Goal: Task Accomplishment & Management: Use online tool/utility

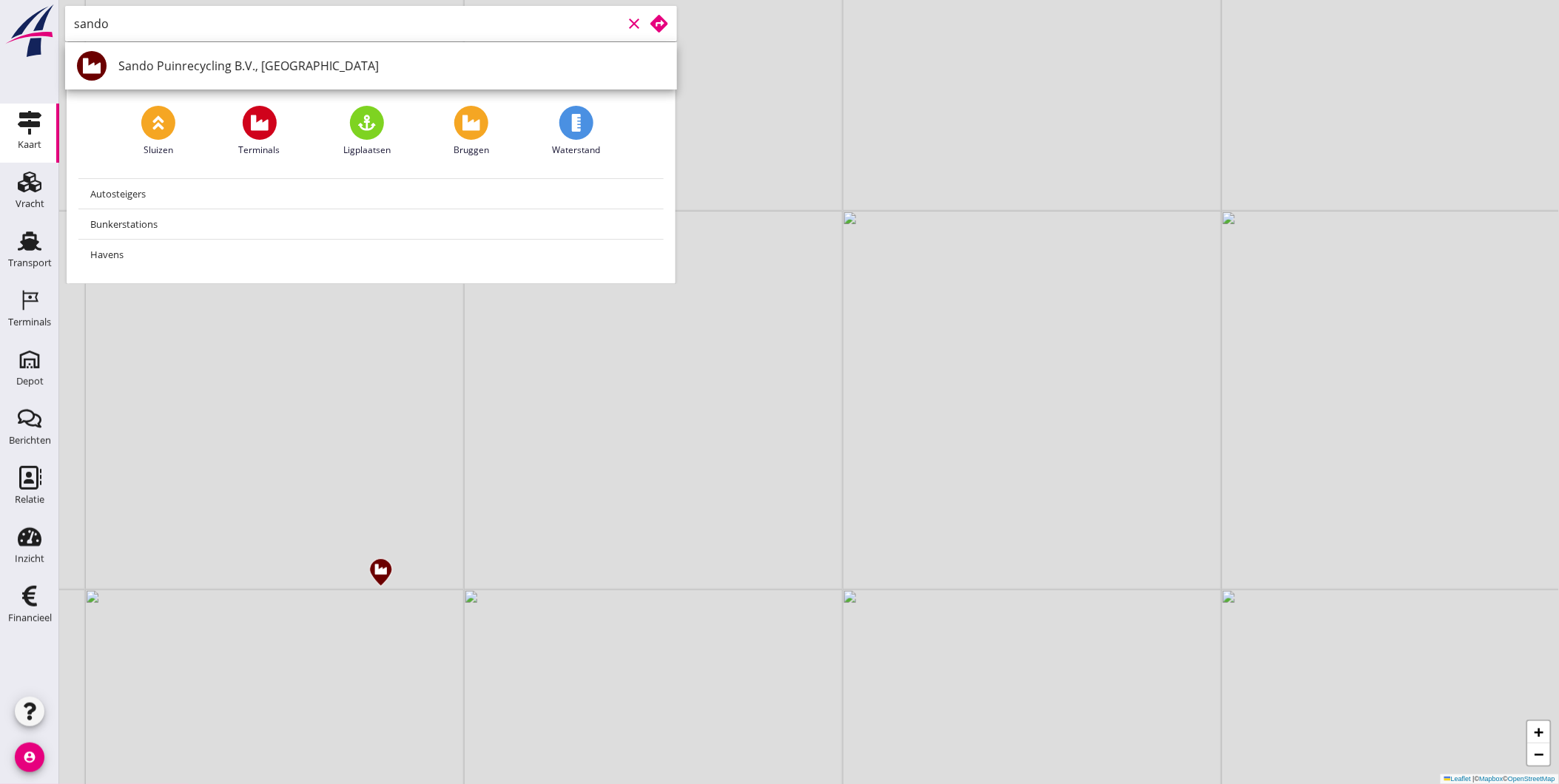
click at [211, 70] on div "Sando Puinrecycling B.V., [GEOGRAPHIC_DATA]" at bounding box center [392, 66] width 547 height 18
type input "Sando Puinrecycling B.V., [GEOGRAPHIC_DATA]"
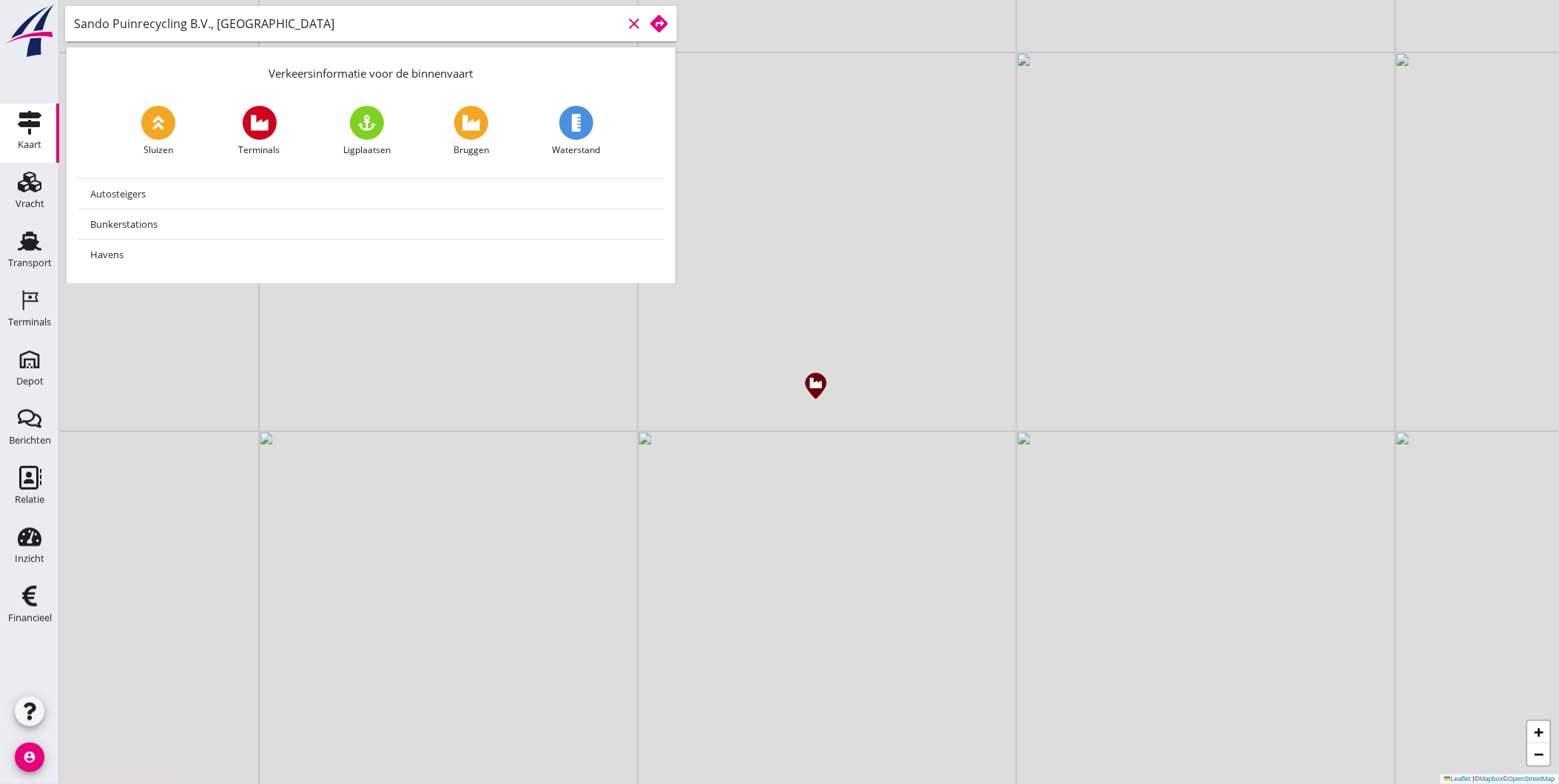
click at [656, 27] on use at bounding box center [659, 24] width 18 height 18
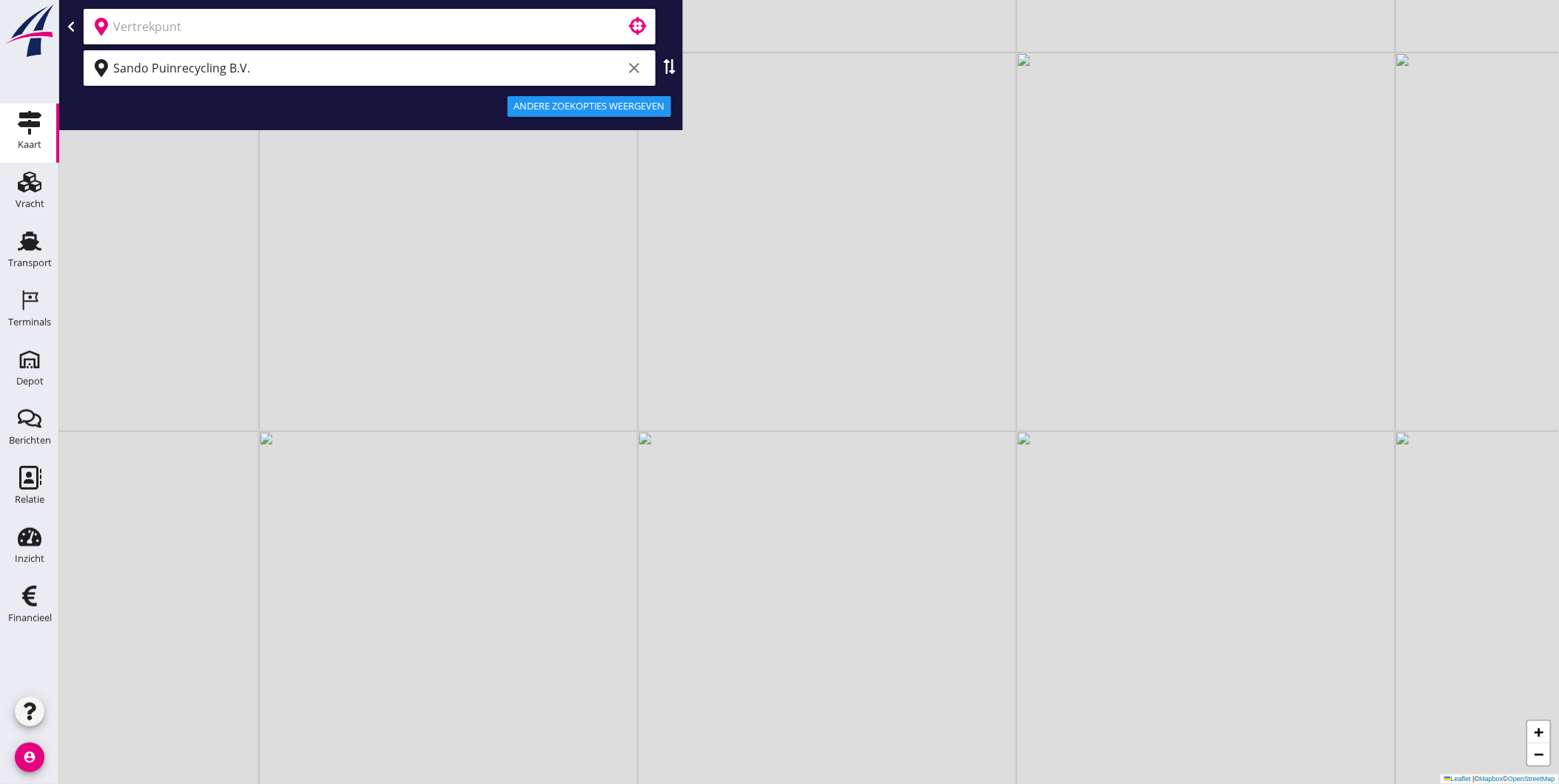
click at [385, 24] on input "text" at bounding box center [359, 27] width 492 height 24
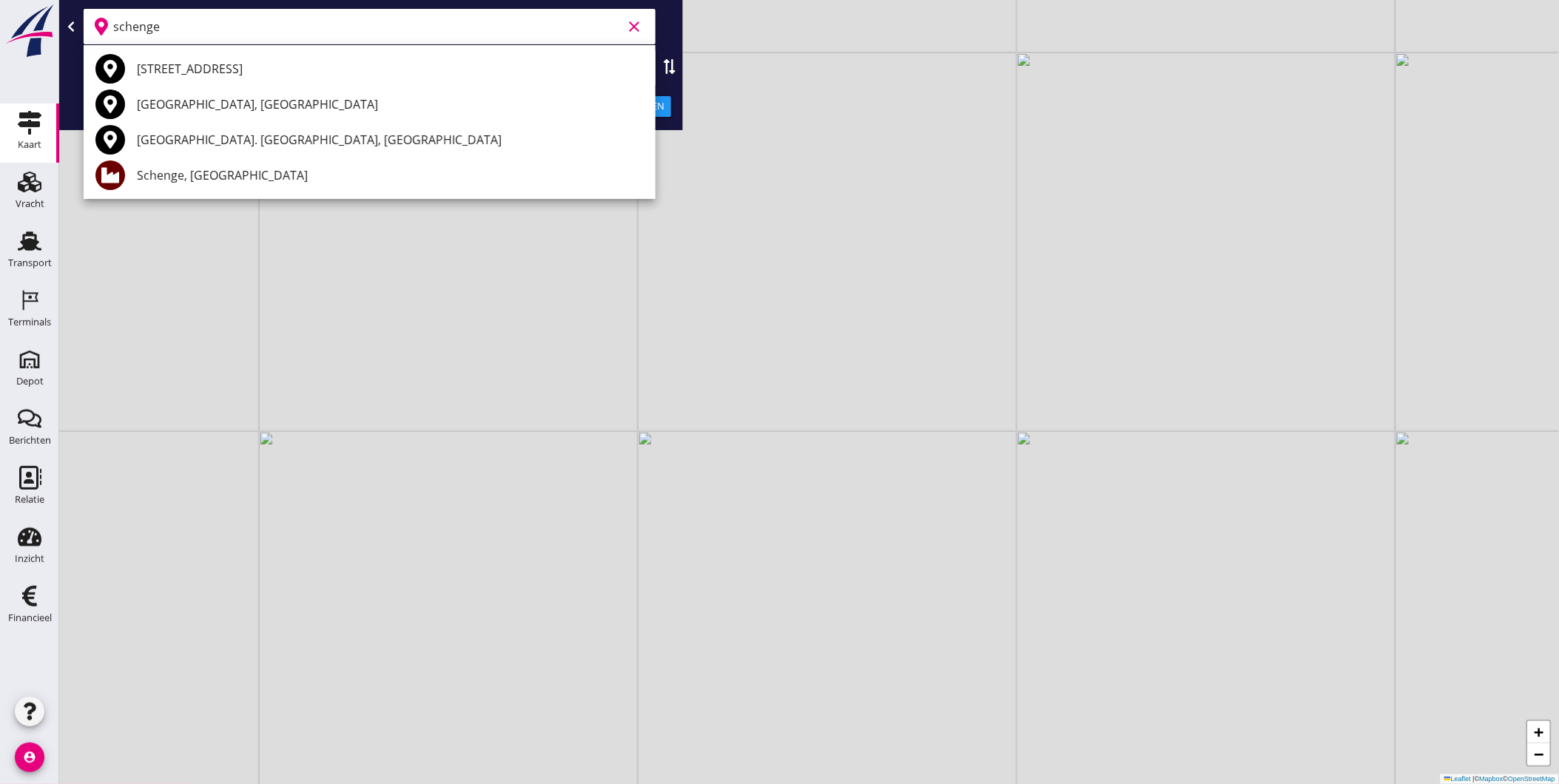
click at [163, 165] on div "Schenge, [GEOGRAPHIC_DATA]" at bounding box center [390, 175] width 507 height 35
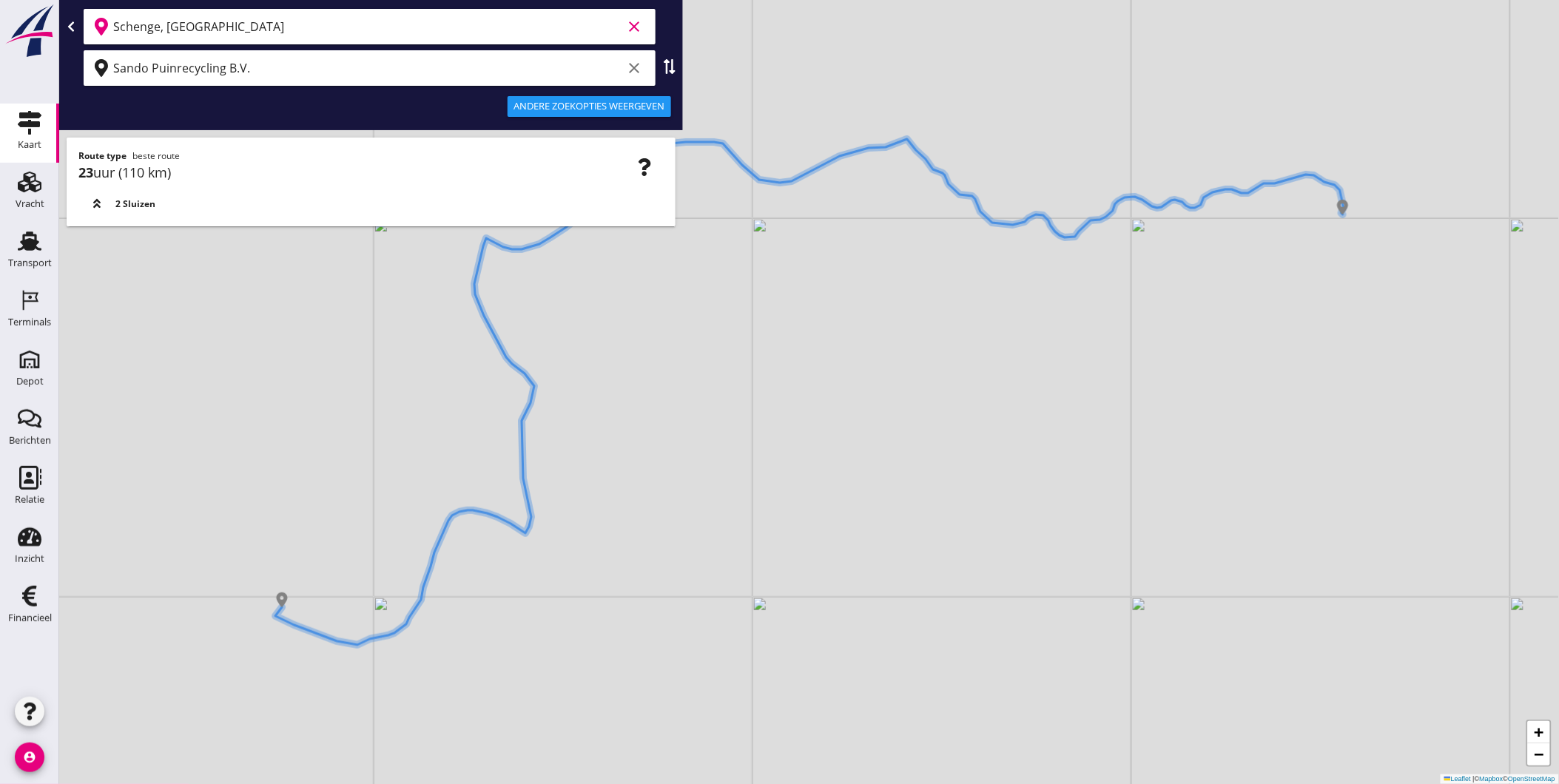
type input "Schenge, [GEOGRAPHIC_DATA]"
click at [641, 106] on div "Andere zoekopties weergeven" at bounding box center [589, 106] width 152 height 15
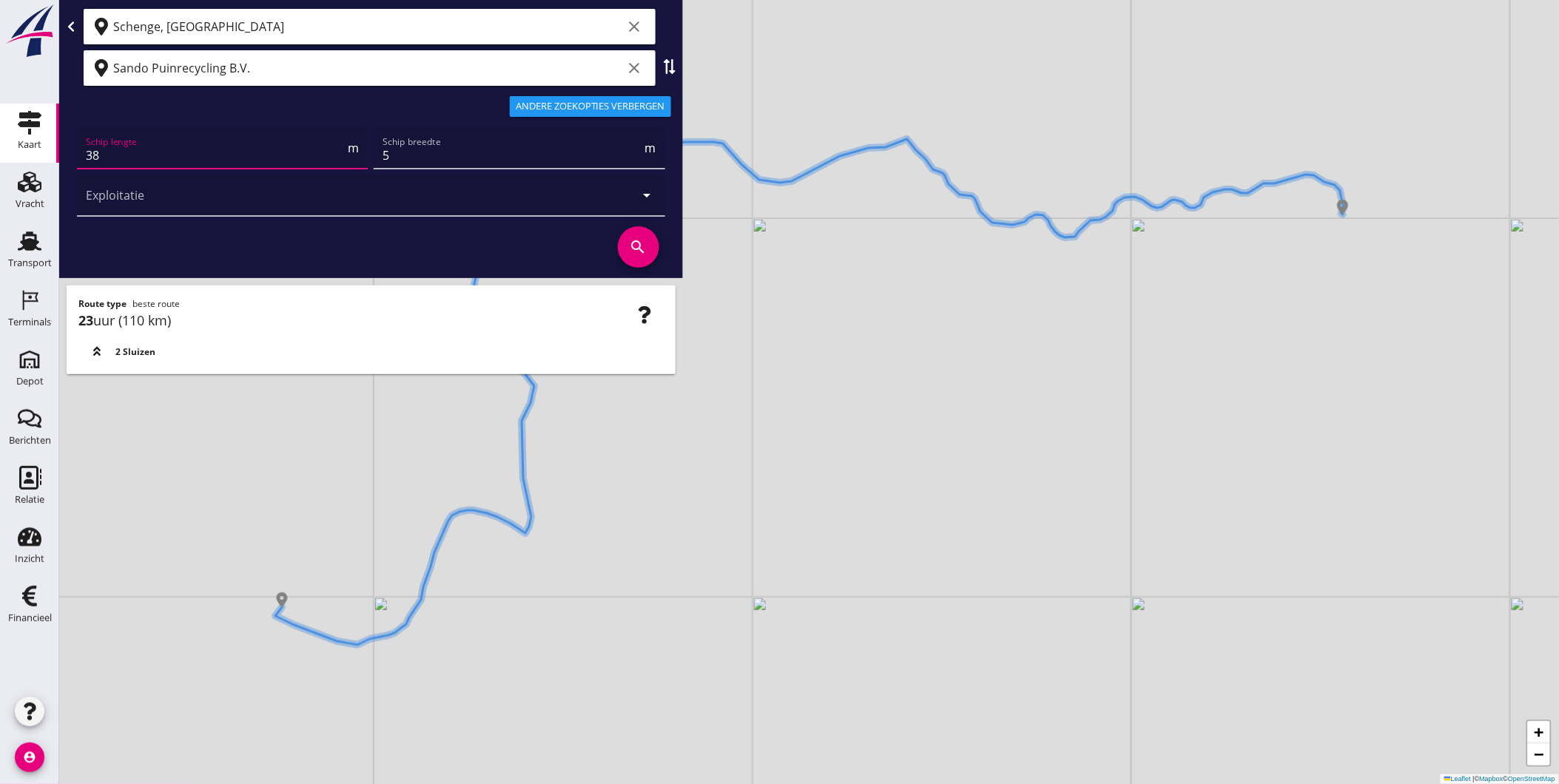
drag, startPoint x: 176, startPoint y: 152, endPoint x: -3, endPoint y: 148, distance: 179.0
click at [0, 148] on html "A1 (dagvaart 14u) A2 (semi-continuvaart 18u) A2+ (semi-continuvaart plus 18u) B…" at bounding box center [780, 392] width 1559 height 784
type input "85"
drag, startPoint x: 457, startPoint y: 151, endPoint x: 346, endPoint y: 157, distance: 111.2
click at [346, 157] on div "Schip lengte 85 m Schip breedte 5 m Exploitatie arrow_drop_down" at bounding box center [371, 171] width 594 height 95
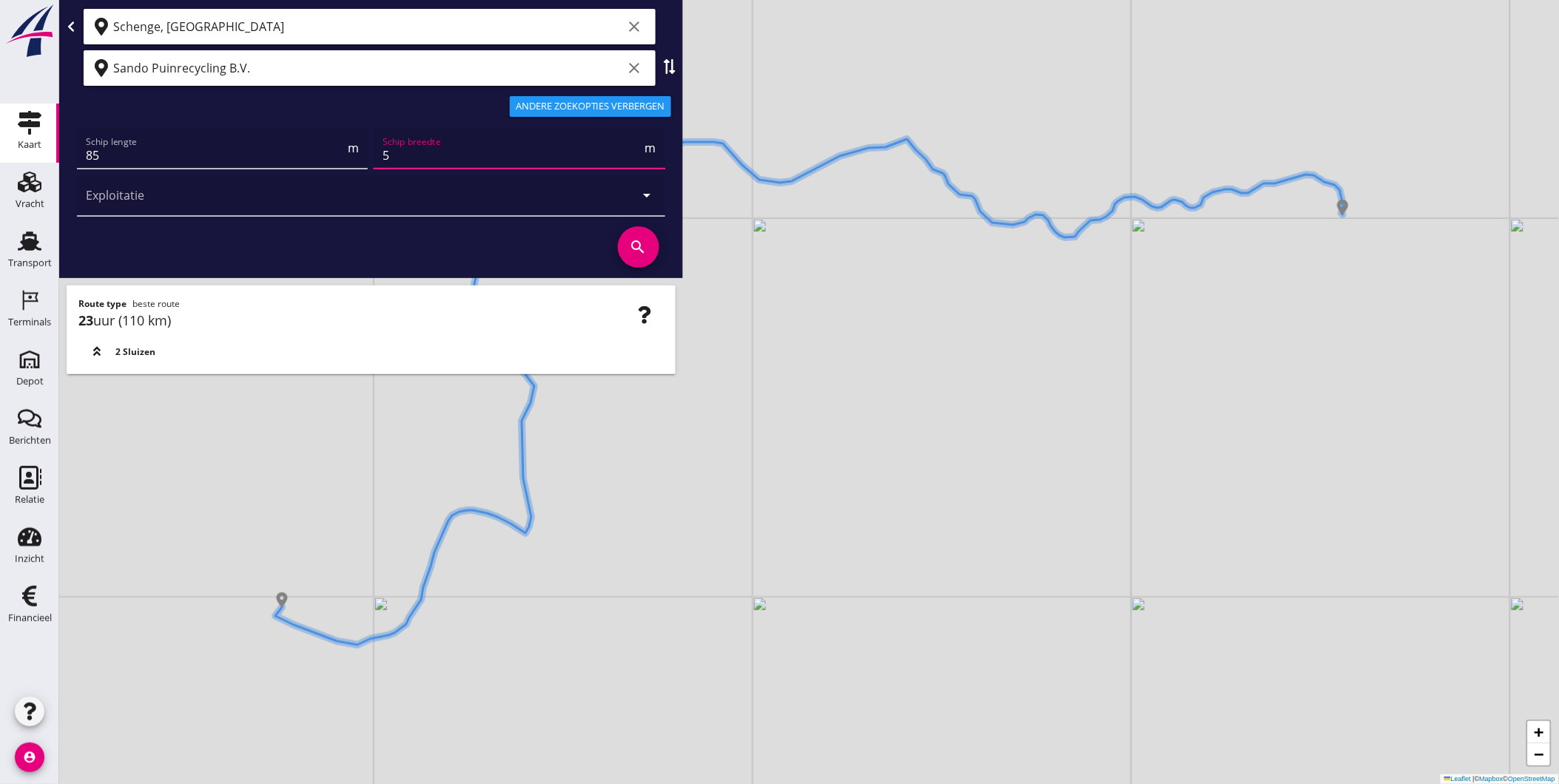
click at [397, 149] on input "5" at bounding box center [512, 155] width 259 height 24
drag, startPoint x: 397, startPoint y: 149, endPoint x: 360, endPoint y: 153, distance: 37.2
click at [361, 153] on div "Schip lengte 85 m Schip breedte 5 m Exploitatie arrow_drop_down" at bounding box center [371, 171] width 594 height 95
type input "9"
click at [648, 249] on icon "search" at bounding box center [638, 246] width 42 height 42
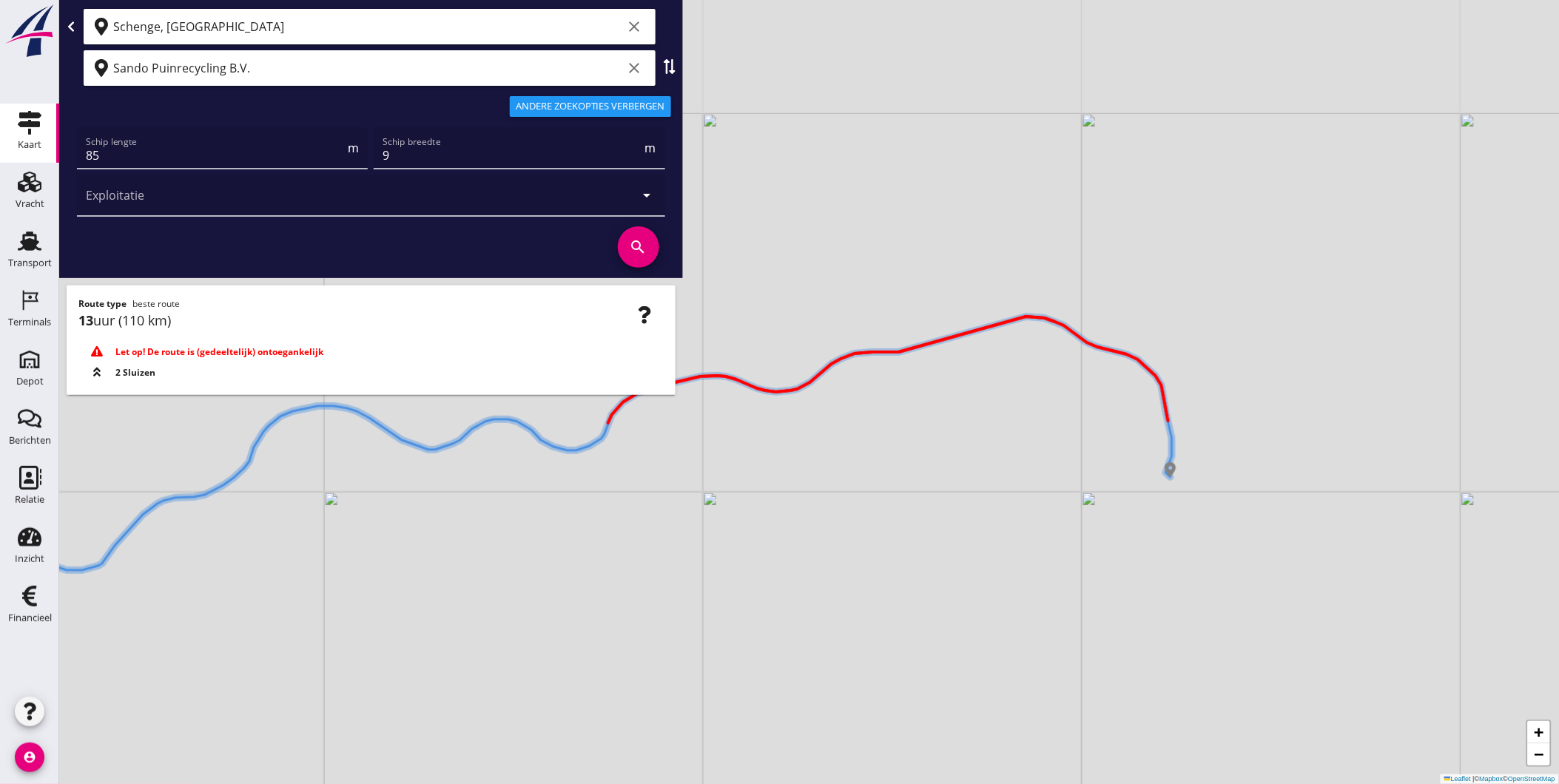
drag, startPoint x: 1367, startPoint y: 375, endPoint x: 1082, endPoint y: 580, distance: 351.1
click at [1010, 662] on div "+ − Leaflet | © Mapbox © OpenStreetMap" at bounding box center [809, 392] width 1500 height 784
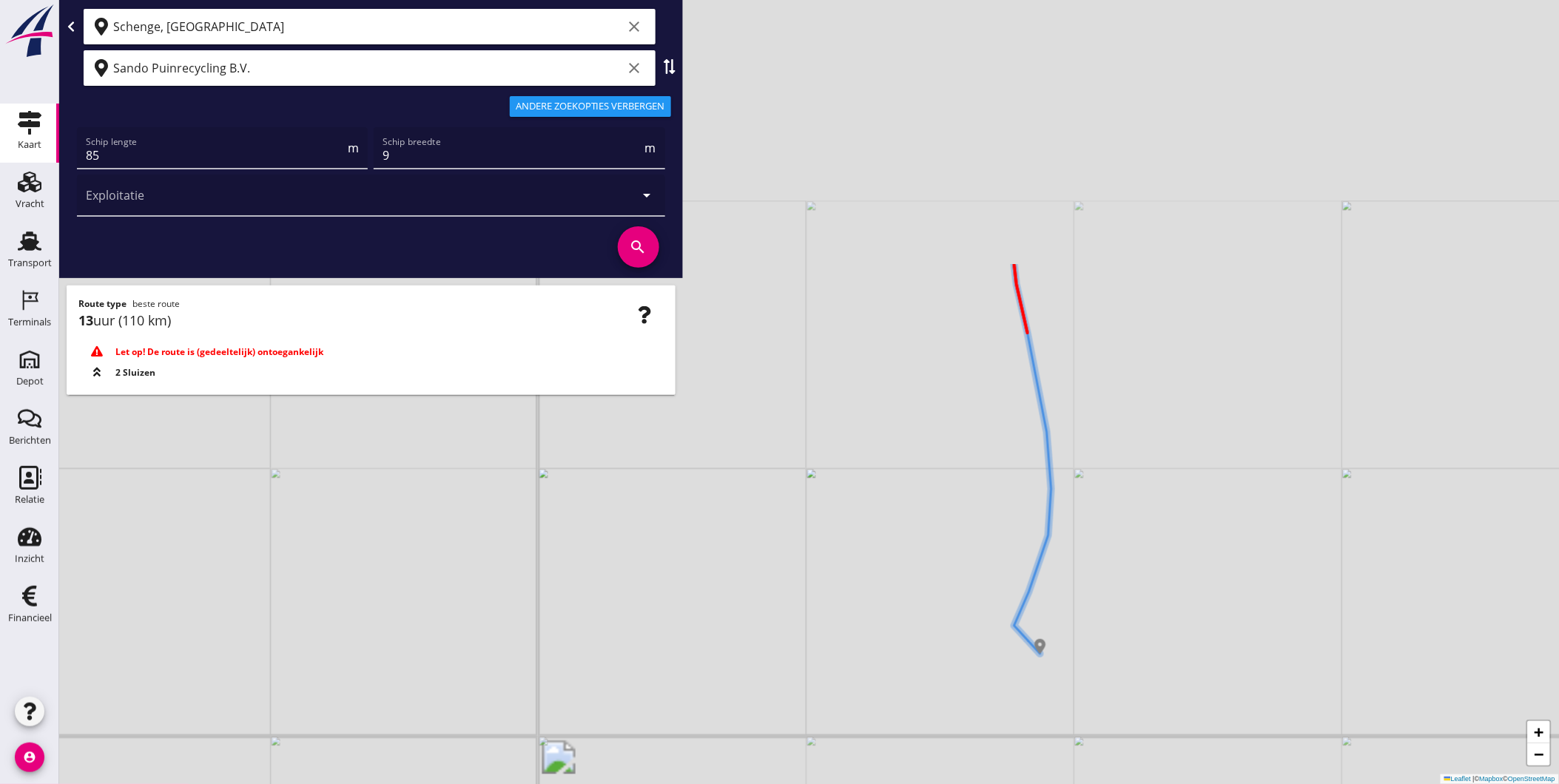
drag, startPoint x: 1108, startPoint y: 494, endPoint x: 1050, endPoint y: 743, distance: 255.7
click at [1050, 758] on div "+ − Leaflet | © Mapbox © OpenStreetMap" at bounding box center [809, 392] width 1500 height 784
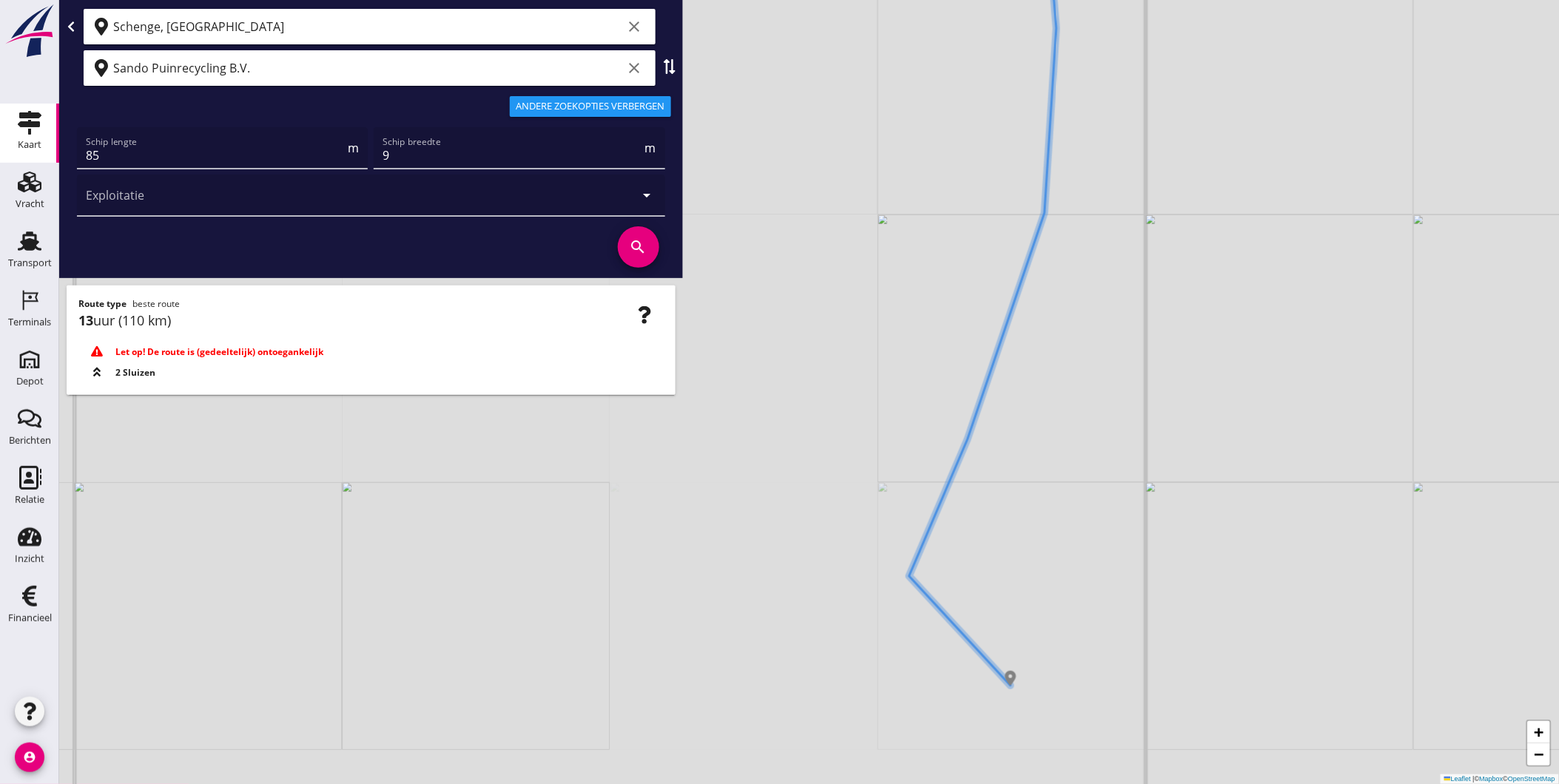
drag, startPoint x: 962, startPoint y: 602, endPoint x: 974, endPoint y: 457, distance: 145.5
click at [974, 457] on div "+ − Leaflet | © Mapbox © OpenStreetMap" at bounding box center [809, 392] width 1500 height 784
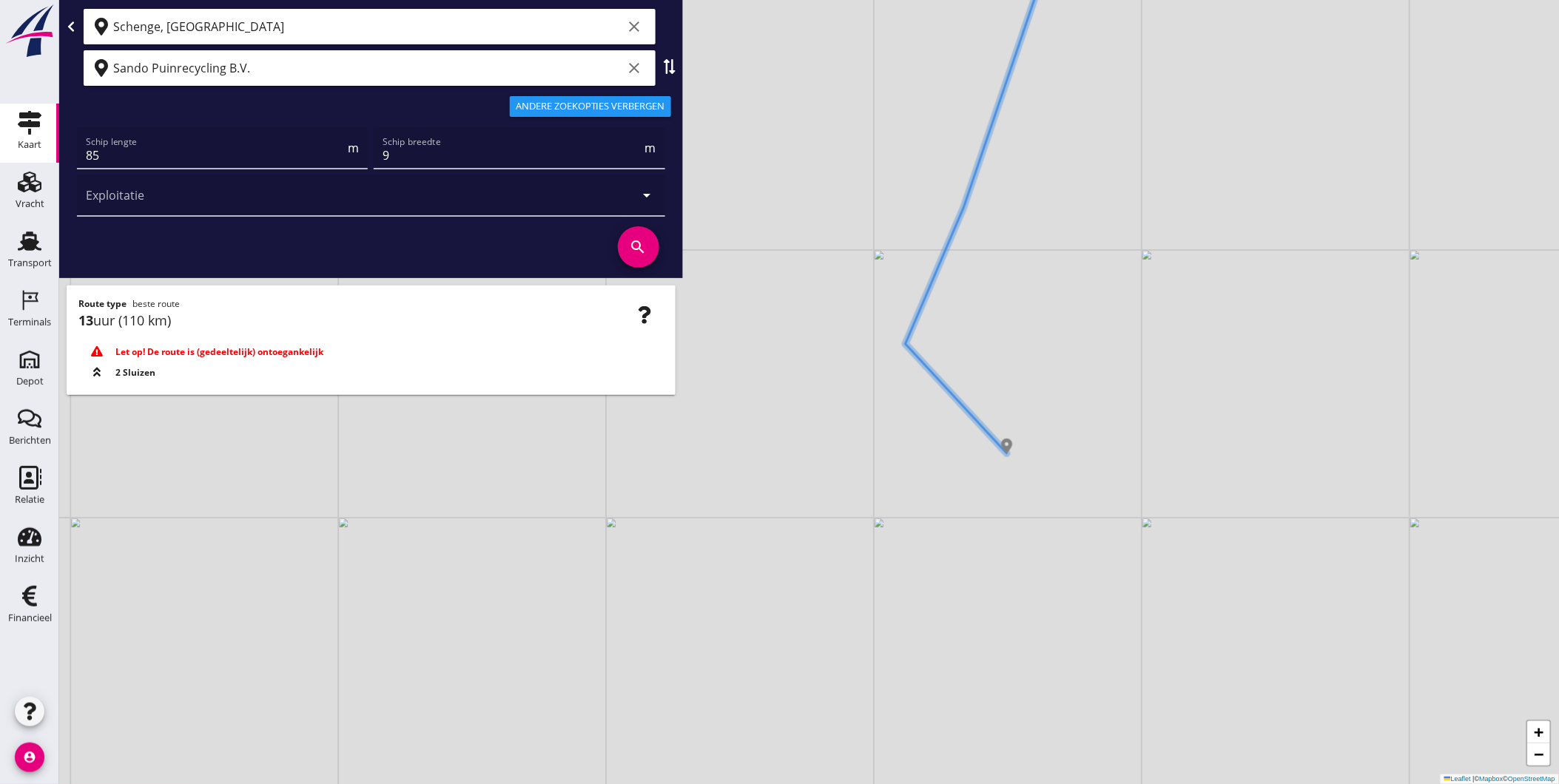
drag, startPoint x: 1015, startPoint y: 560, endPoint x: 1006, endPoint y: 366, distance: 194.2
click at [1006, 366] on div "+ − Leaflet | © Mapbox © OpenStreetMap" at bounding box center [809, 392] width 1500 height 784
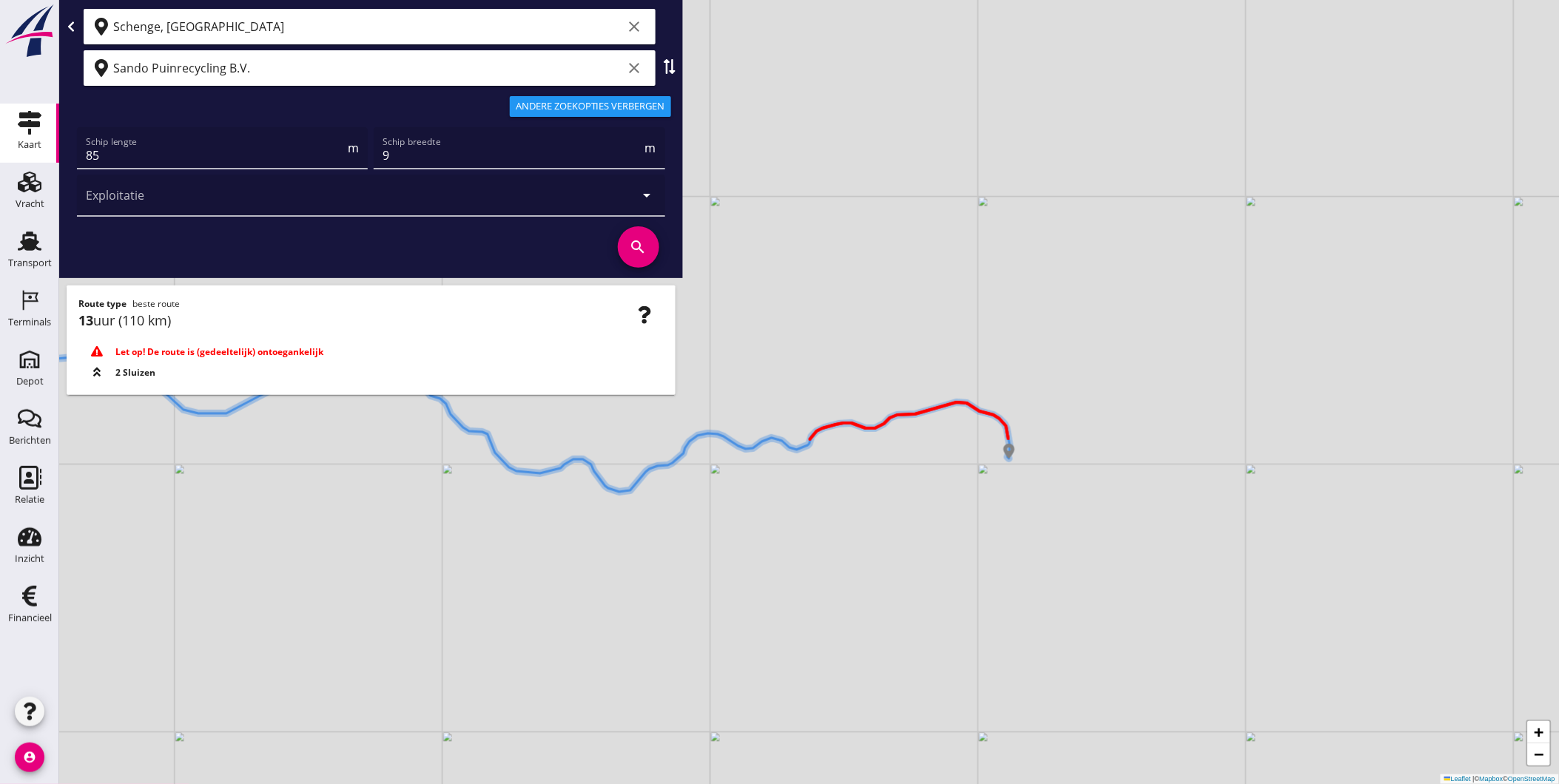
drag, startPoint x: 1218, startPoint y: 414, endPoint x: 1148, endPoint y: 450, distance: 78.7
click at [1148, 450] on div "+ − Leaflet | © Mapbox © OpenStreetMap" at bounding box center [809, 392] width 1500 height 784
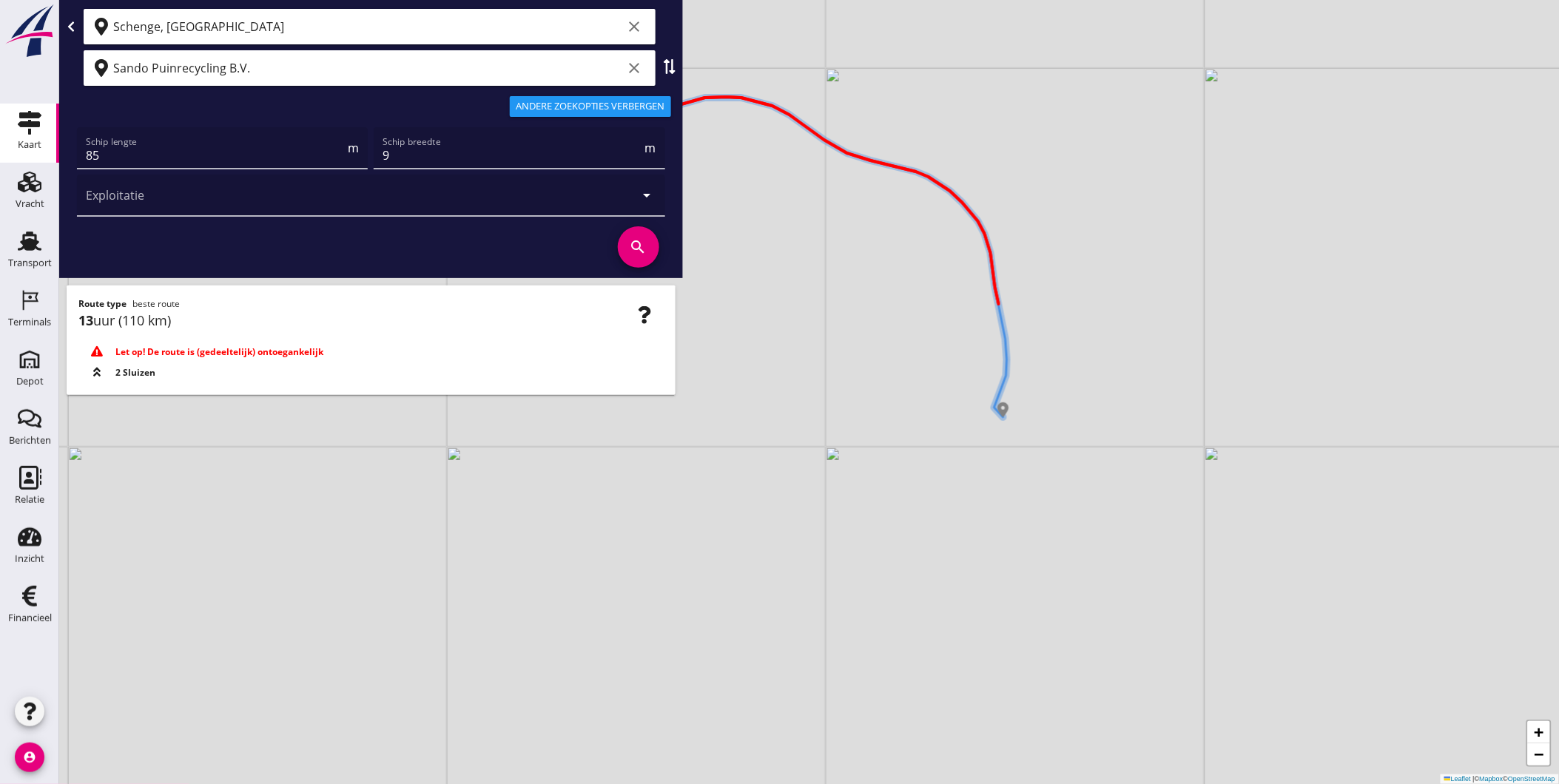
click at [854, 451] on div "+ − Leaflet | © Mapbox © OpenStreetMap" at bounding box center [809, 392] width 1500 height 784
click at [130, 372] on span "2 Sluizen" at bounding box center [135, 373] width 40 height 13
click at [106, 375] on span at bounding box center [97, 373] width 37 height 13
click at [87, 374] on span at bounding box center [97, 373] width 37 height 13
click at [416, 152] on input "9" at bounding box center [512, 155] width 259 height 24
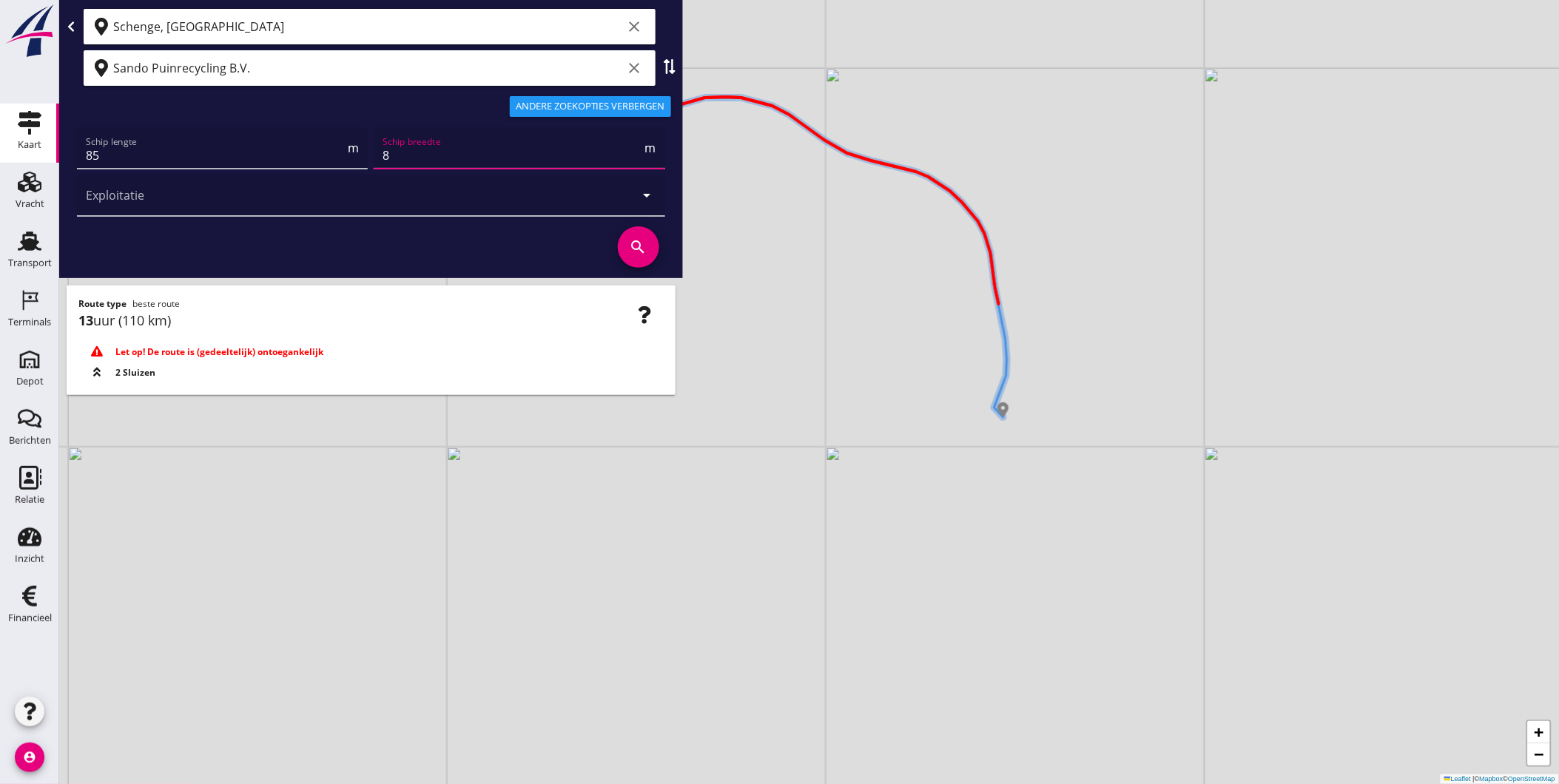
type input "8"
click at [647, 247] on icon "search" at bounding box center [638, 246] width 42 height 42
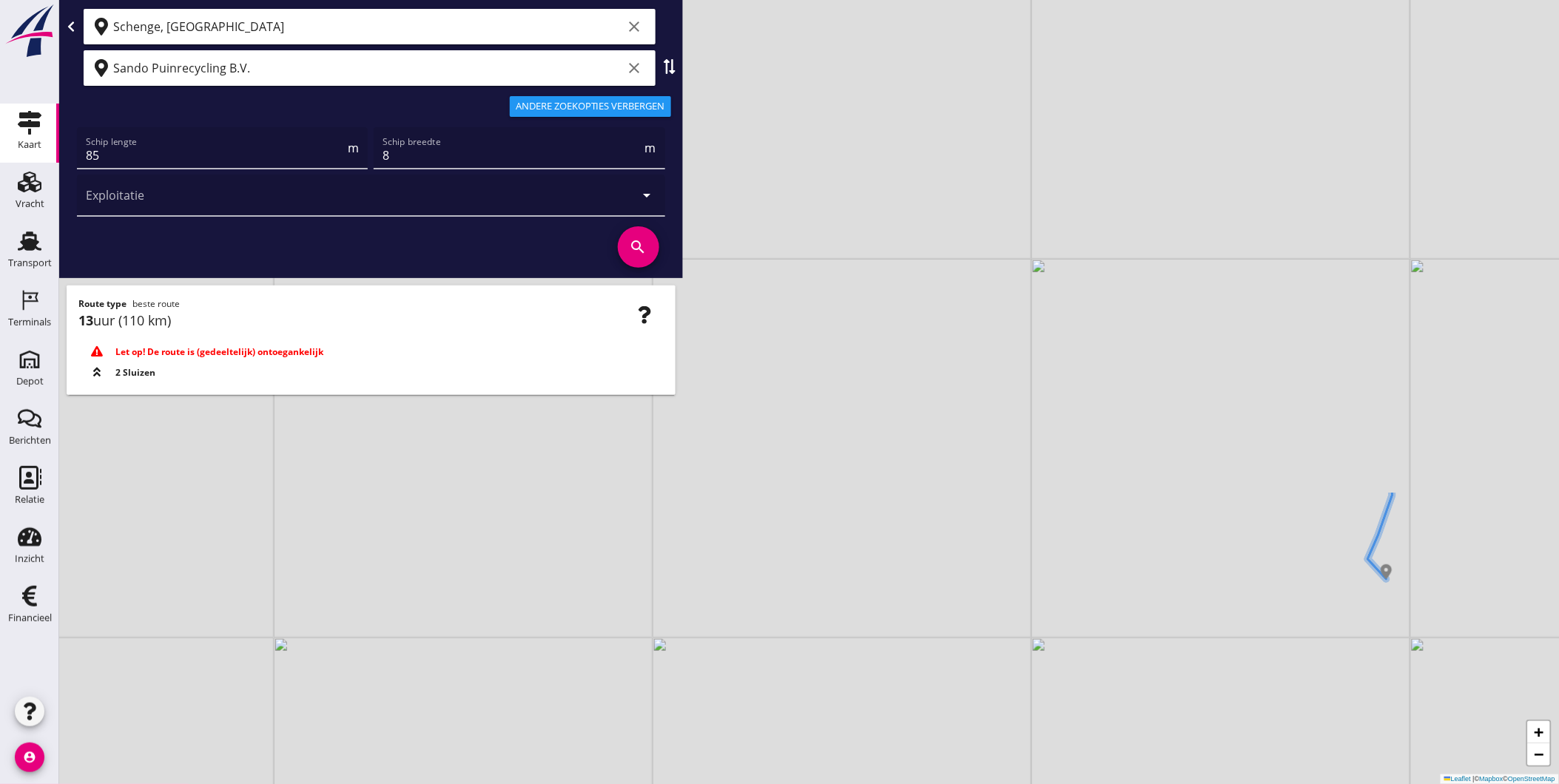
drag, startPoint x: 1195, startPoint y: 166, endPoint x: 1148, endPoint y: 749, distance: 584.9
click at [1148, 749] on div "+ − Leaflet | © Mapbox © OpenStreetMap" at bounding box center [809, 392] width 1500 height 784
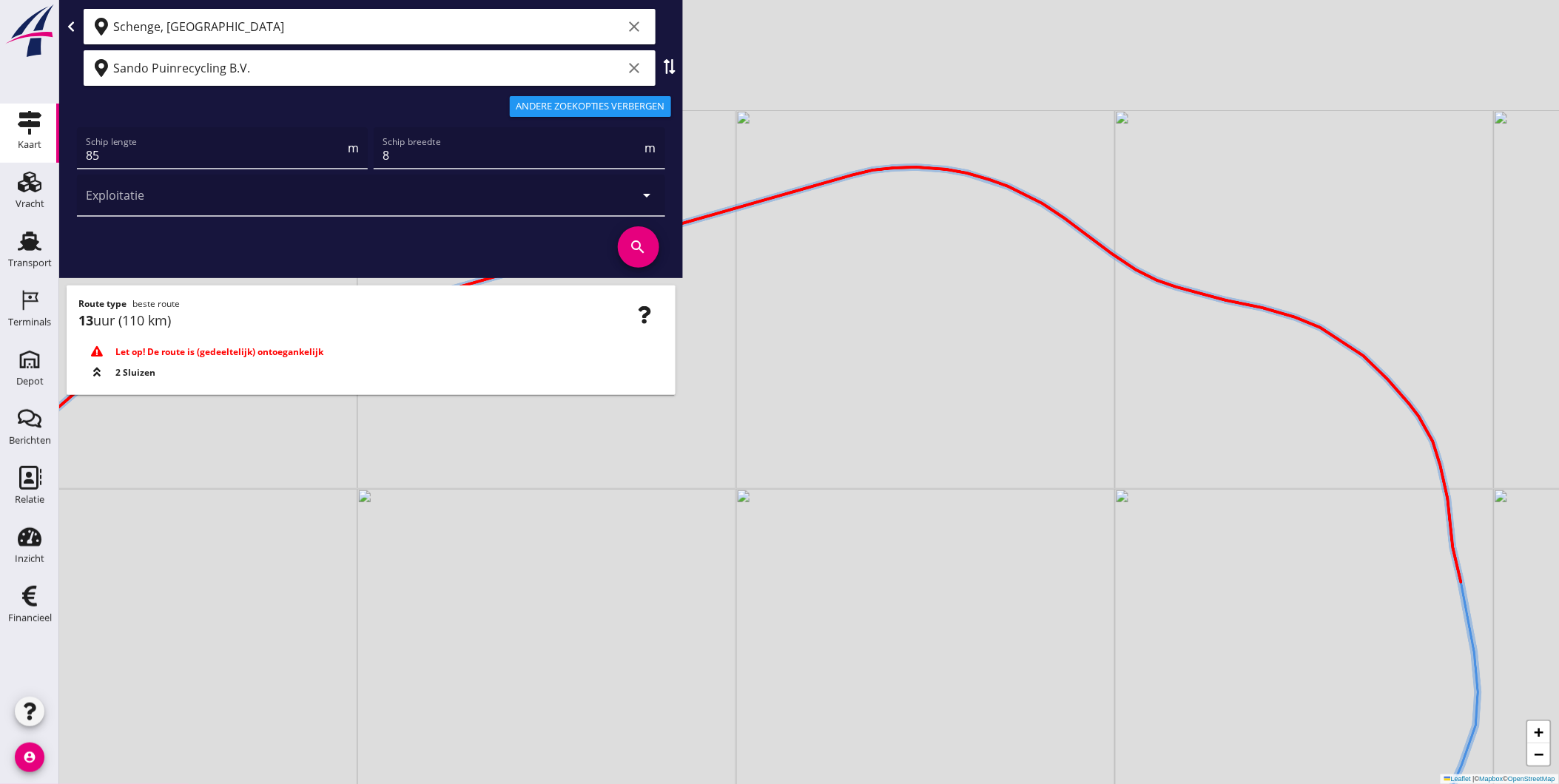
drag, startPoint x: 1114, startPoint y: 494, endPoint x: 1088, endPoint y: 483, distance: 28.2
click at [1203, 709] on div "+ − Leaflet | © Mapbox © OpenStreetMap" at bounding box center [809, 392] width 1500 height 784
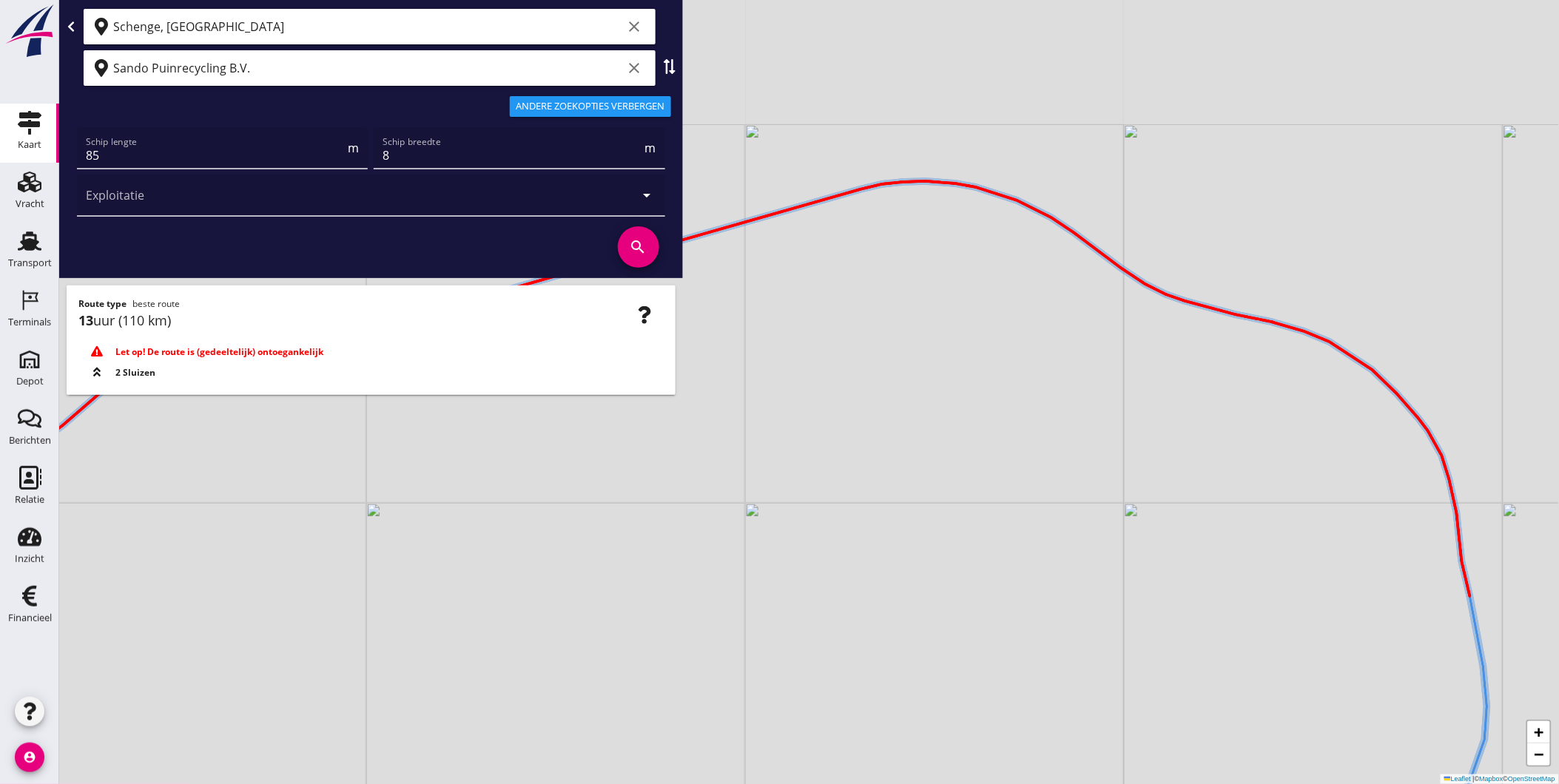
drag, startPoint x: 1004, startPoint y: 406, endPoint x: 1163, endPoint y: 443, distance: 163.2
click at [1152, 442] on div "+ − Leaflet | © Mapbox © OpenStreetMap" at bounding box center [809, 392] width 1500 height 784
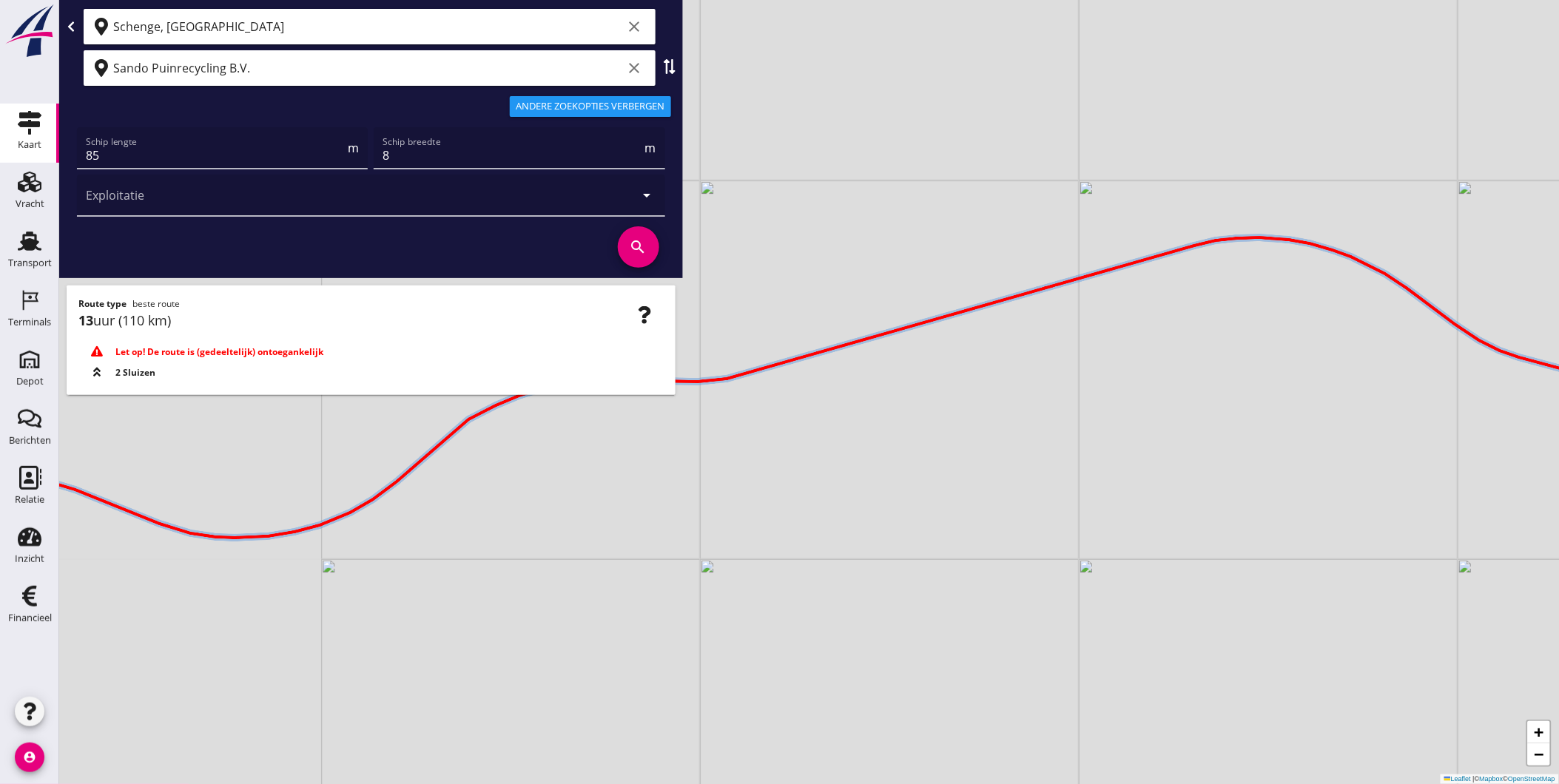
drag, startPoint x: 1075, startPoint y: 425, endPoint x: 903, endPoint y: 409, distance: 172.7
click at [1129, 430] on div "+ − Leaflet | © Mapbox © OpenStreetMap" at bounding box center [809, 392] width 1500 height 784
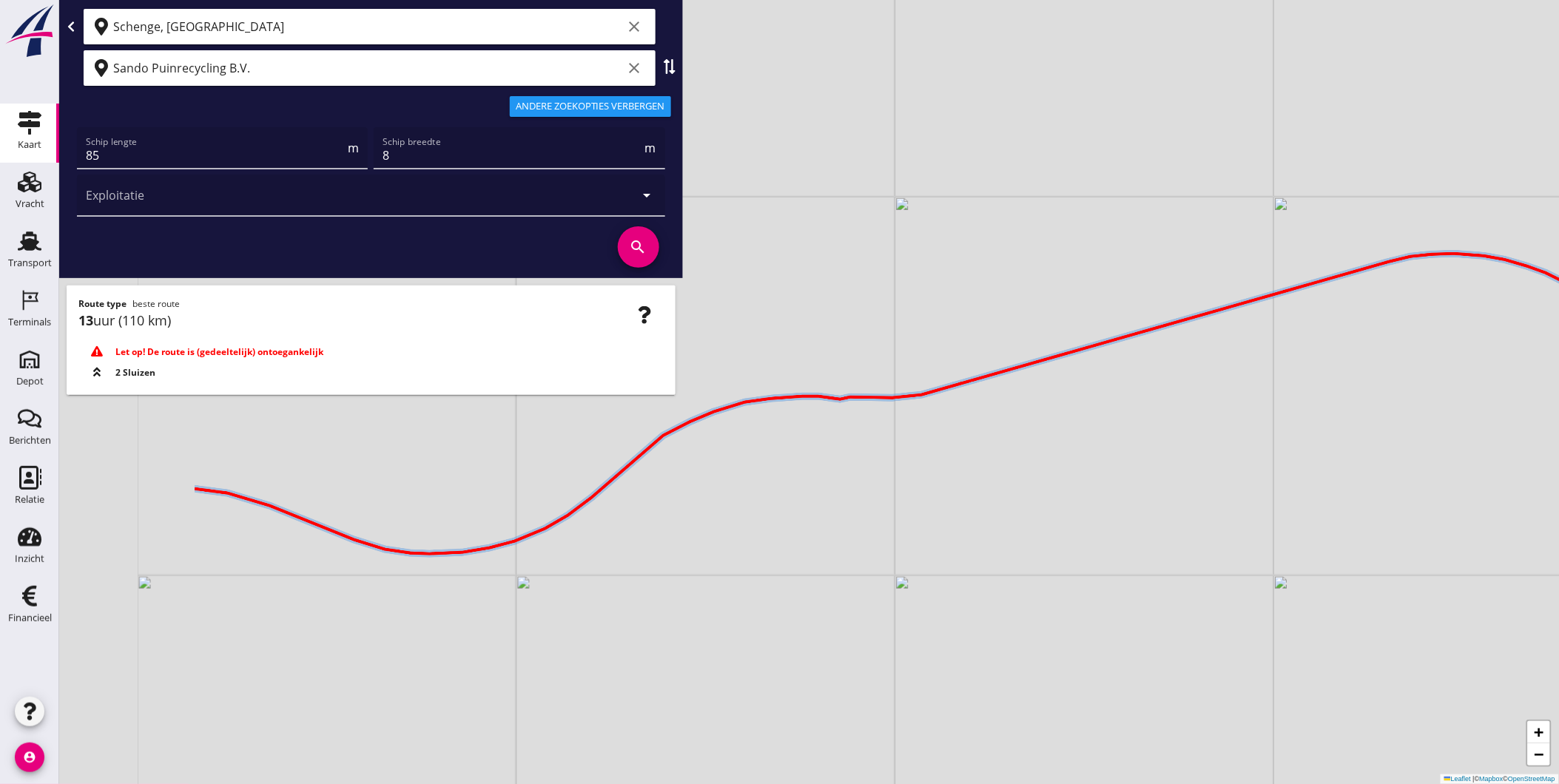
drag, startPoint x: 844, startPoint y: 402, endPoint x: 860, endPoint y: 418, distance: 22.6
click at [907, 395] on div "+ − Leaflet | © Mapbox © OpenStreetMap" at bounding box center [809, 392] width 1500 height 784
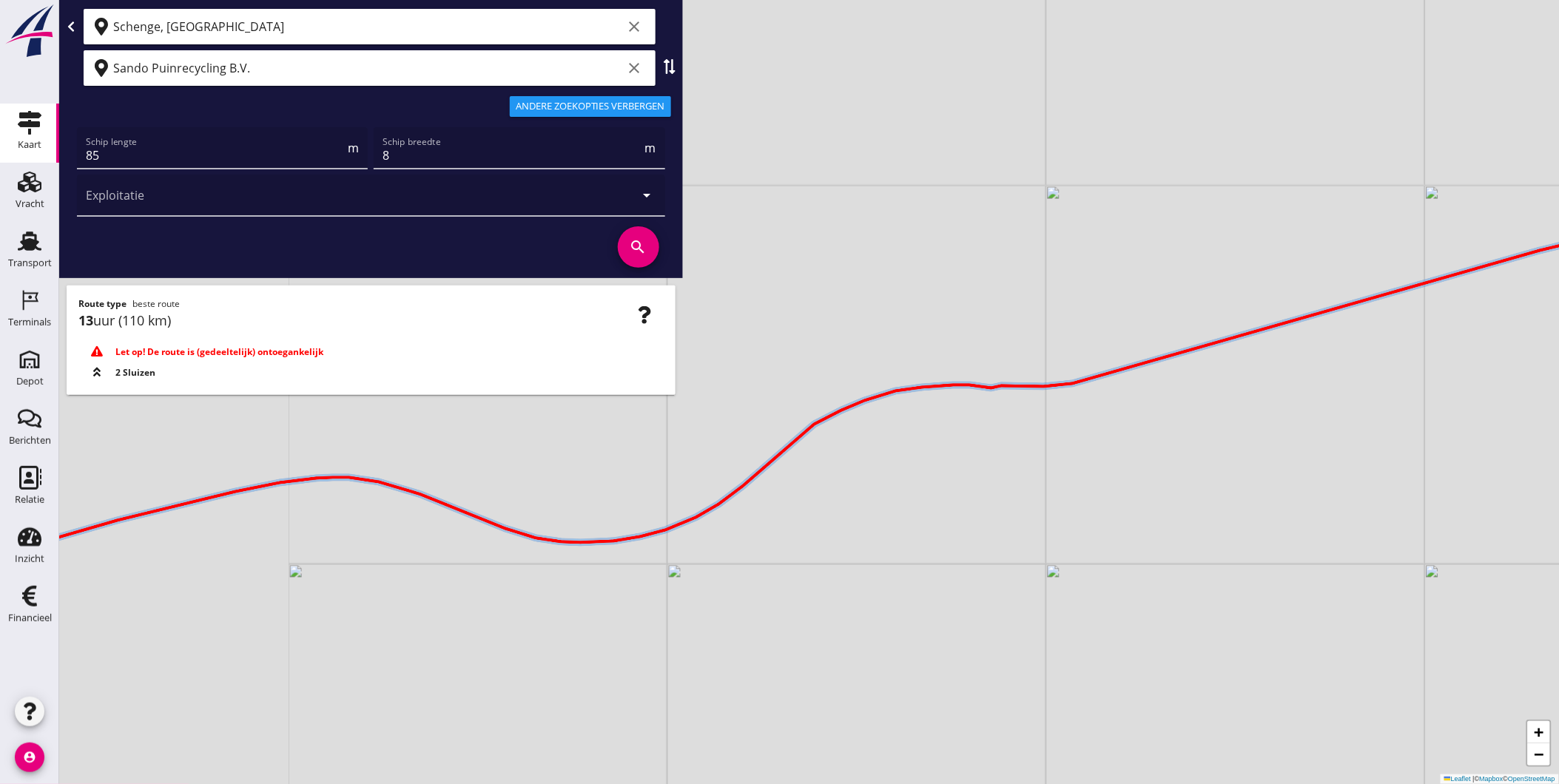
drag, startPoint x: 922, startPoint y: 462, endPoint x: 1053, endPoint y: 464, distance: 131.0
click at [1049, 460] on icon at bounding box center [946, 392] width 1801 height 301
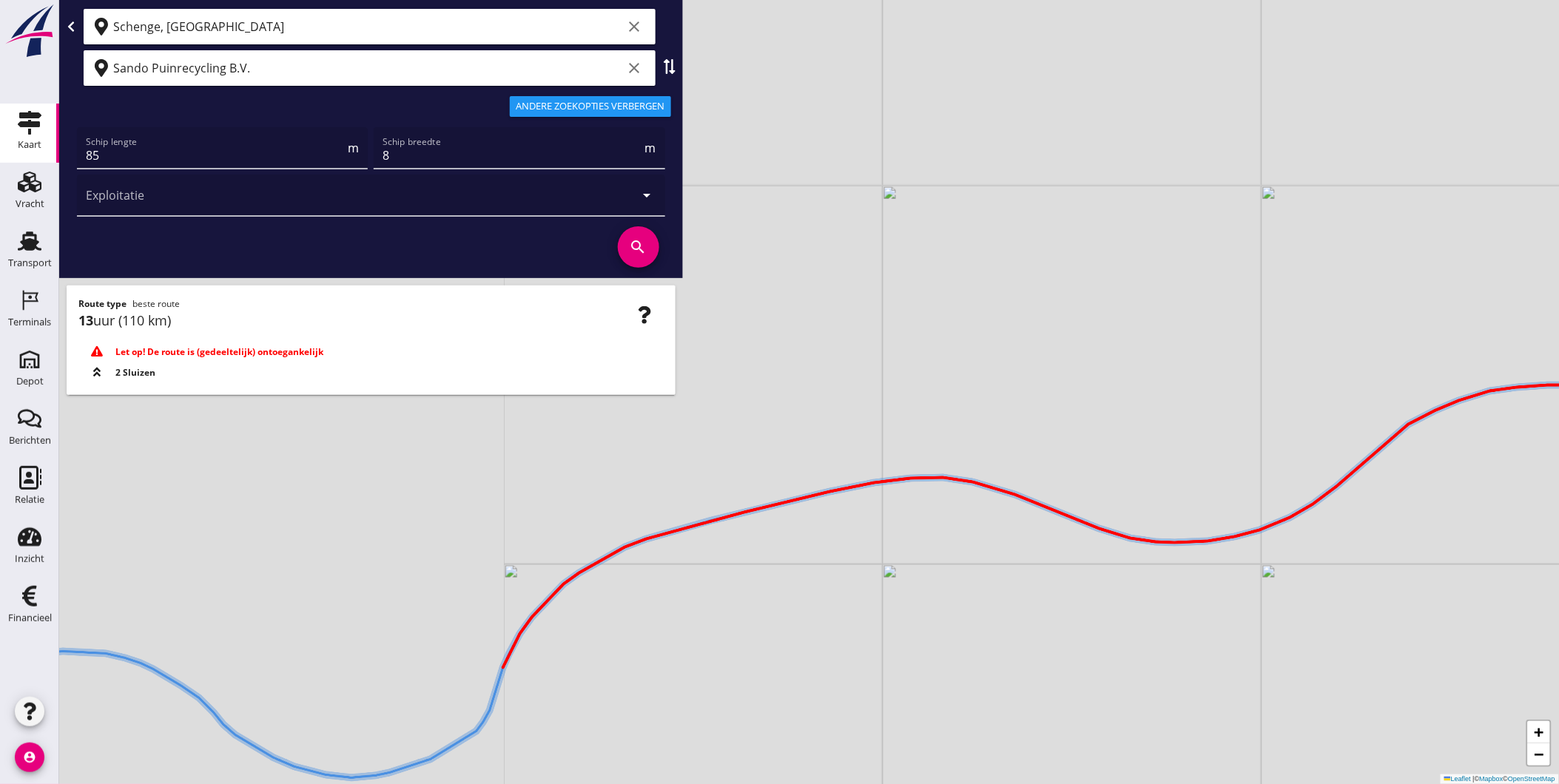
drag, startPoint x: 721, startPoint y: 485, endPoint x: 849, endPoint y: 432, distance: 138.5
click at [841, 435] on div "+ − Leaflet | © Mapbox © OpenStreetMap" at bounding box center [809, 392] width 1500 height 784
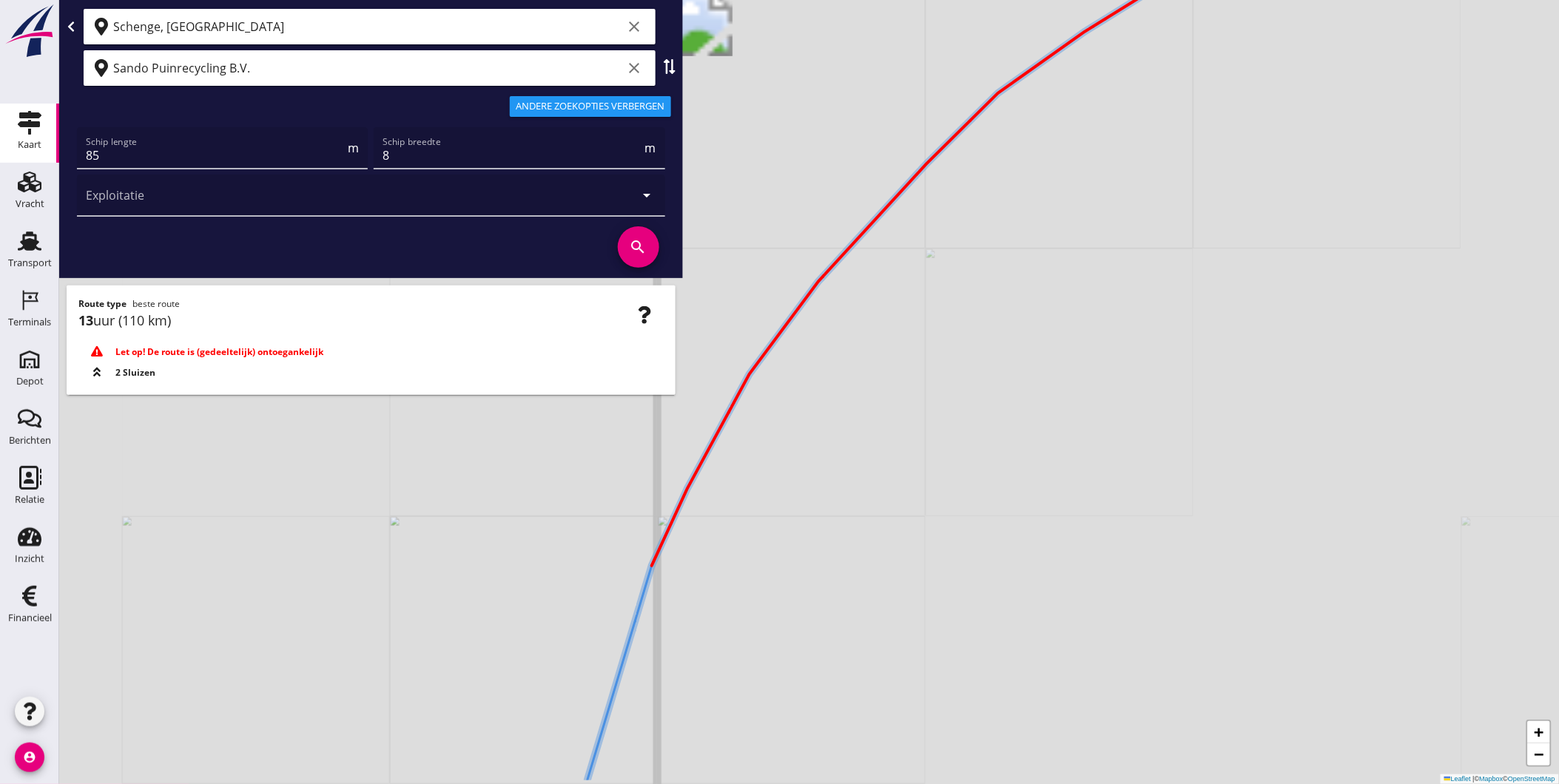
drag, startPoint x: 656, startPoint y: 605, endPoint x: 796, endPoint y: 504, distance: 172.6
click at [795, 503] on div "+ − Leaflet | © Mapbox © OpenStreetMap" at bounding box center [809, 392] width 1500 height 784
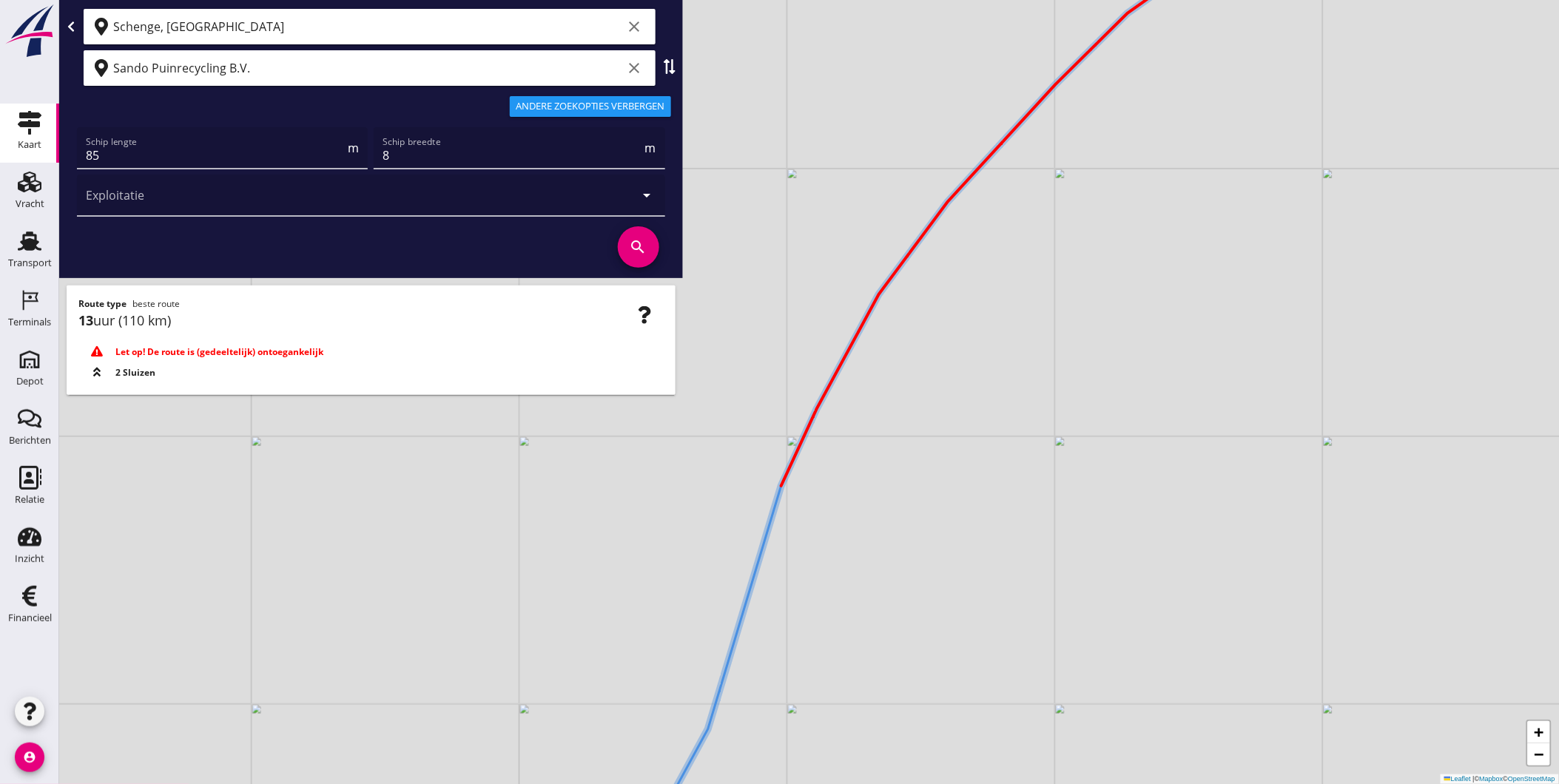
drag, startPoint x: 730, startPoint y: 534, endPoint x: 836, endPoint y: 474, distance: 121.8
click at [836, 474] on div "+ − Leaflet | © Mapbox © OpenStreetMap" at bounding box center [809, 392] width 1500 height 784
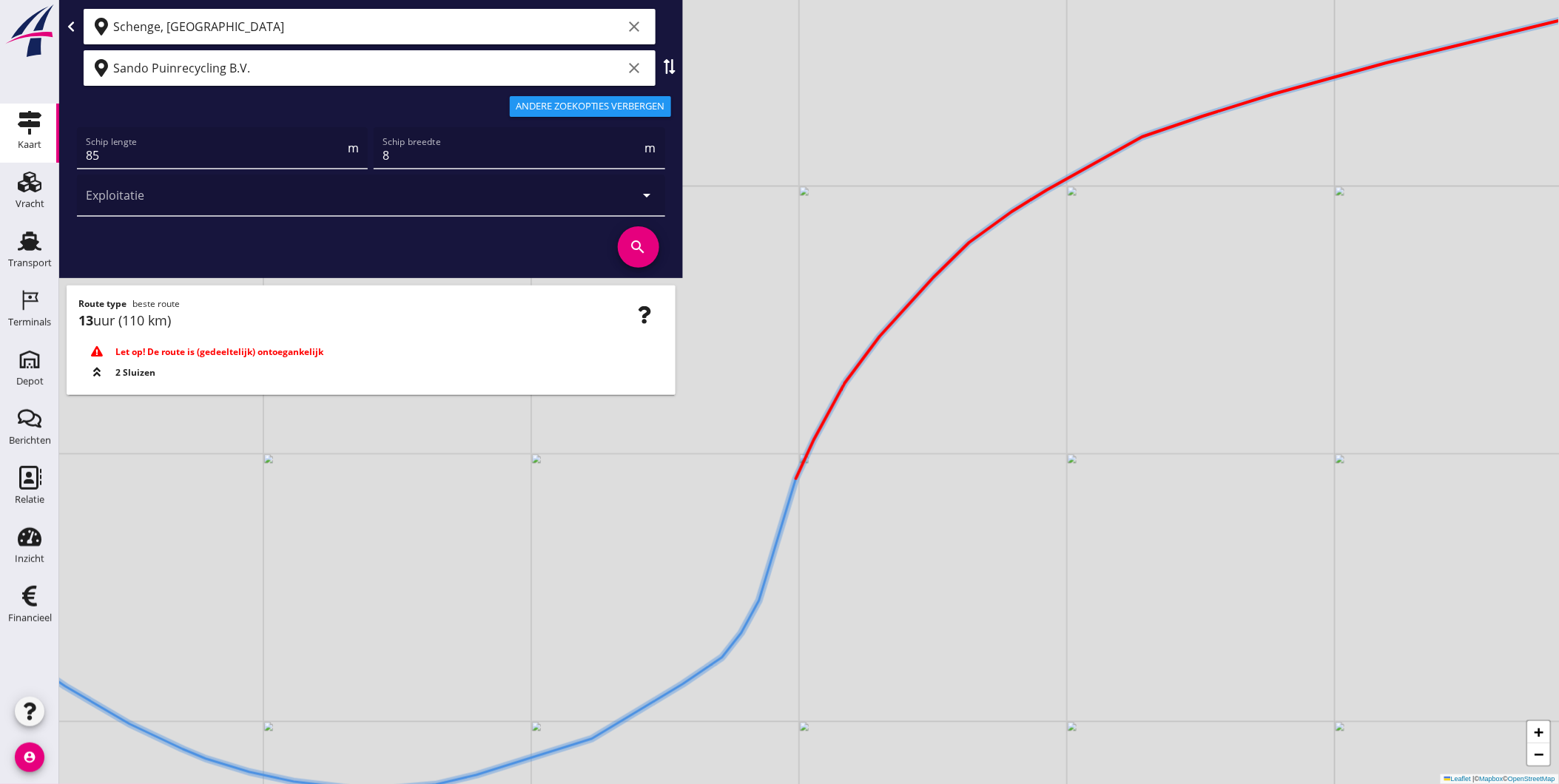
drag, startPoint x: 805, startPoint y: 508, endPoint x: 737, endPoint y: 479, distance: 73.9
click at [794, 503] on div "+ − Leaflet | © Mapbox © OpenStreetMap" at bounding box center [809, 392] width 1500 height 784
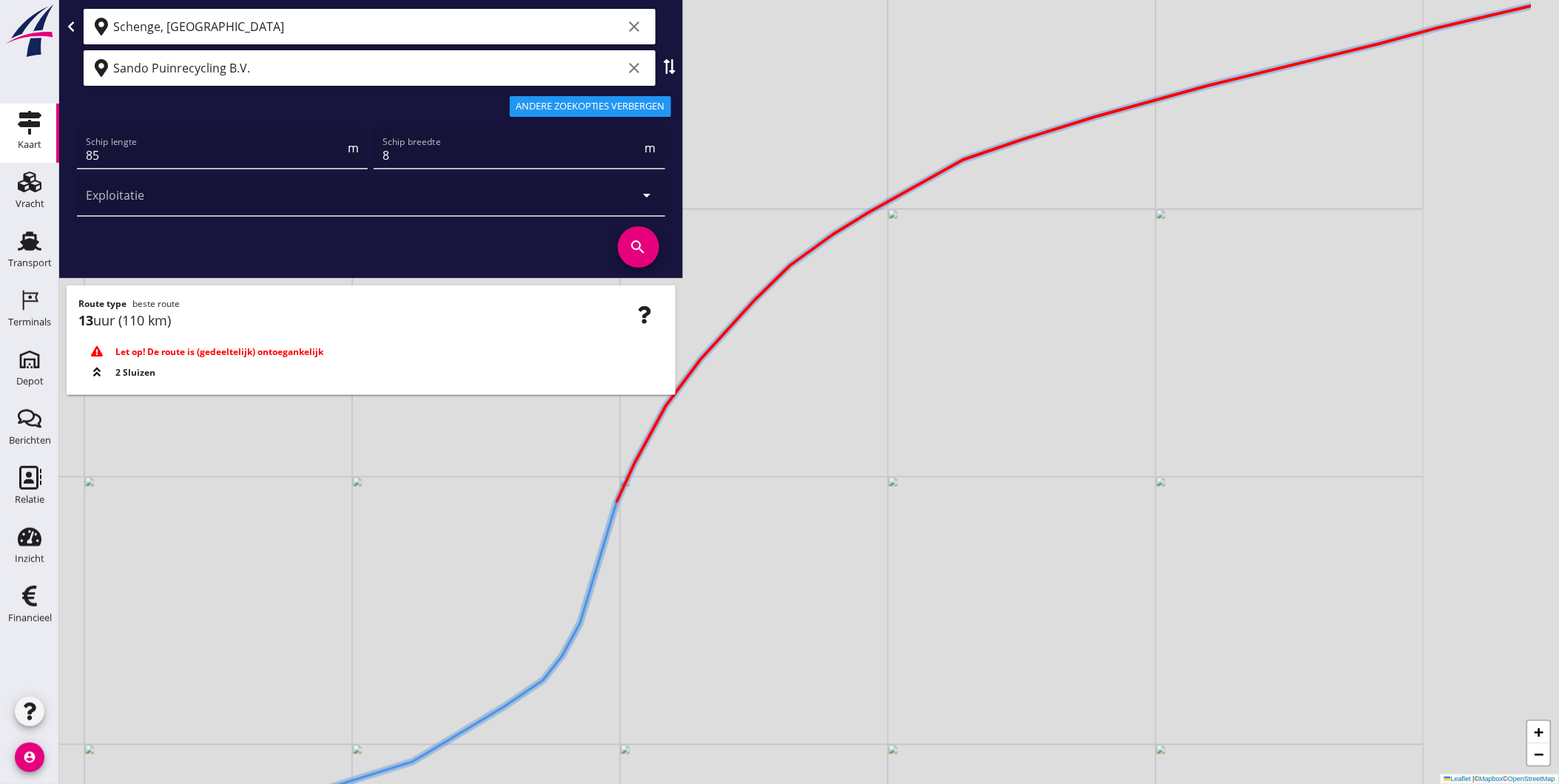
drag, startPoint x: 1063, startPoint y: 430, endPoint x: 894, endPoint y: 449, distance: 170.1
click at [901, 447] on div "+ − Leaflet | © Mapbox © OpenStreetMap" at bounding box center [809, 392] width 1500 height 784
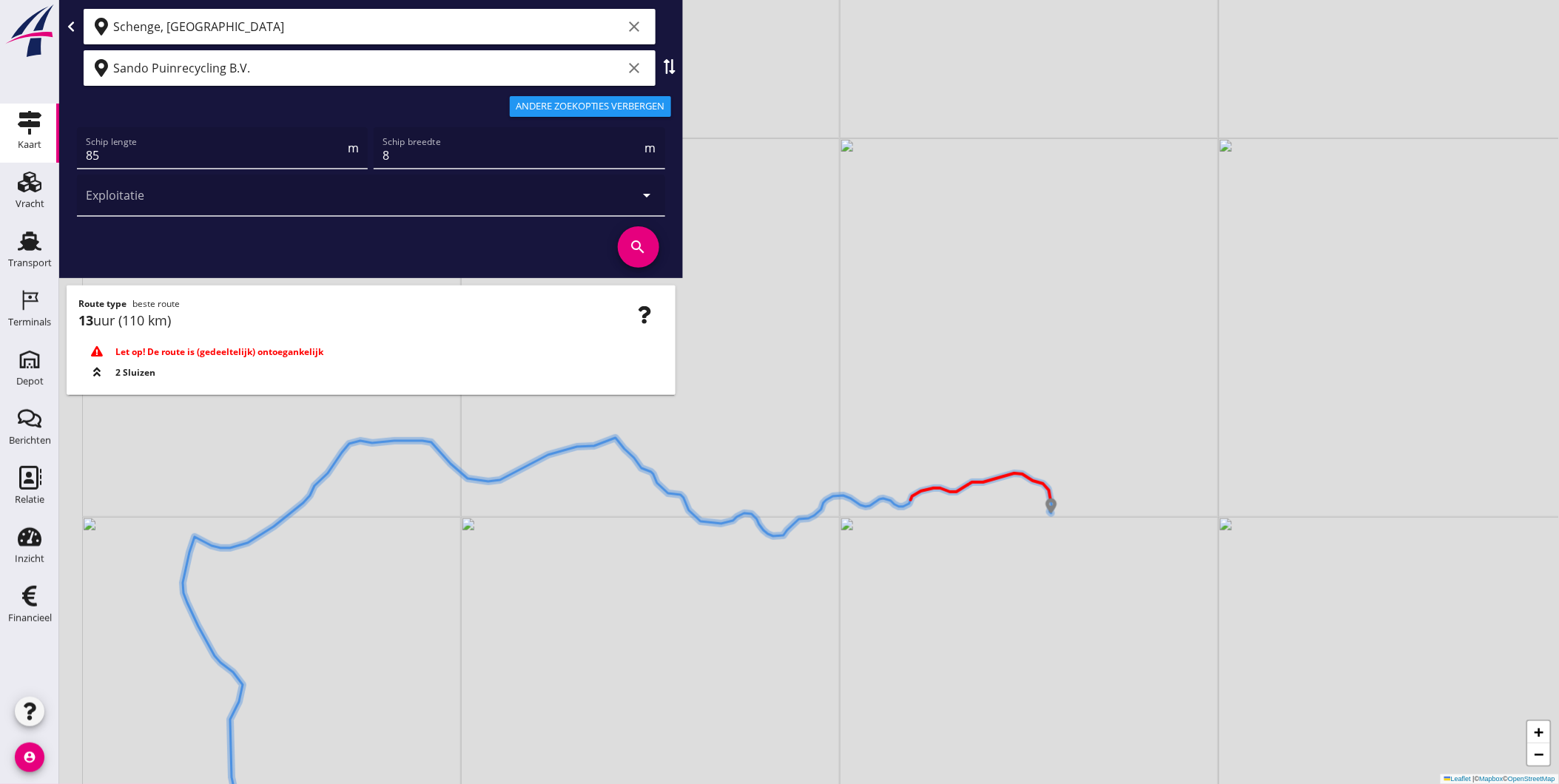
drag, startPoint x: 692, startPoint y: 522, endPoint x: 675, endPoint y: 580, distance: 60.4
click at [711, 567] on div "+ − Leaflet | © Mapbox © OpenStreetMap" at bounding box center [809, 392] width 1500 height 784
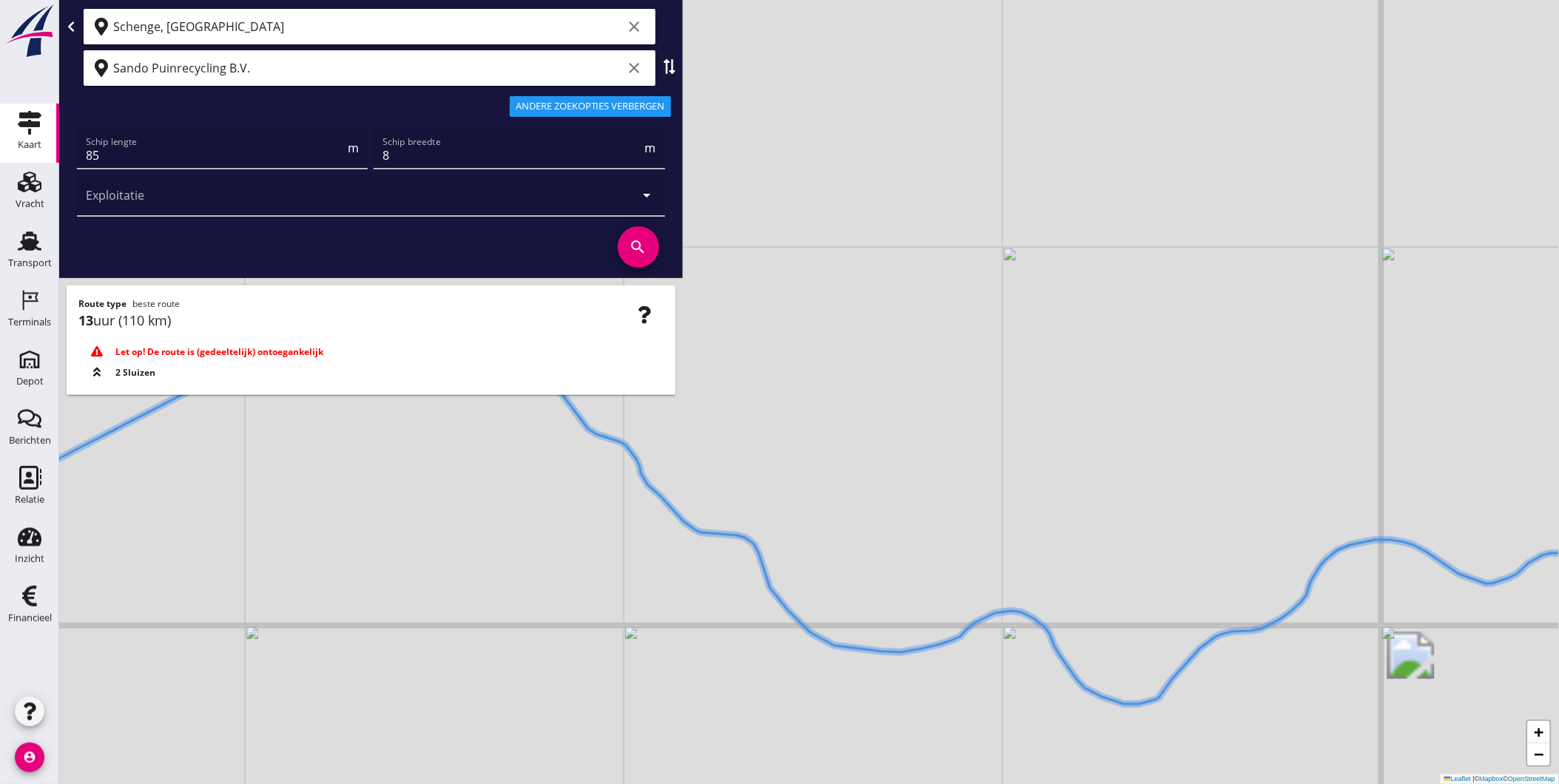
drag, startPoint x: 580, startPoint y: 467, endPoint x: 693, endPoint y: 624, distance: 193.4
click at [693, 625] on div "+ − Leaflet | © Mapbox © OpenStreetMap" at bounding box center [809, 392] width 1500 height 784
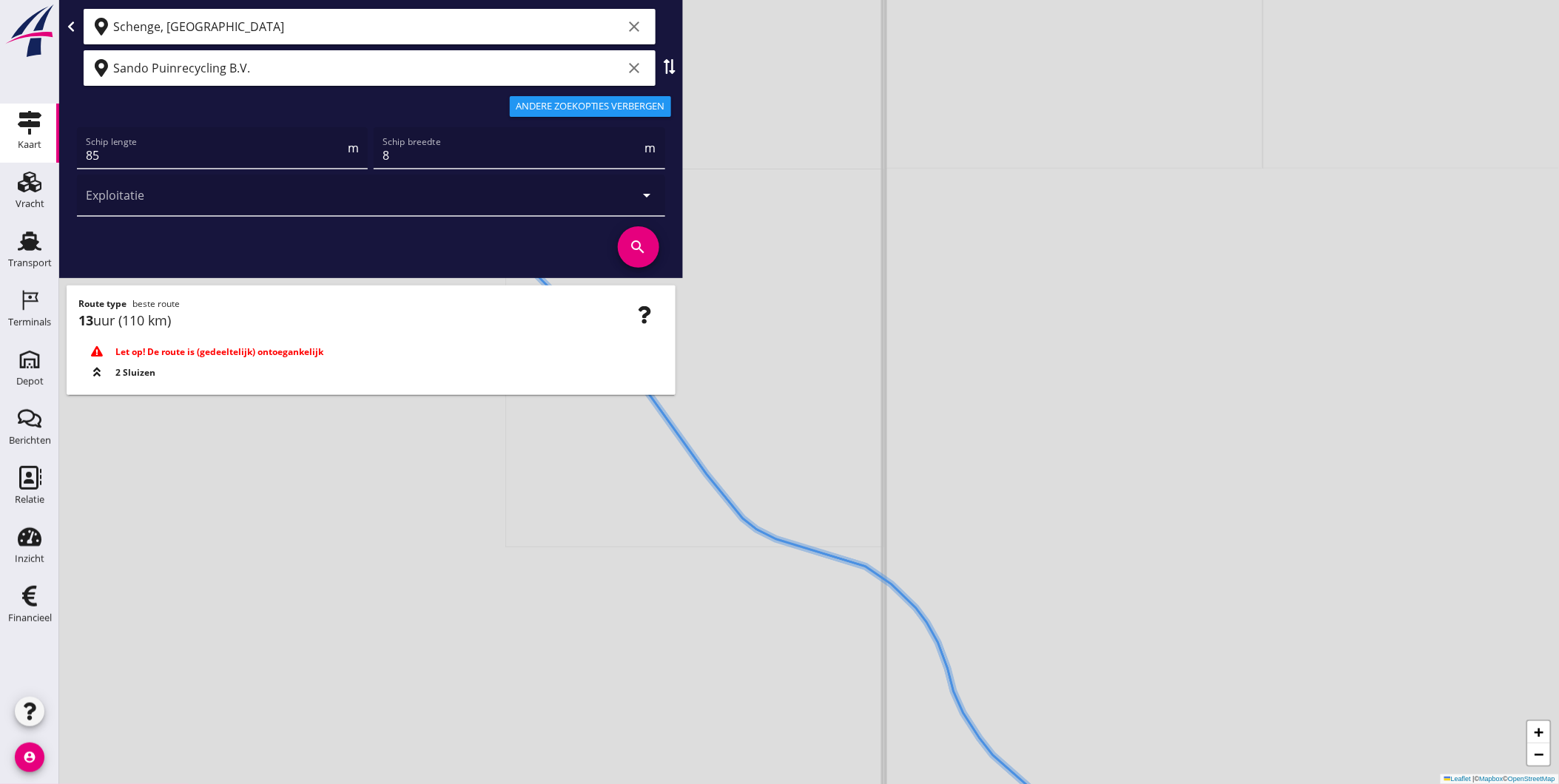
drag, startPoint x: 677, startPoint y: 556, endPoint x: 785, endPoint y: 691, distance: 172.9
click at [786, 692] on div "+ − Leaflet | © Mapbox © OpenStreetMap" at bounding box center [809, 392] width 1500 height 784
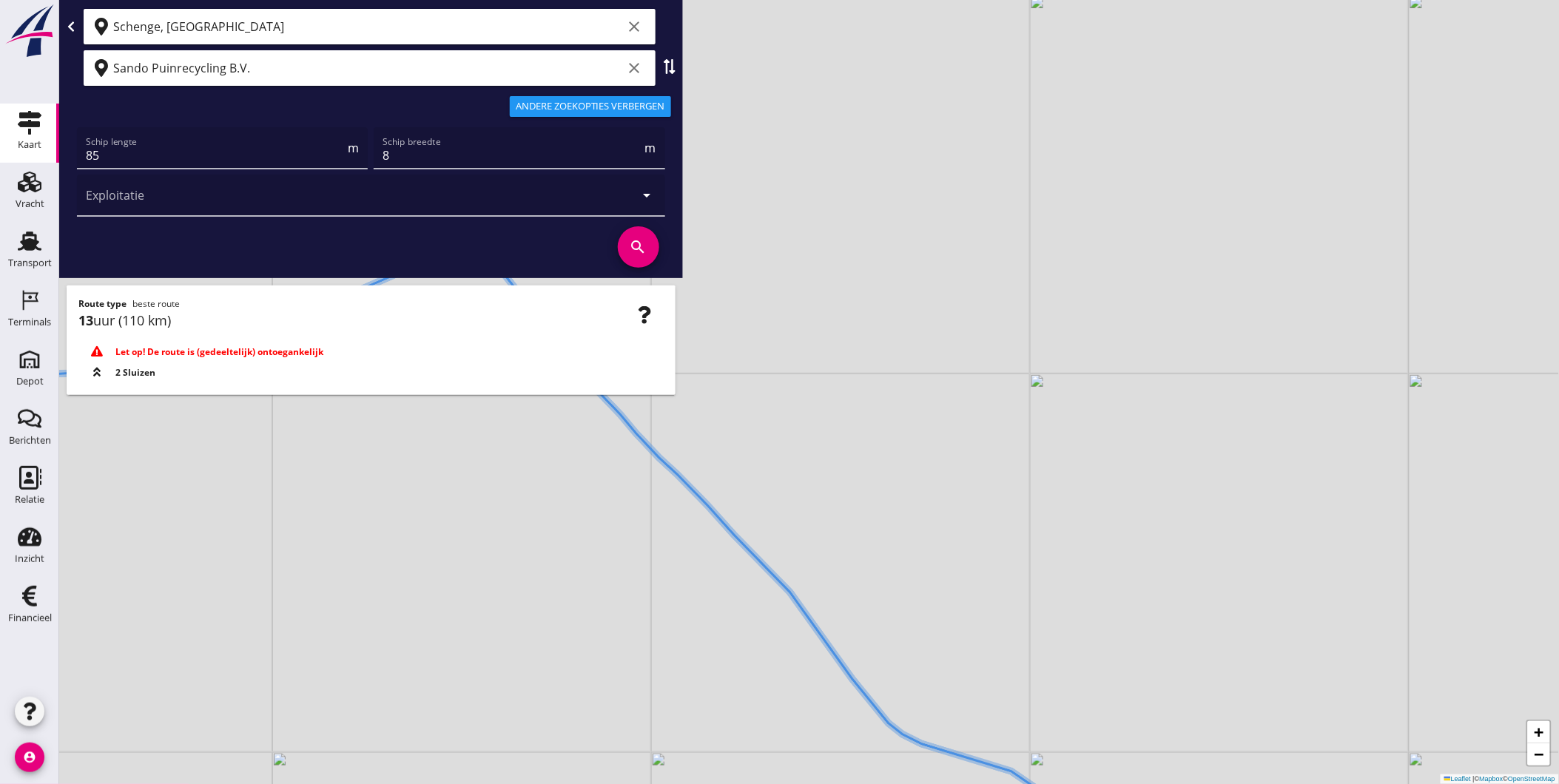
drag, startPoint x: 722, startPoint y: 481, endPoint x: 771, endPoint y: 565, distance: 97.2
click at [771, 564] on div "+ − Leaflet | © Mapbox © OpenStreetMap" at bounding box center [809, 392] width 1500 height 784
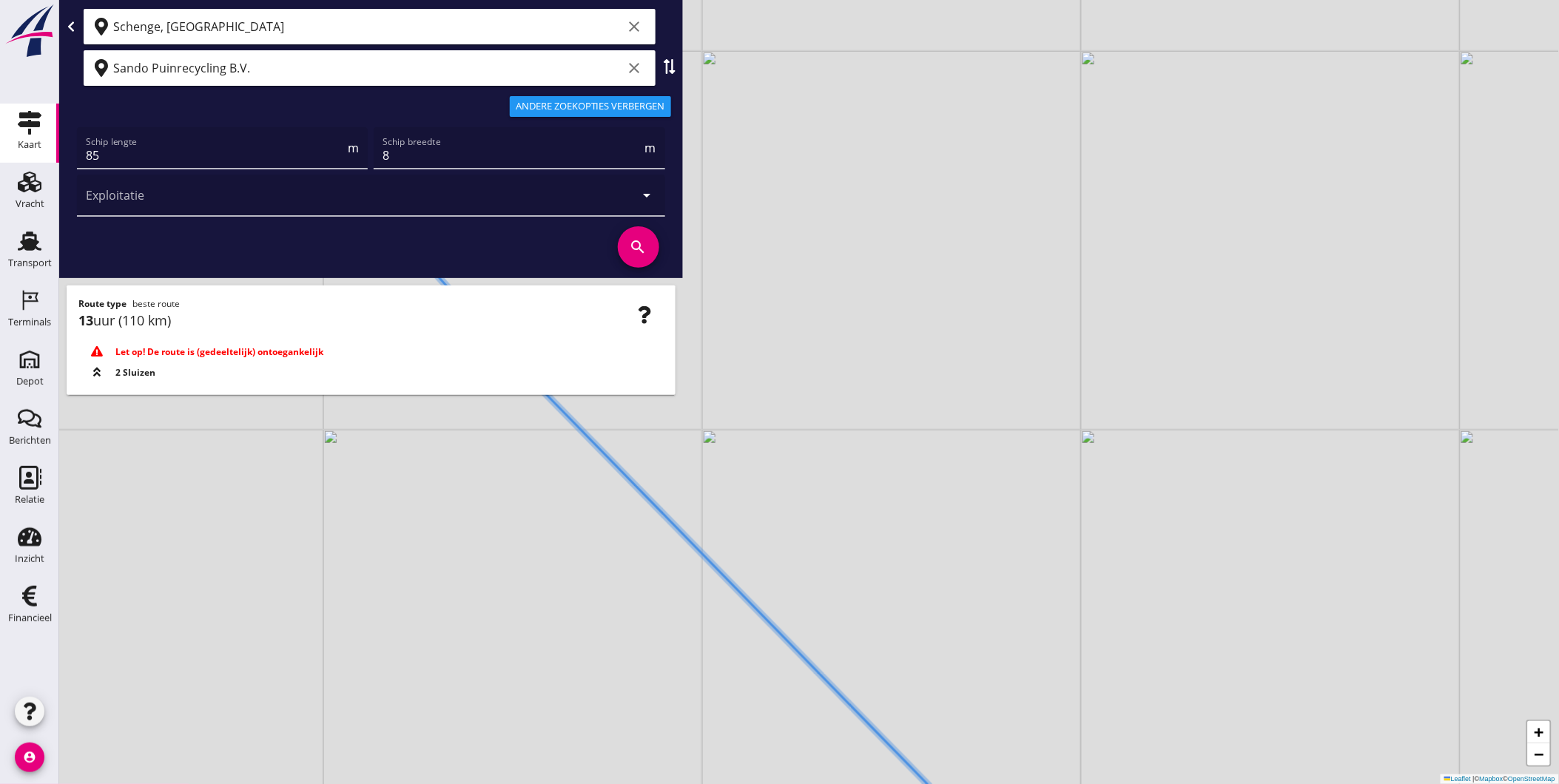
click at [783, 421] on div "+ − Leaflet | © Mapbox © OpenStreetMap" at bounding box center [809, 392] width 1500 height 784
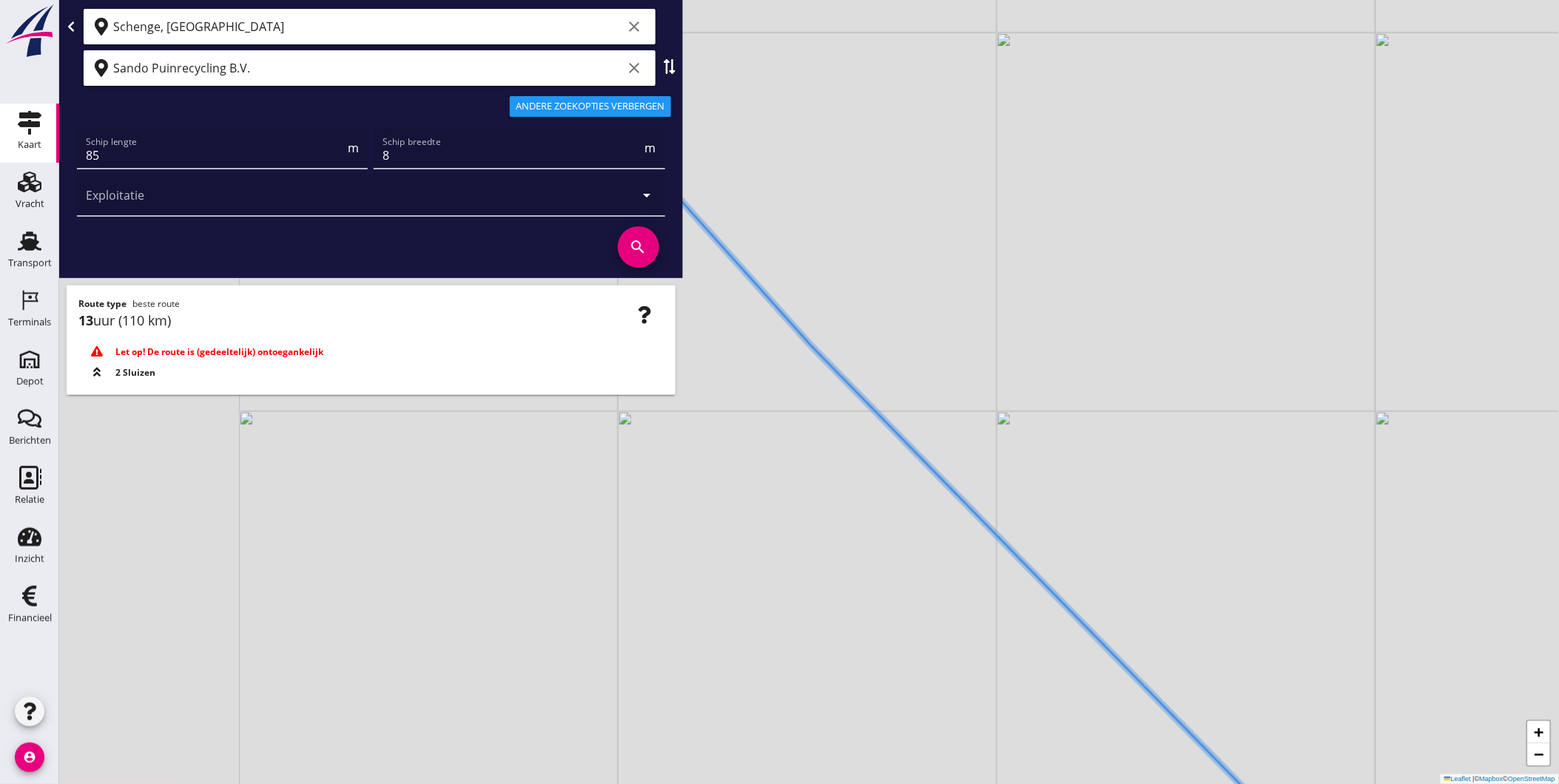
drag, startPoint x: 776, startPoint y: 475, endPoint x: 1123, endPoint y: 460, distance: 347.3
click at [1123, 460] on div "+ − Leaflet | © Mapbox © OpenStreetMap" at bounding box center [809, 392] width 1500 height 784
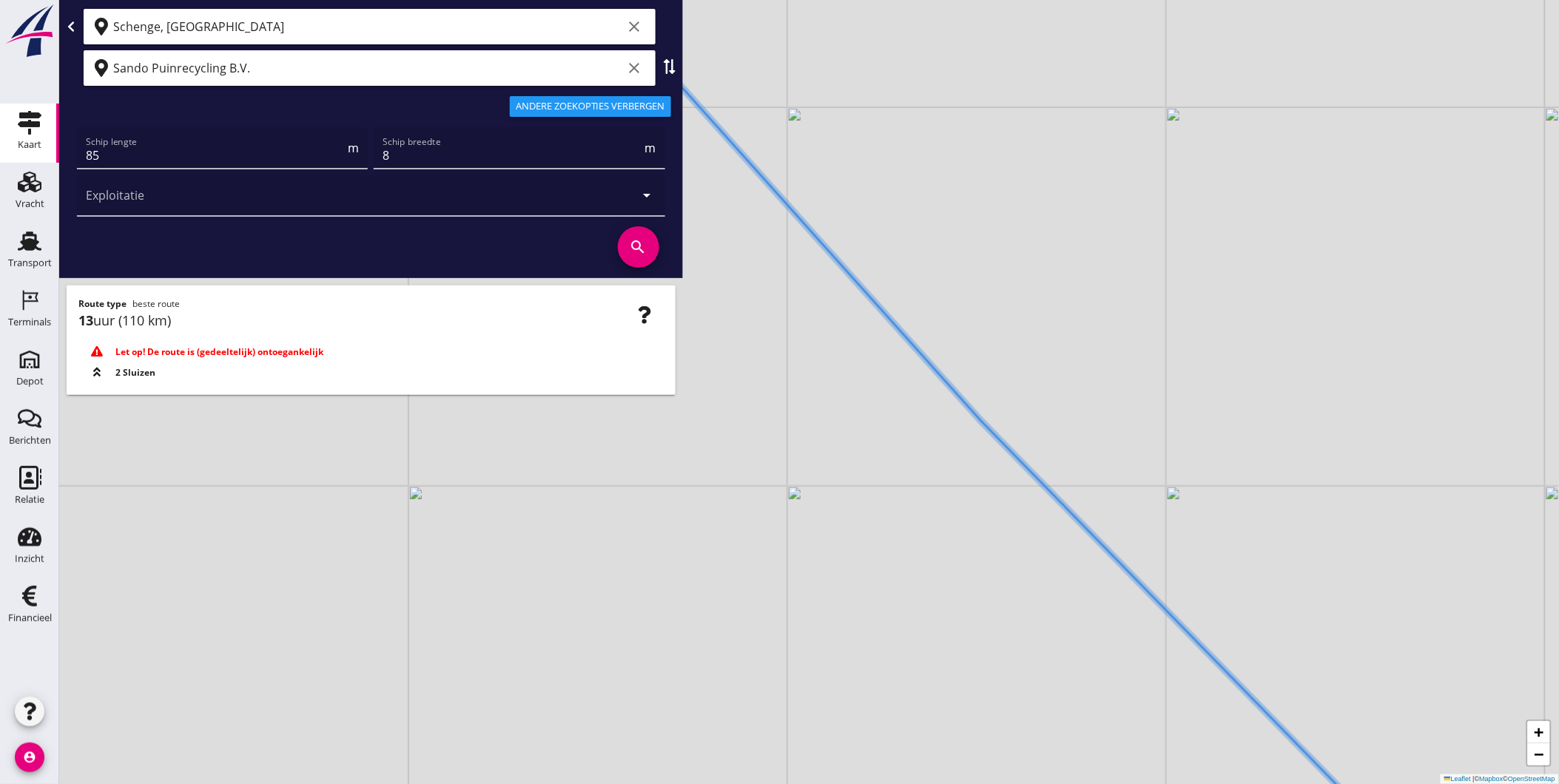
drag, startPoint x: 945, startPoint y: 476, endPoint x: 1093, endPoint y: 557, distance: 168.7
click at [1091, 557] on div "+ − Leaflet | © Mapbox © OpenStreetMap" at bounding box center [809, 392] width 1500 height 784
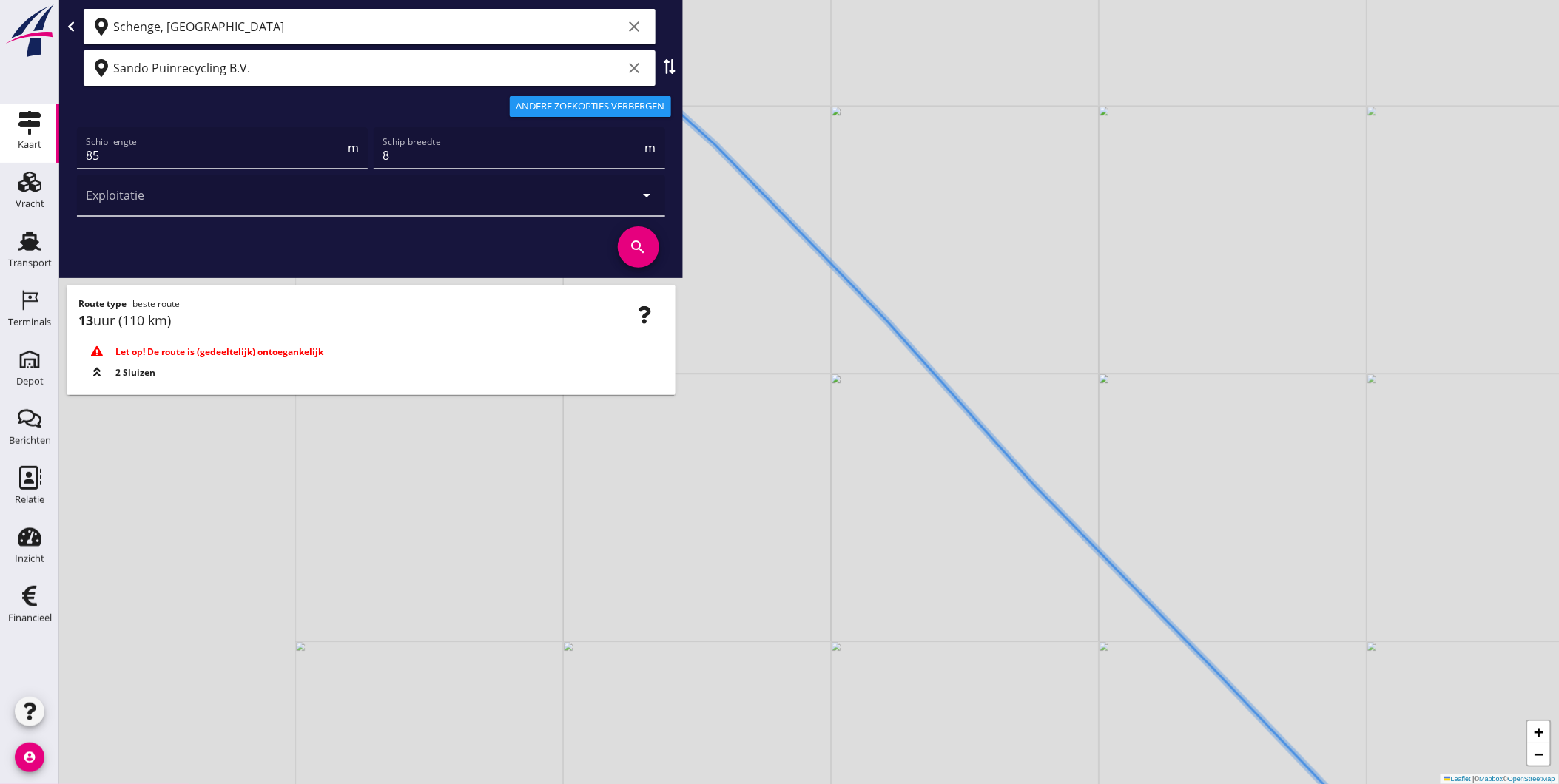
drag, startPoint x: 884, startPoint y: 405, endPoint x: 987, endPoint y: 498, distance: 138.8
click at [1069, 585] on div "+ − Leaflet | © Mapbox © OpenStreetMap" at bounding box center [809, 392] width 1500 height 784
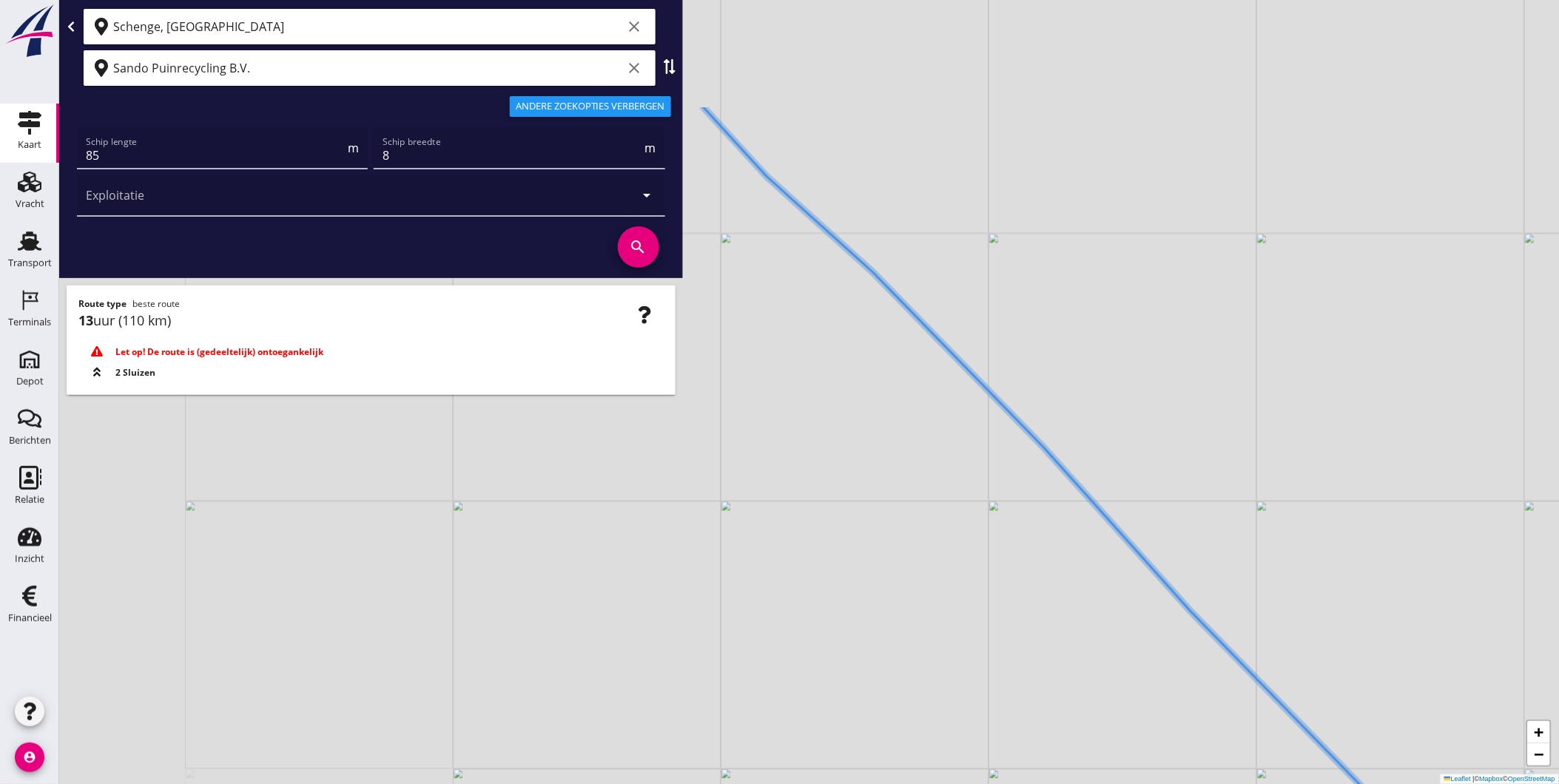
drag, startPoint x: 930, startPoint y: 439, endPoint x: 1039, endPoint y: 500, distance: 124.9
click at [1038, 500] on div "+ − Leaflet | © Mapbox © OpenStreetMap" at bounding box center [809, 392] width 1500 height 784
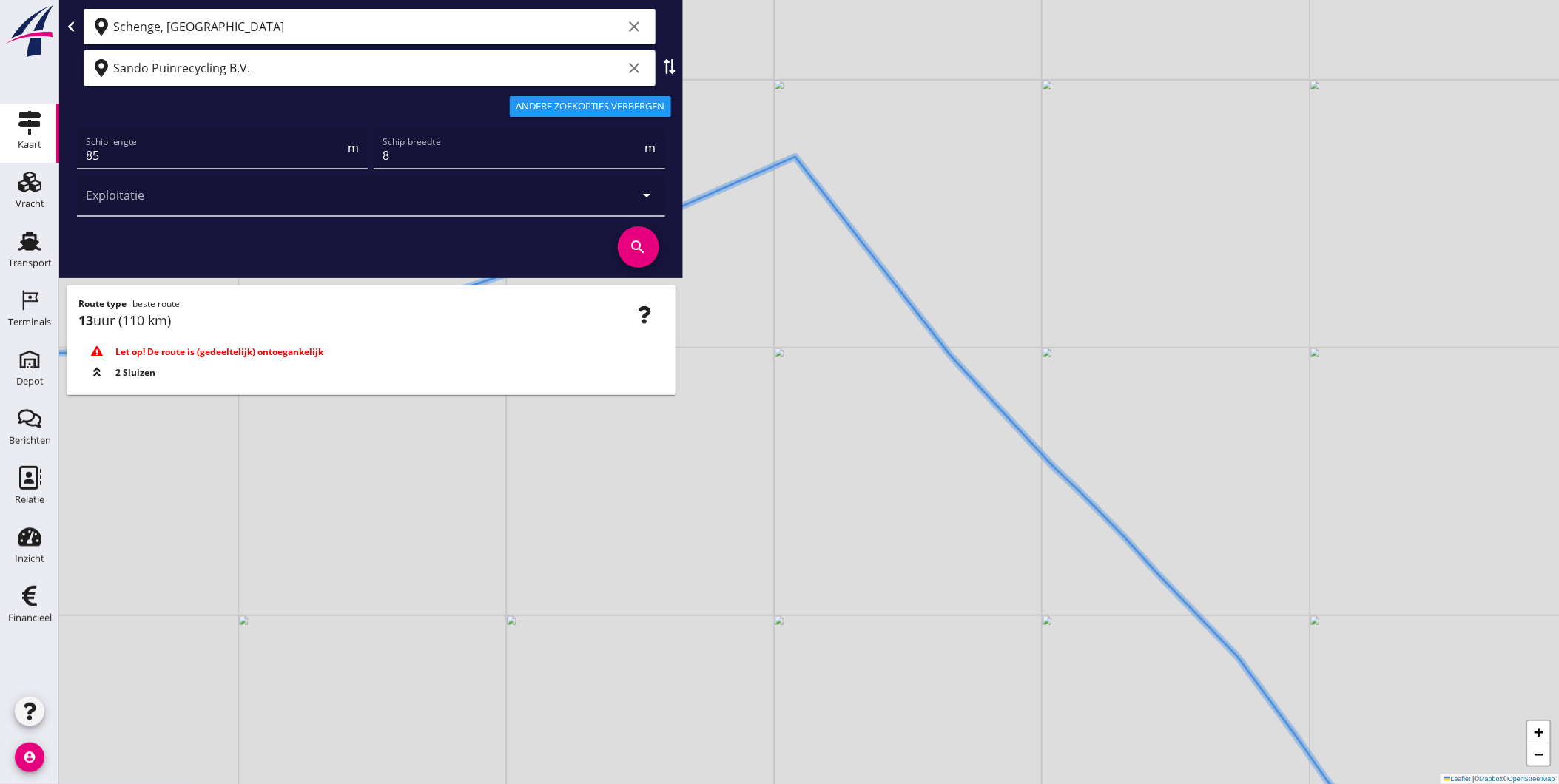
drag, startPoint x: 974, startPoint y: 497, endPoint x: 973, endPoint y: 442, distance: 55.0
click at [973, 462] on div "+ − Leaflet | © Mapbox © OpenStreetMap" at bounding box center [809, 392] width 1500 height 784
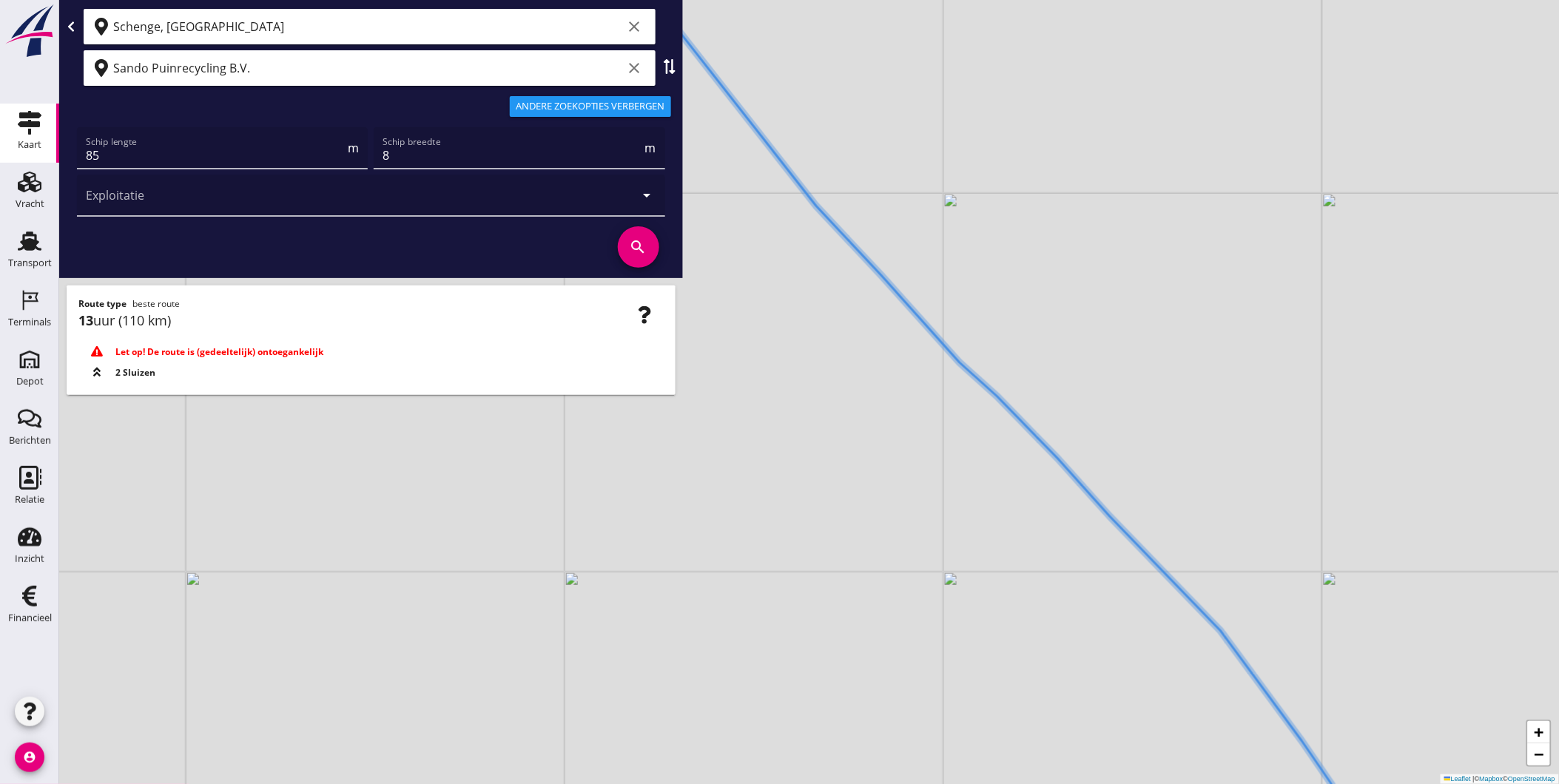
drag, startPoint x: 1114, startPoint y: 535, endPoint x: 1174, endPoint y: 567, distance: 68.0
click at [1174, 567] on div "+ − Leaflet | © Mapbox © OpenStreetMap" at bounding box center [809, 392] width 1500 height 784
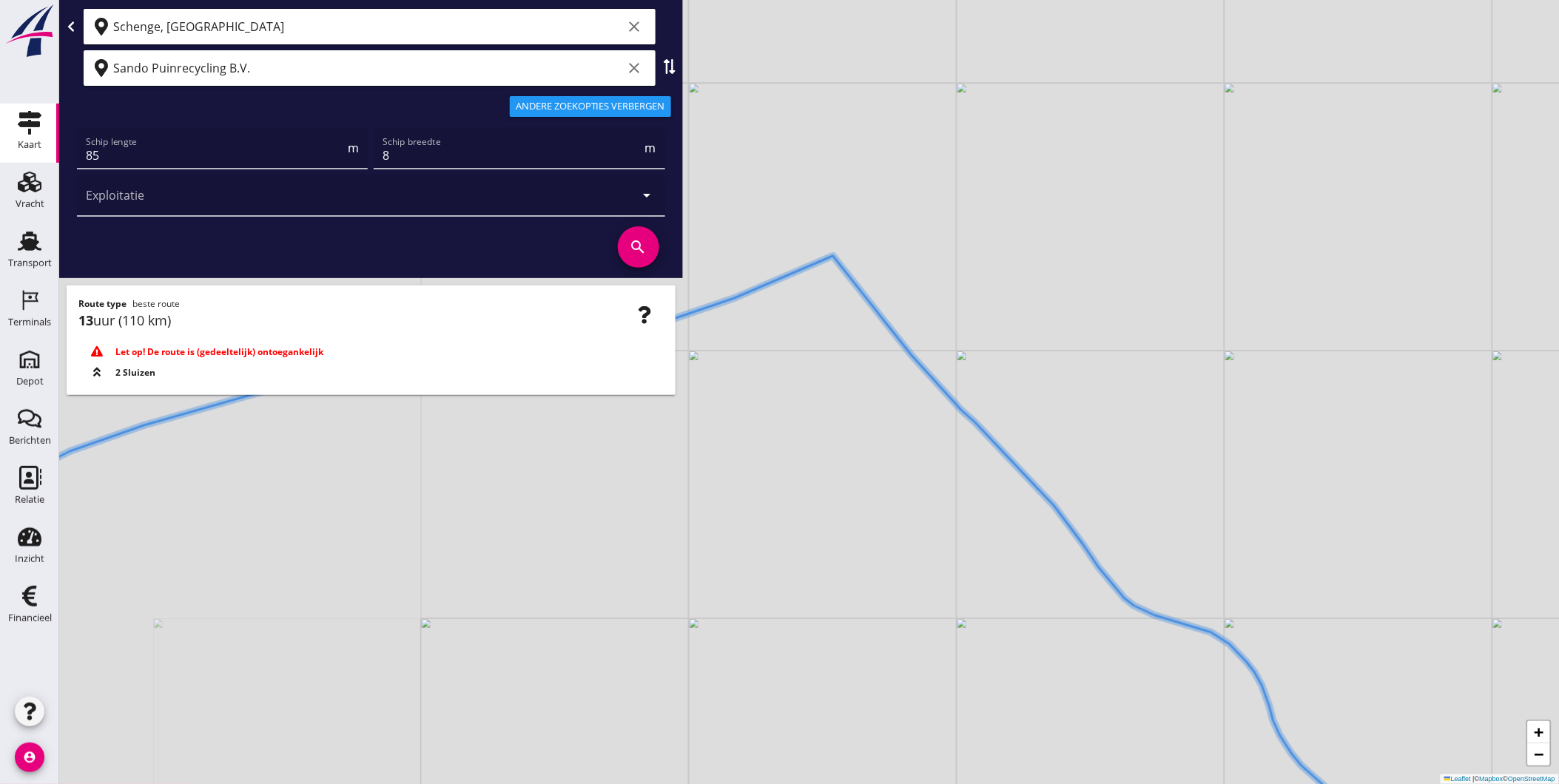
drag, startPoint x: 1013, startPoint y: 413, endPoint x: 1210, endPoint y: 412, distance: 197.0
click at [1178, 410] on div "+ − Leaflet | © Mapbox © OpenStreetMap" at bounding box center [809, 392] width 1500 height 784
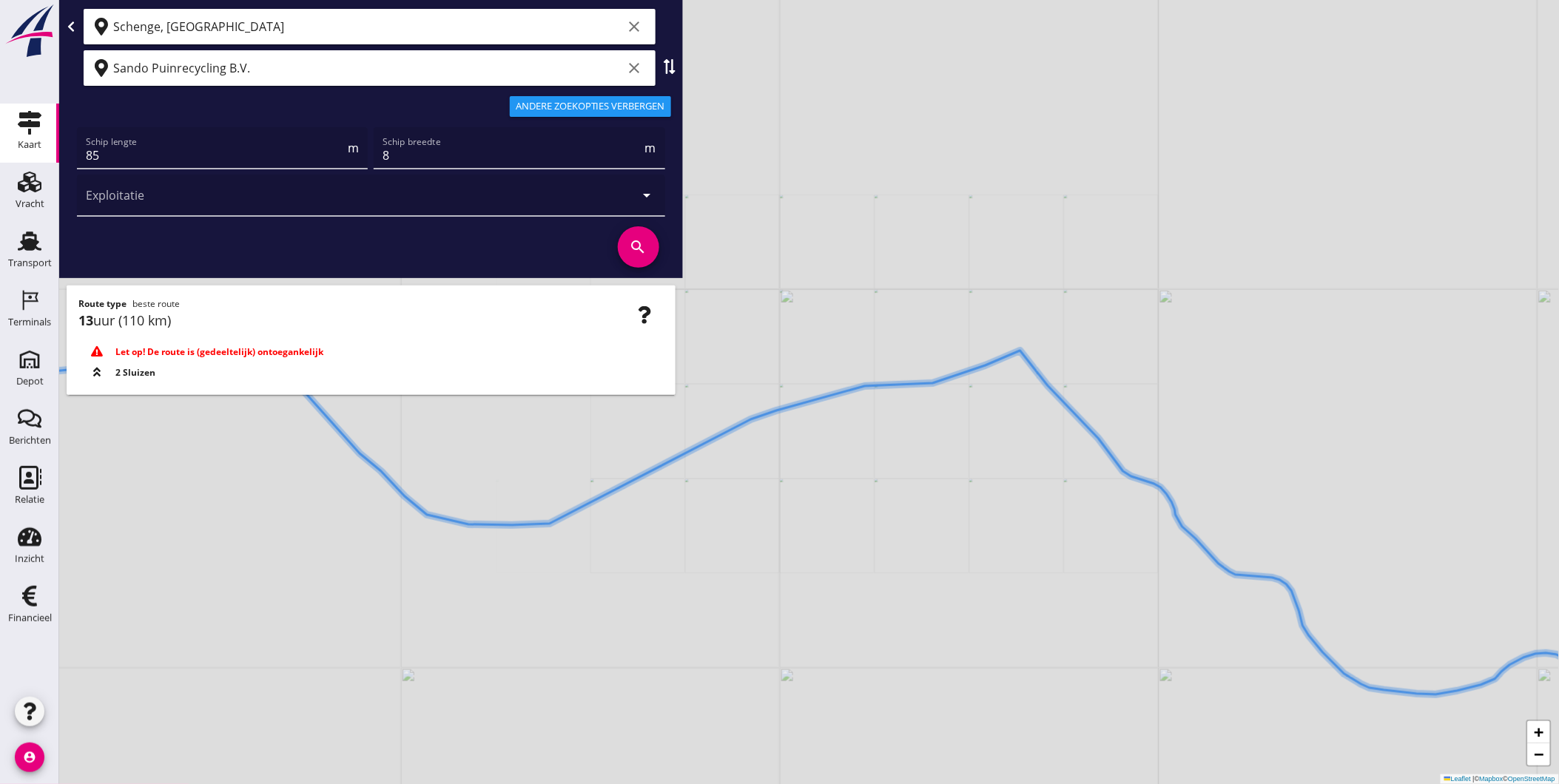
drag, startPoint x: 1075, startPoint y: 406, endPoint x: 1101, endPoint y: 397, distance: 27.5
click at [1101, 397] on div "+ − Leaflet | © Mapbox © OpenStreetMap" at bounding box center [809, 392] width 1500 height 784
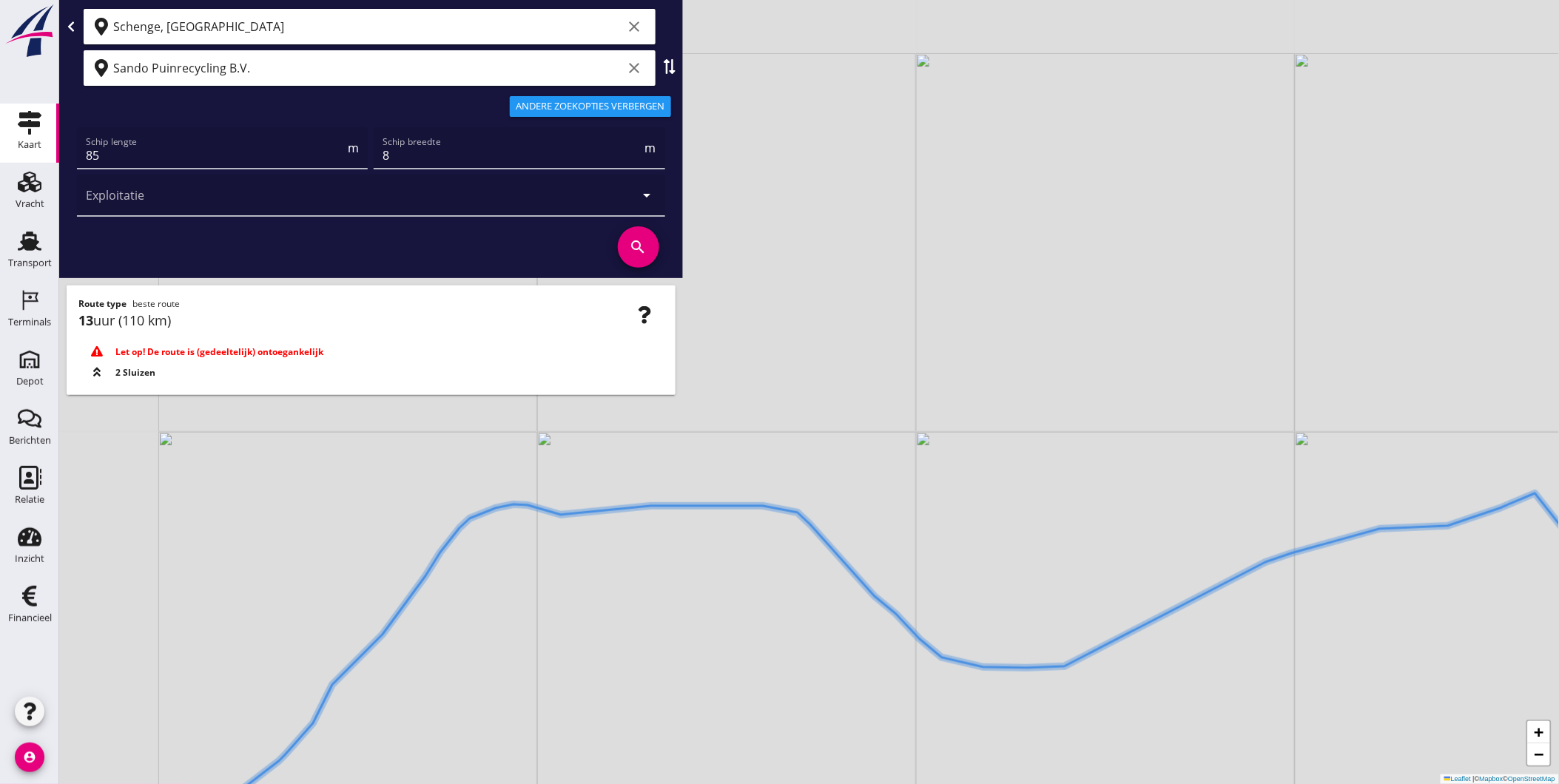
drag, startPoint x: 1035, startPoint y: 544, endPoint x: 1121, endPoint y: 603, distance: 104.3
click at [1164, 611] on div "+ − Leaflet | © Mapbox © OpenStreetMap" at bounding box center [809, 392] width 1500 height 784
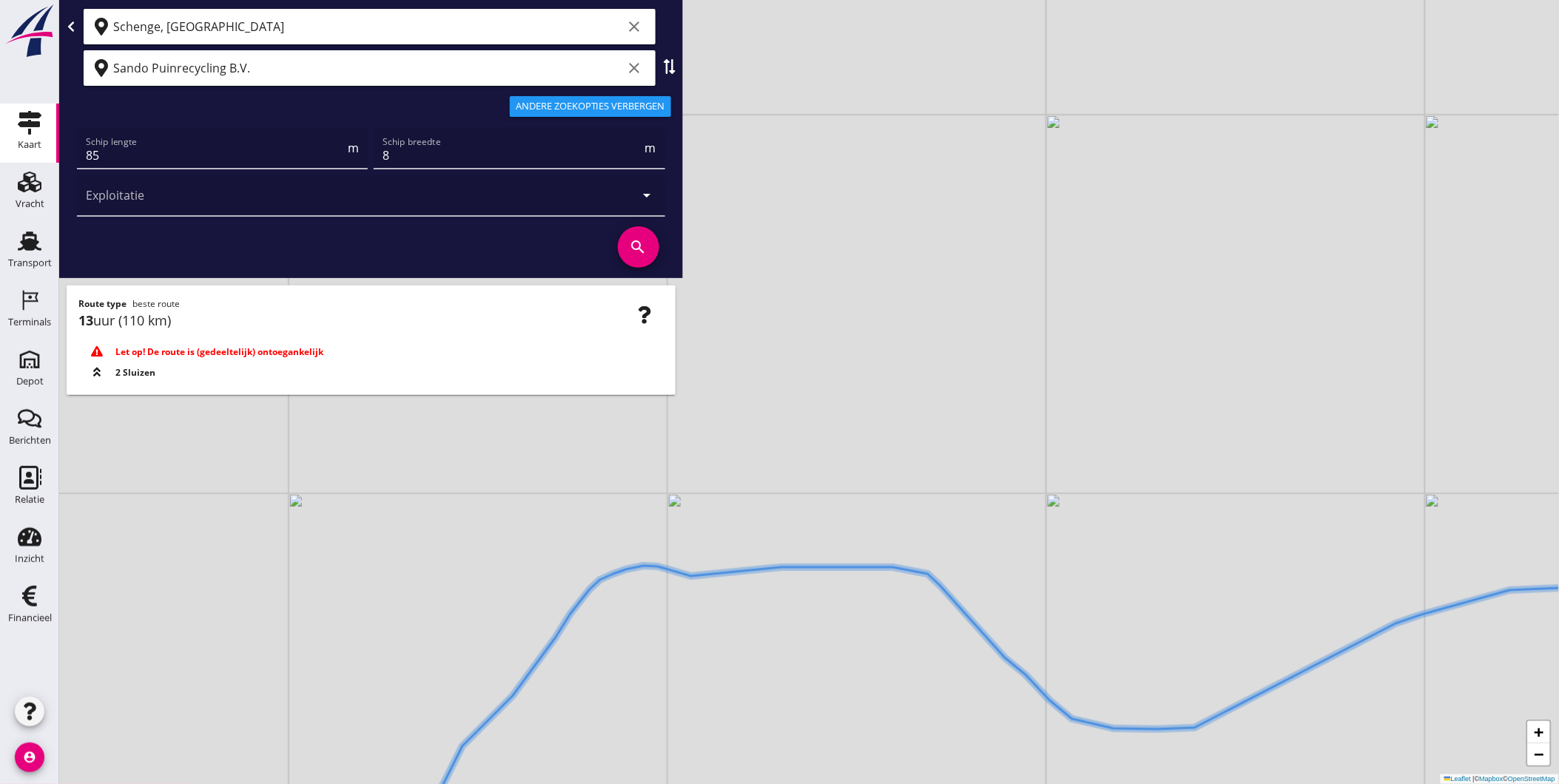
drag, startPoint x: 951, startPoint y: 559, endPoint x: 969, endPoint y: 559, distance: 18.0
click at [969, 559] on div "+ − Leaflet | © Mapbox © OpenStreetMap" at bounding box center [809, 392] width 1500 height 784
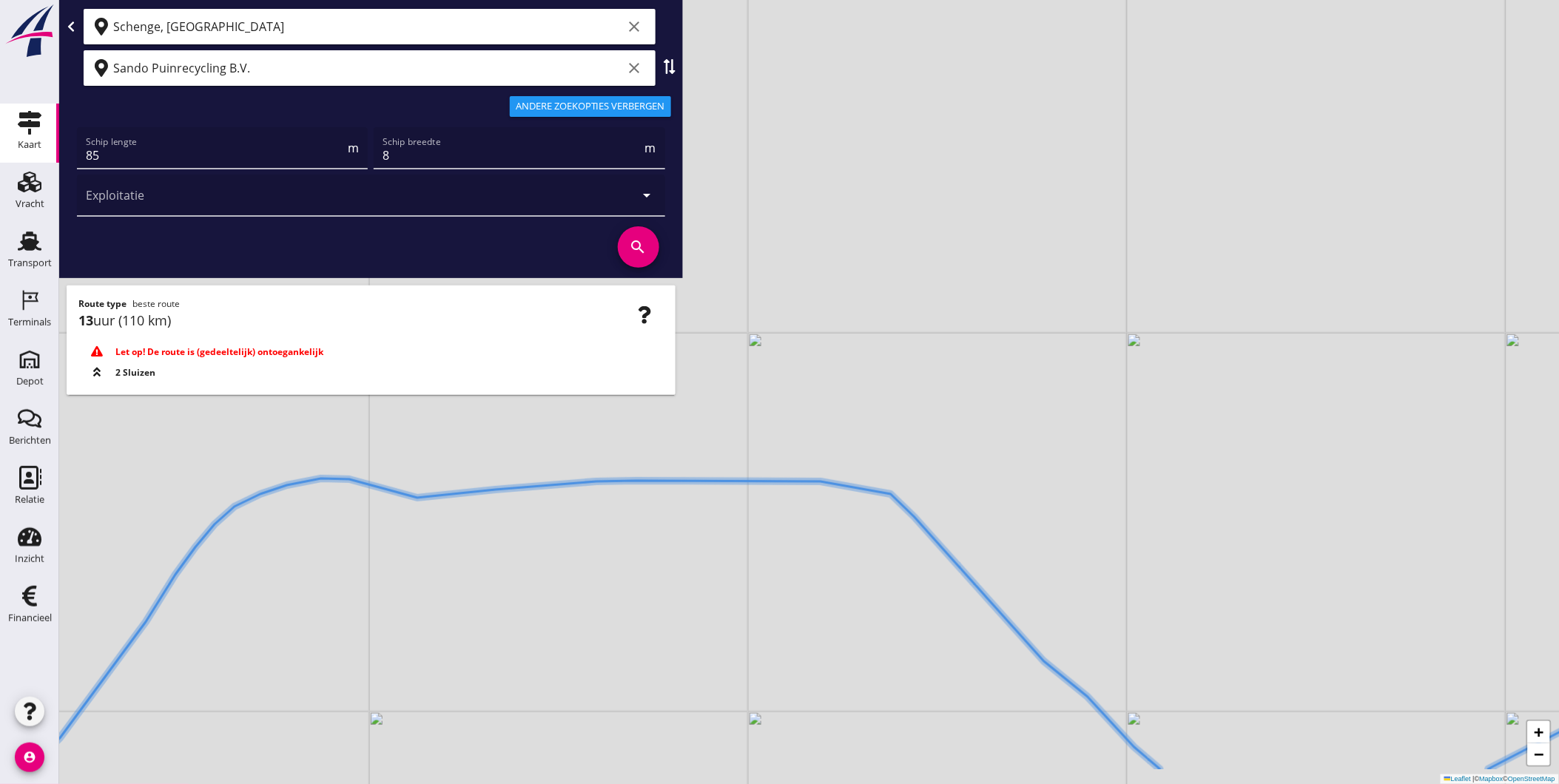
drag, startPoint x: 1134, startPoint y: 646, endPoint x: 921, endPoint y: 382, distance: 339.2
click at [921, 382] on div "+ − Leaflet | © Mapbox © OpenStreetMap" at bounding box center [809, 392] width 1500 height 784
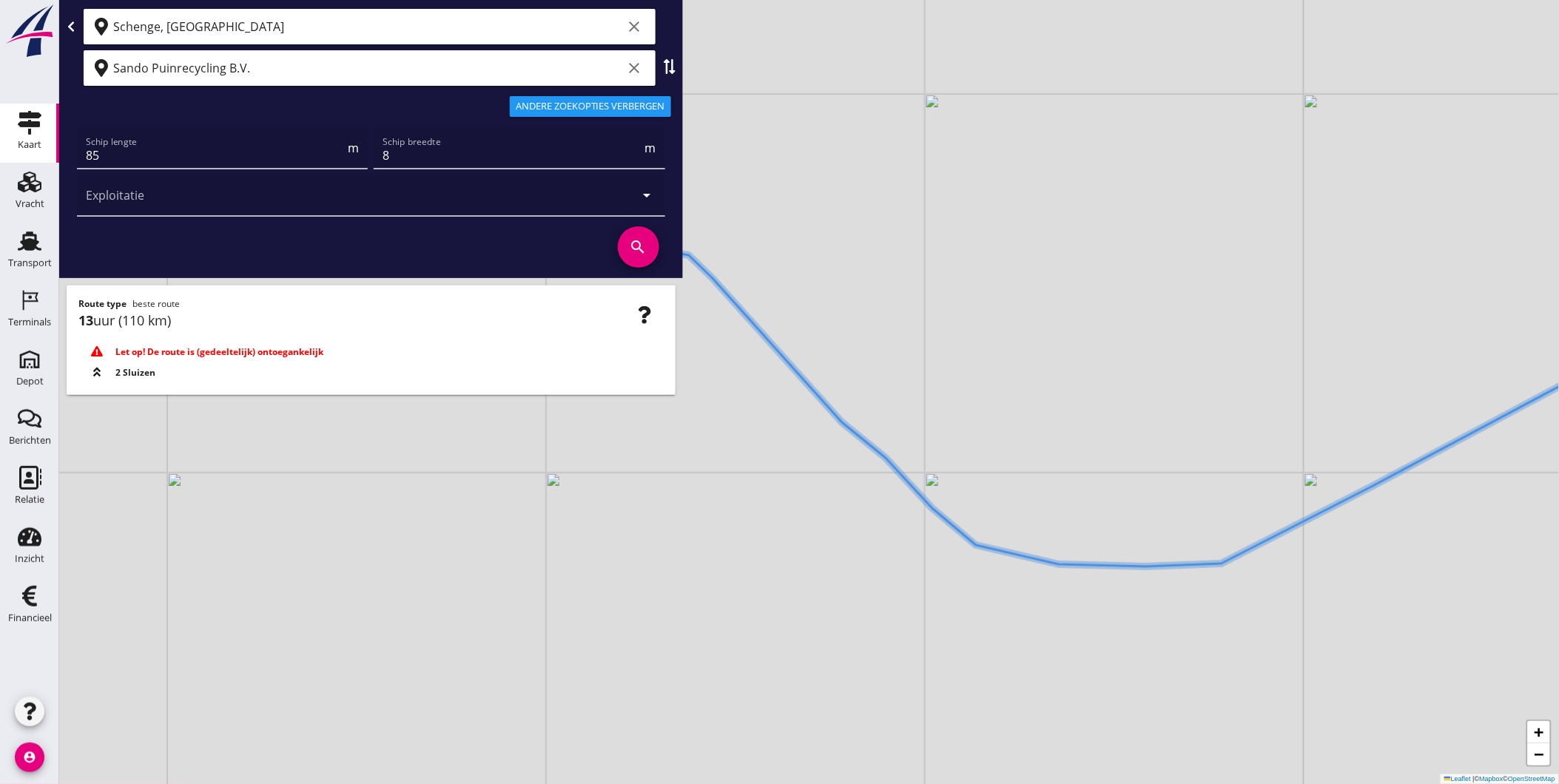
drag, startPoint x: 1170, startPoint y: 618, endPoint x: 1024, endPoint y: 567, distance: 154.7
click at [1024, 567] on div "+ − Leaflet | © Mapbox © OpenStreetMap" at bounding box center [809, 392] width 1500 height 784
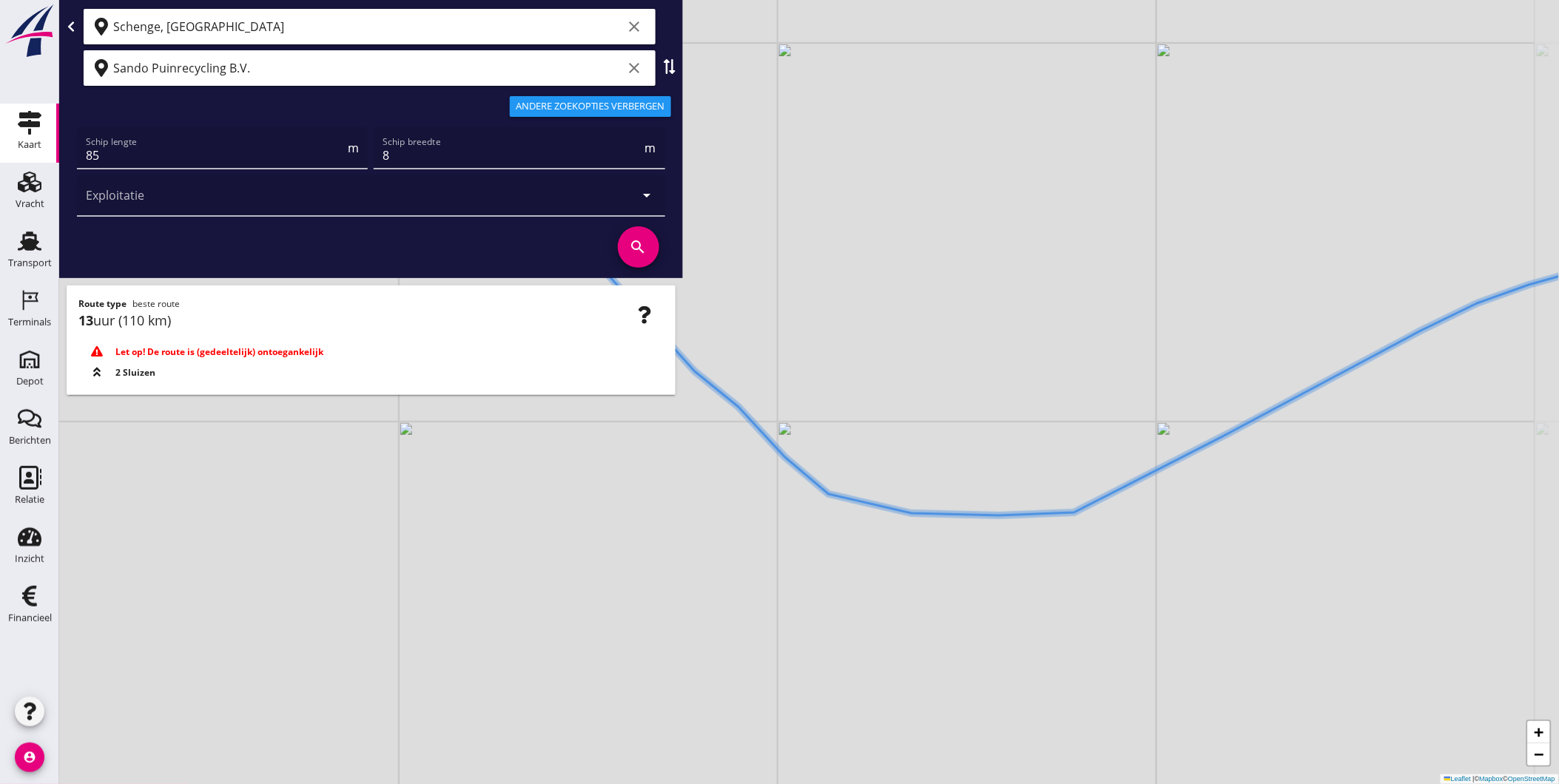
drag, startPoint x: 1147, startPoint y: 470, endPoint x: 1008, endPoint y: 509, distance: 144.4
click at [1012, 512] on icon at bounding box center [809, 352] width 1801 height 327
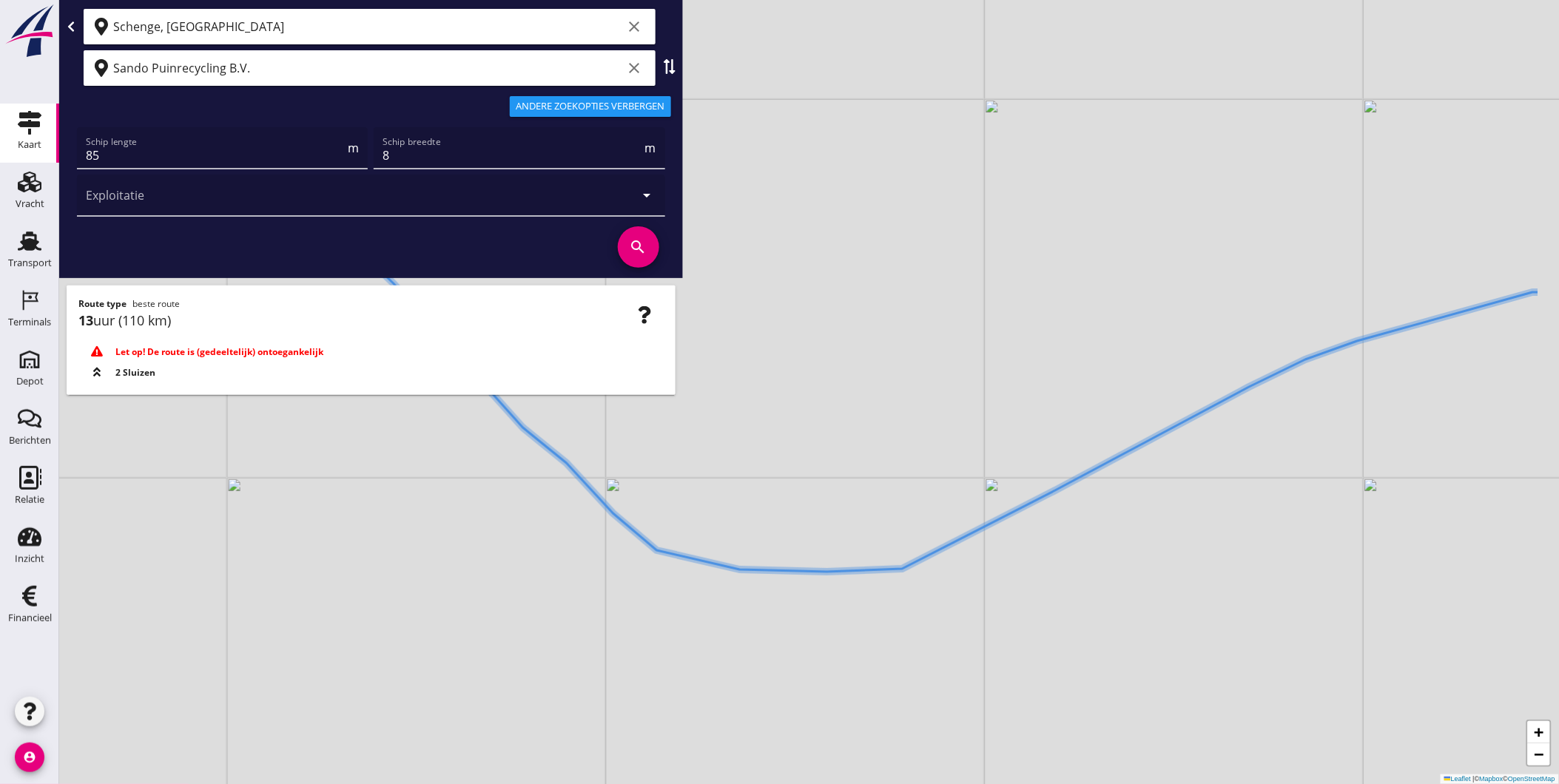
click at [1019, 493] on div "+ − Leaflet | © Mapbox © OpenStreetMap" at bounding box center [809, 392] width 1500 height 784
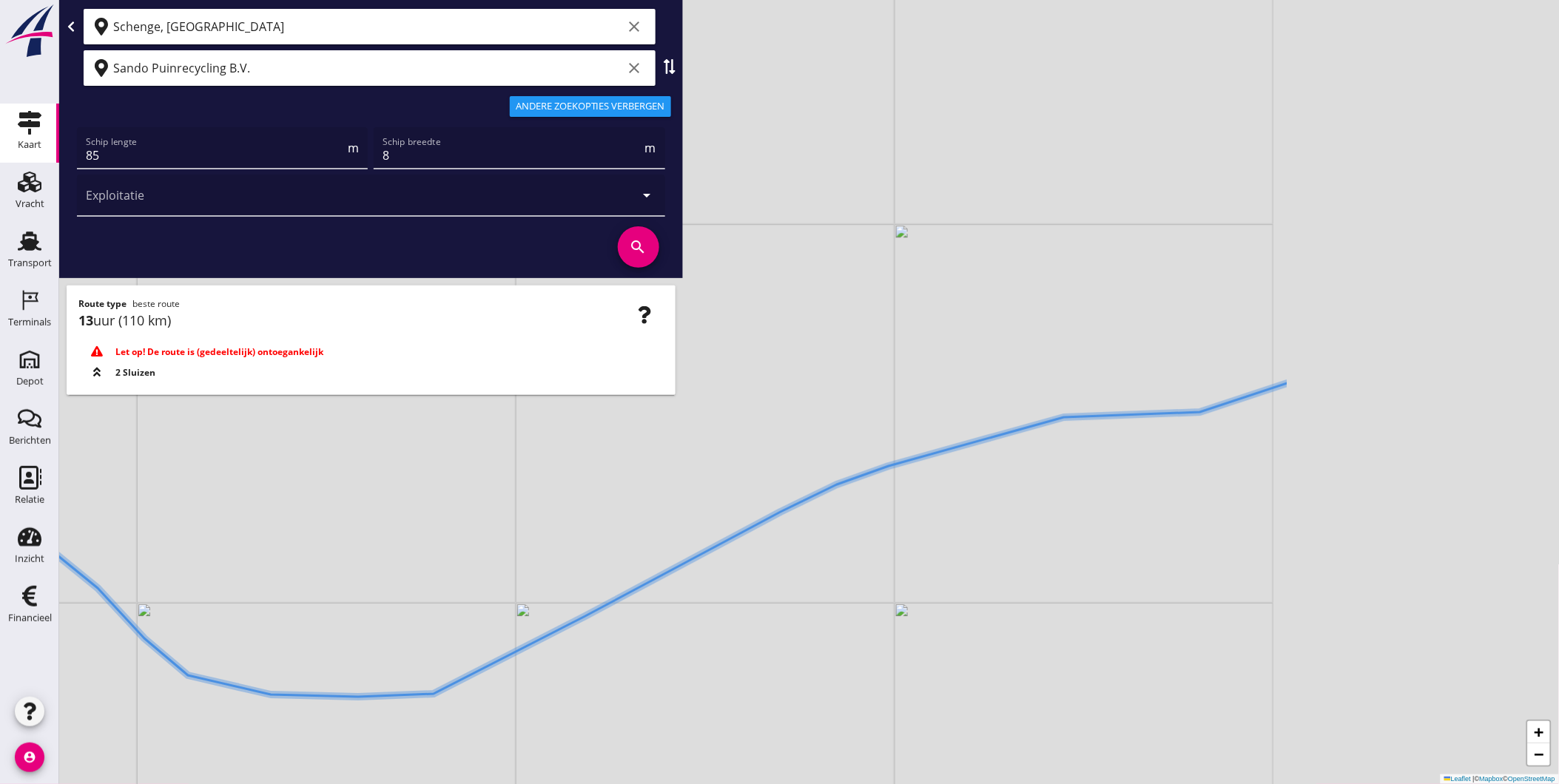
drag, startPoint x: 1157, startPoint y: 448, endPoint x: 1103, endPoint y: 443, distance: 54.2
click at [1126, 444] on div "+ − Leaflet | © Mapbox © OpenStreetMap" at bounding box center [809, 392] width 1500 height 784
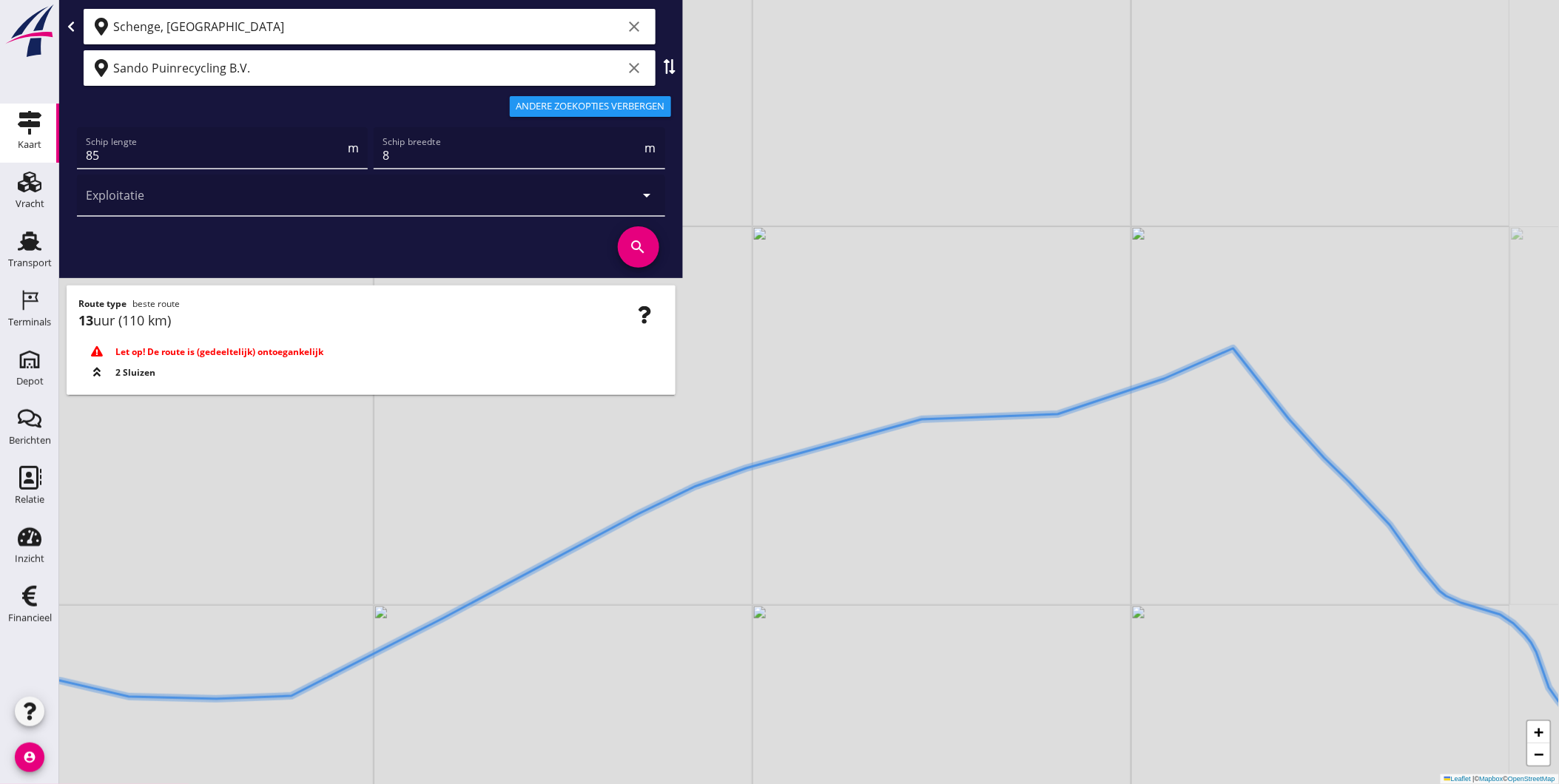
drag, startPoint x: 1204, startPoint y: 432, endPoint x: 1170, endPoint y: 411, distance: 40.0
click at [1182, 423] on div "+ − Leaflet | © Mapbox © OpenStreetMap" at bounding box center [809, 392] width 1500 height 784
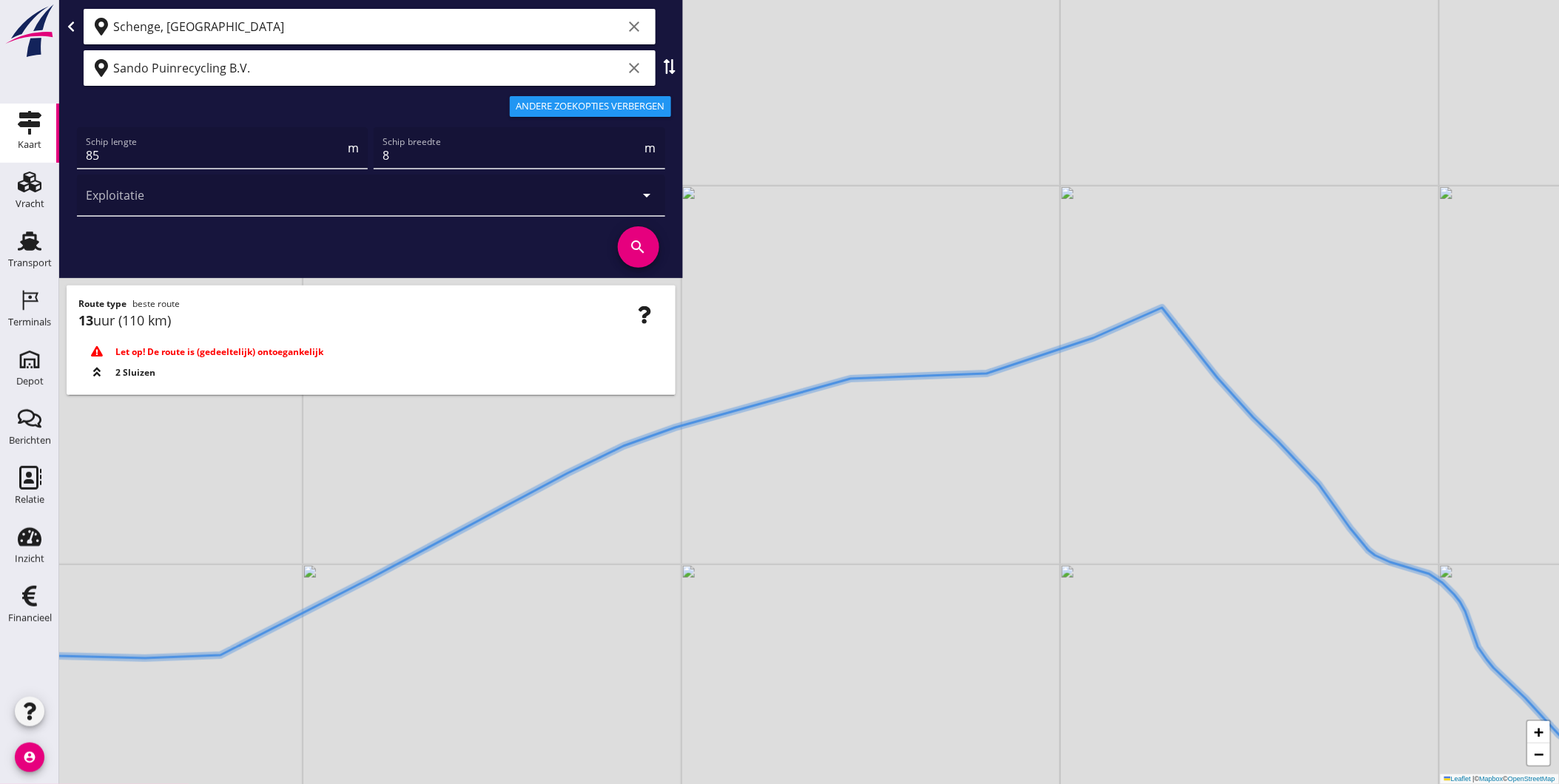
drag, startPoint x: 1268, startPoint y: 483, endPoint x: 1133, endPoint y: 411, distance: 153.0
click at [1148, 417] on div "+ − Leaflet | © Mapbox © OpenStreetMap" at bounding box center [809, 392] width 1500 height 784
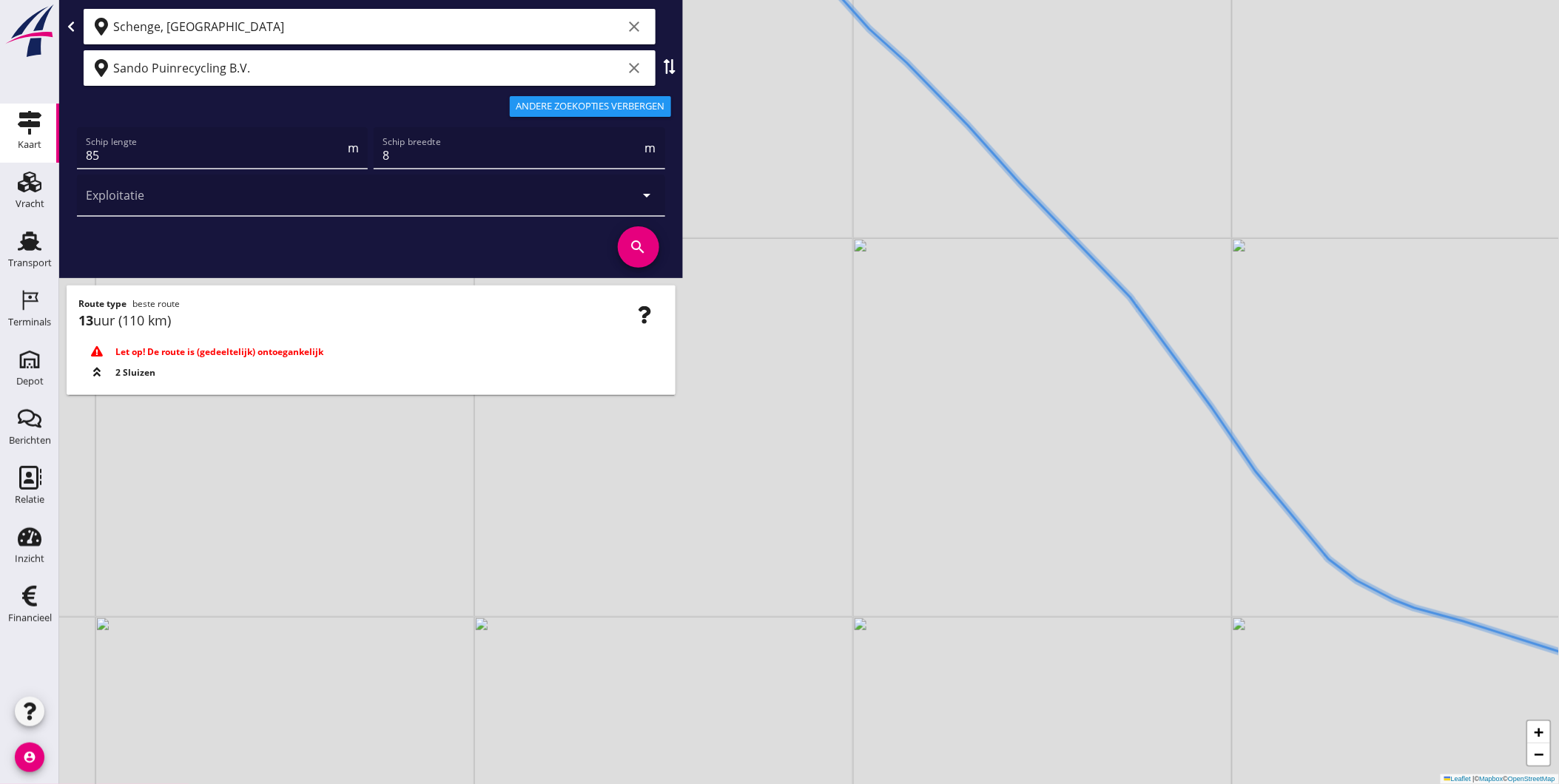
drag, startPoint x: 1084, startPoint y: 401, endPoint x: 1082, endPoint y: 413, distance: 12.2
click at [1082, 413] on div "+ − Leaflet | © Mapbox © OpenStreetMap" at bounding box center [809, 392] width 1500 height 784
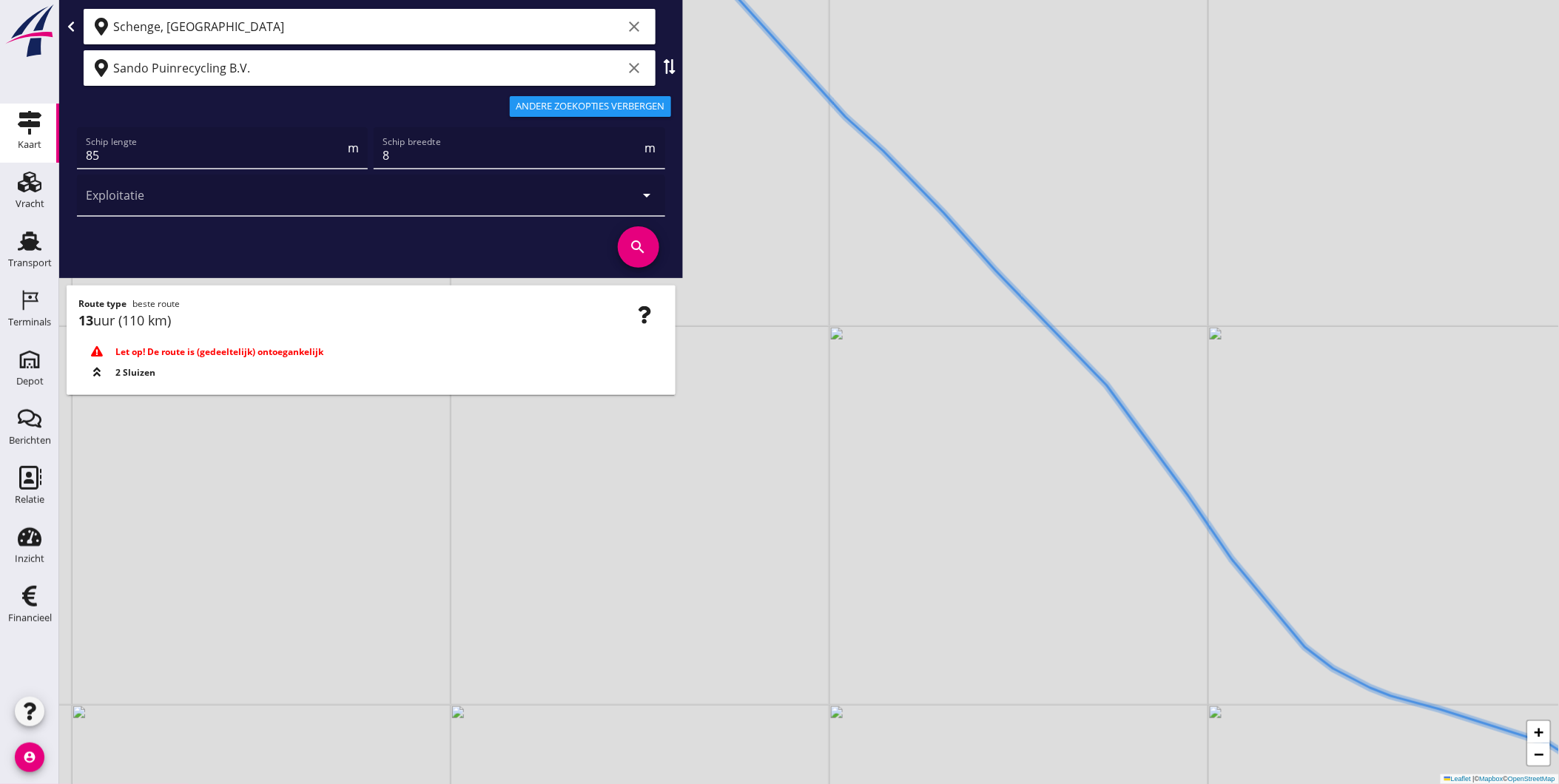
drag, startPoint x: 817, startPoint y: 447, endPoint x: 765, endPoint y: 563, distance: 127.1
click at [765, 563] on div "+ − Leaflet | © Mapbox © OpenStreetMap" at bounding box center [809, 392] width 1500 height 784
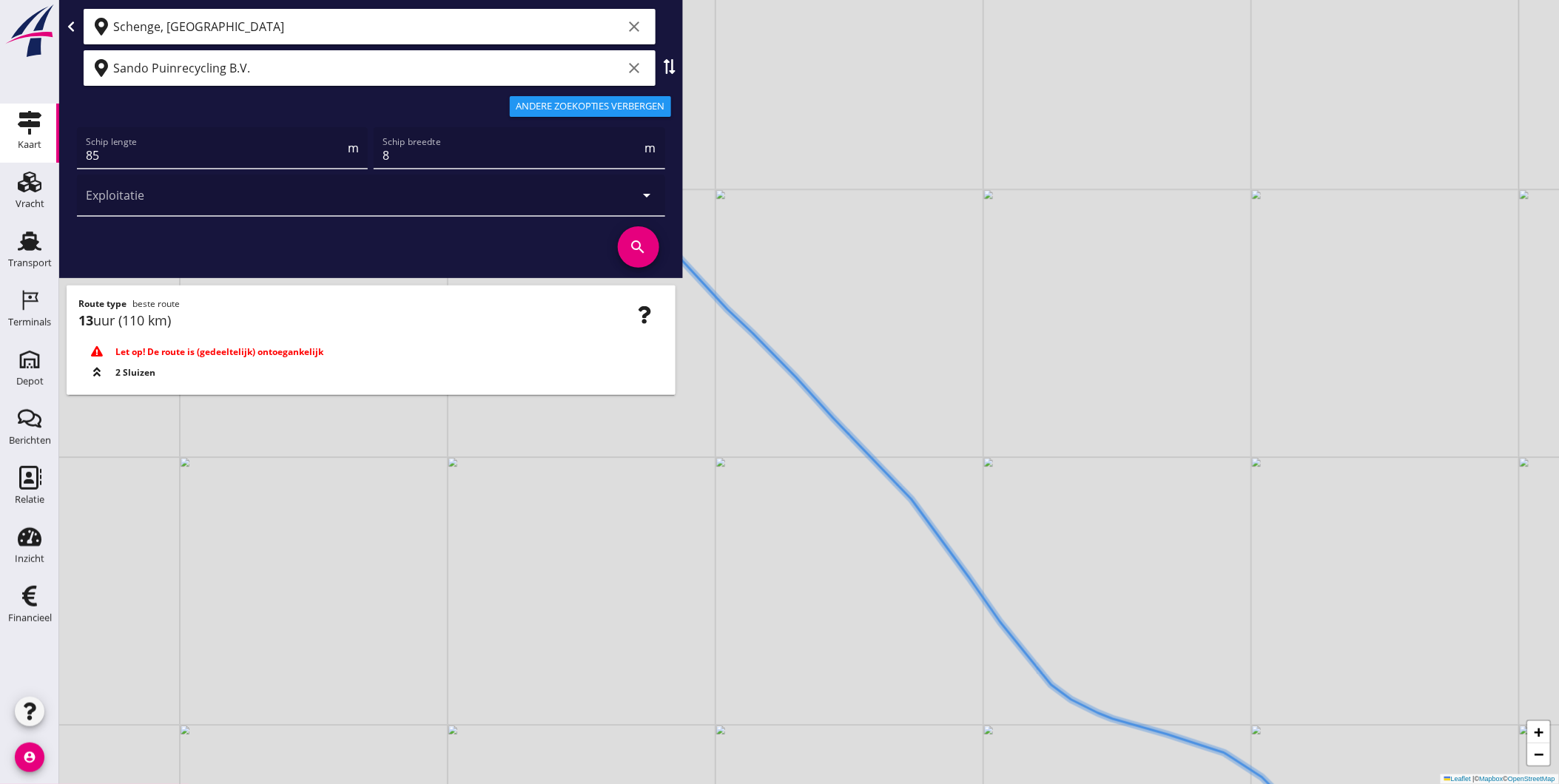
click at [550, 556] on div "+ − Leaflet | © Mapbox © OpenStreetMap" at bounding box center [809, 392] width 1500 height 784
drag, startPoint x: 642, startPoint y: 513, endPoint x: 1033, endPoint y: 694, distance: 430.9
click at [1033, 694] on div "+ − Leaflet | © Mapbox © OpenStreetMap" at bounding box center [809, 392] width 1500 height 784
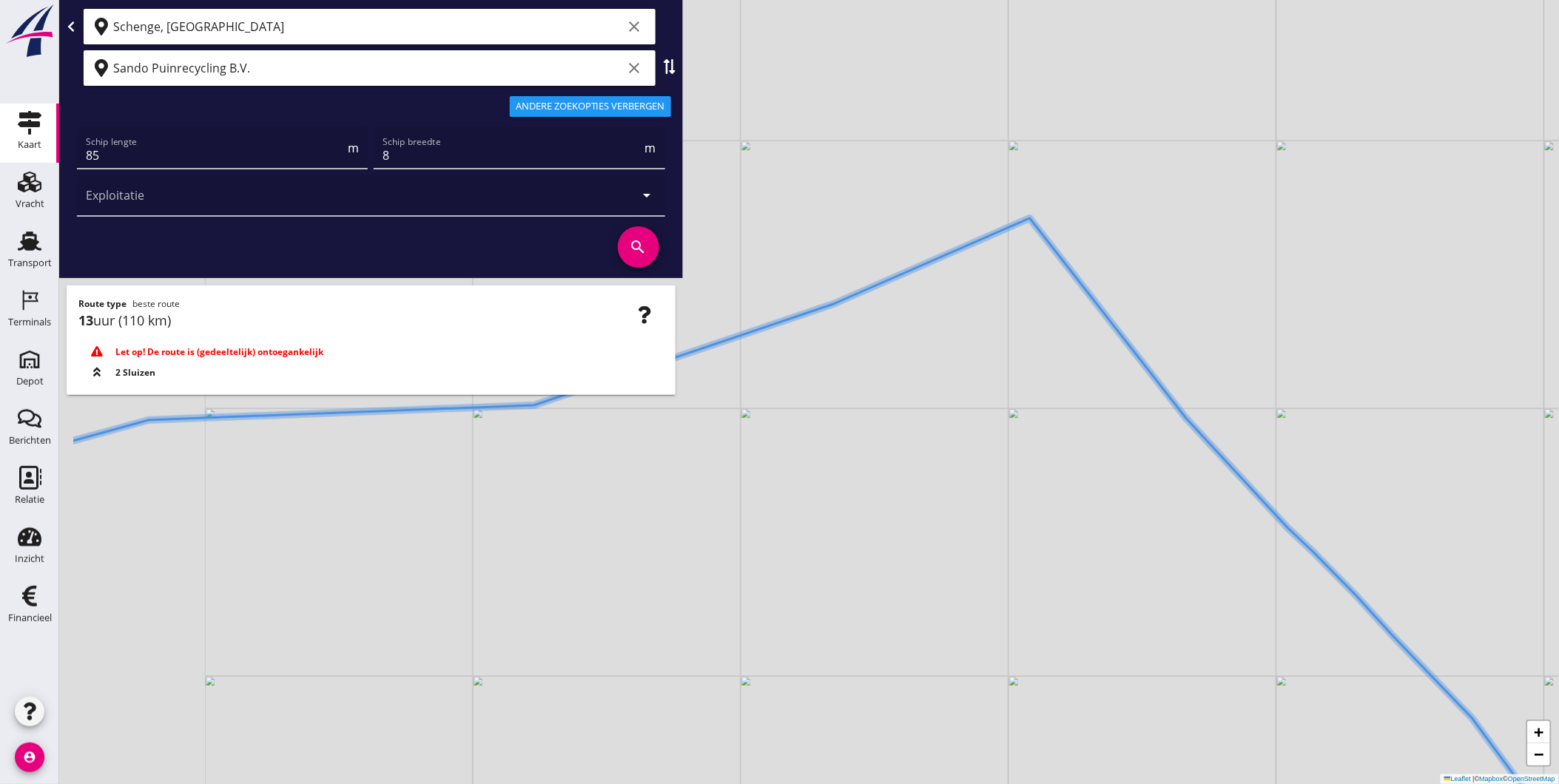
drag, startPoint x: 853, startPoint y: 544, endPoint x: 964, endPoint y: 578, distance: 116.1
click at [1106, 597] on div "+ − Leaflet | © Mapbox © OpenStreetMap" at bounding box center [809, 392] width 1500 height 784
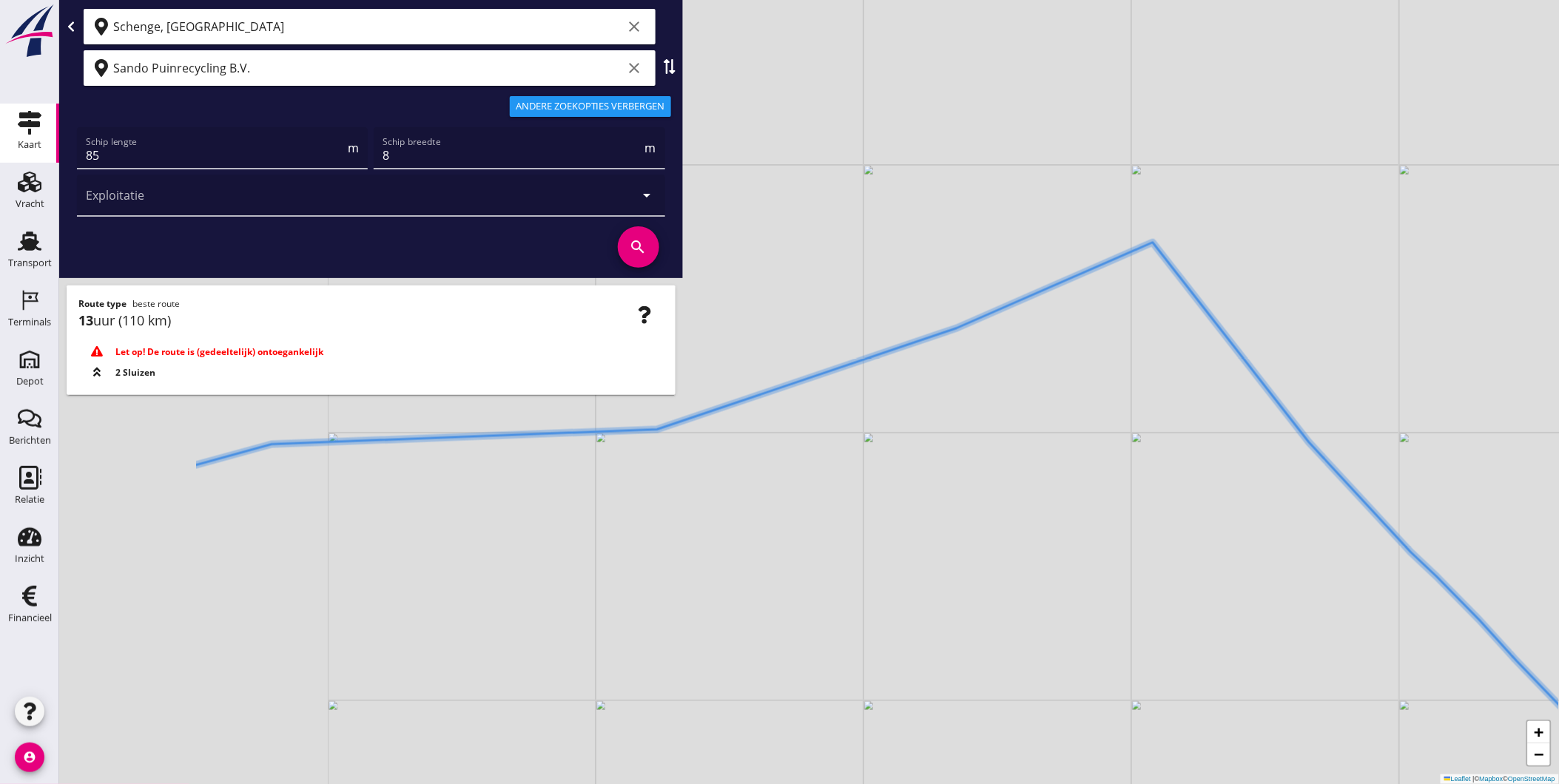
drag, startPoint x: 897, startPoint y: 560, endPoint x: 1099, endPoint y: 537, distance: 203.3
click at [1085, 536] on div "+ − Leaflet | © Mapbox © OpenStreetMap" at bounding box center [809, 392] width 1500 height 784
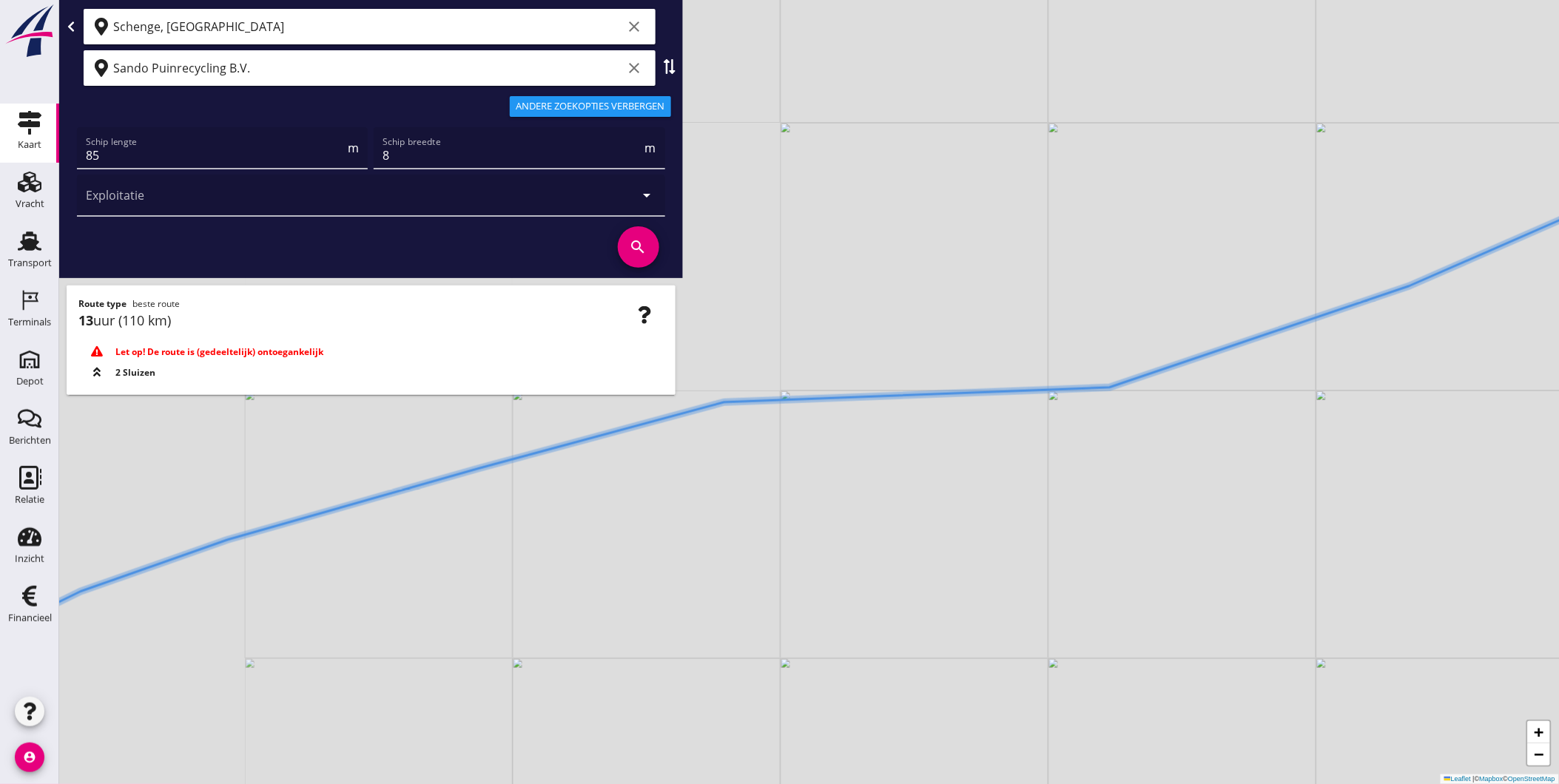
drag, startPoint x: 755, startPoint y: 530, endPoint x: 1017, endPoint y: 531, distance: 262.0
click at [1011, 528] on div "+ − Leaflet | © Mapbox © OpenStreetMap" at bounding box center [809, 392] width 1500 height 784
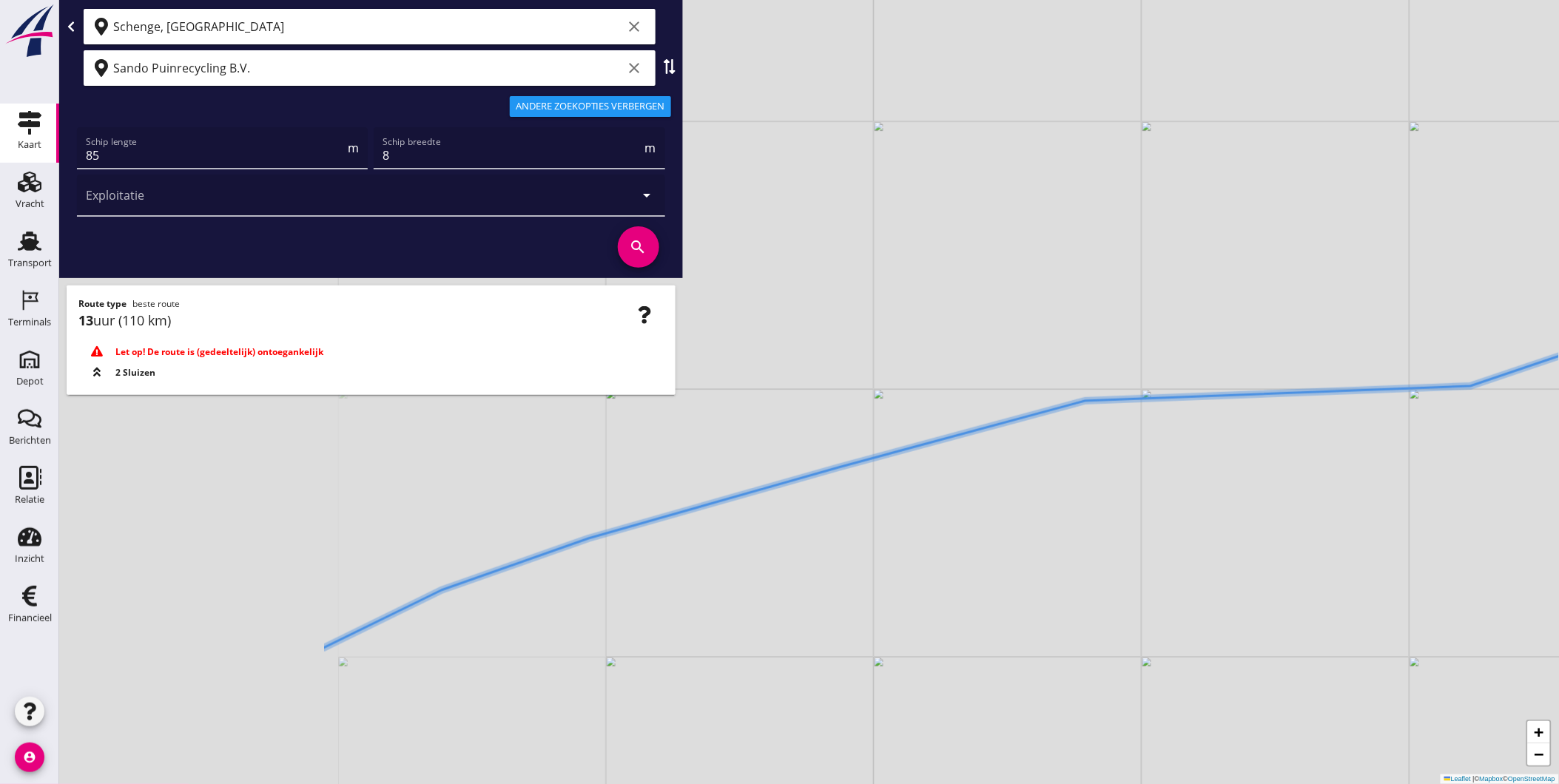
drag, startPoint x: 662, startPoint y: 545, endPoint x: 824, endPoint y: 477, distance: 175.7
click at [807, 483] on div "+ − Leaflet | © Mapbox © OpenStreetMap" at bounding box center [809, 392] width 1500 height 784
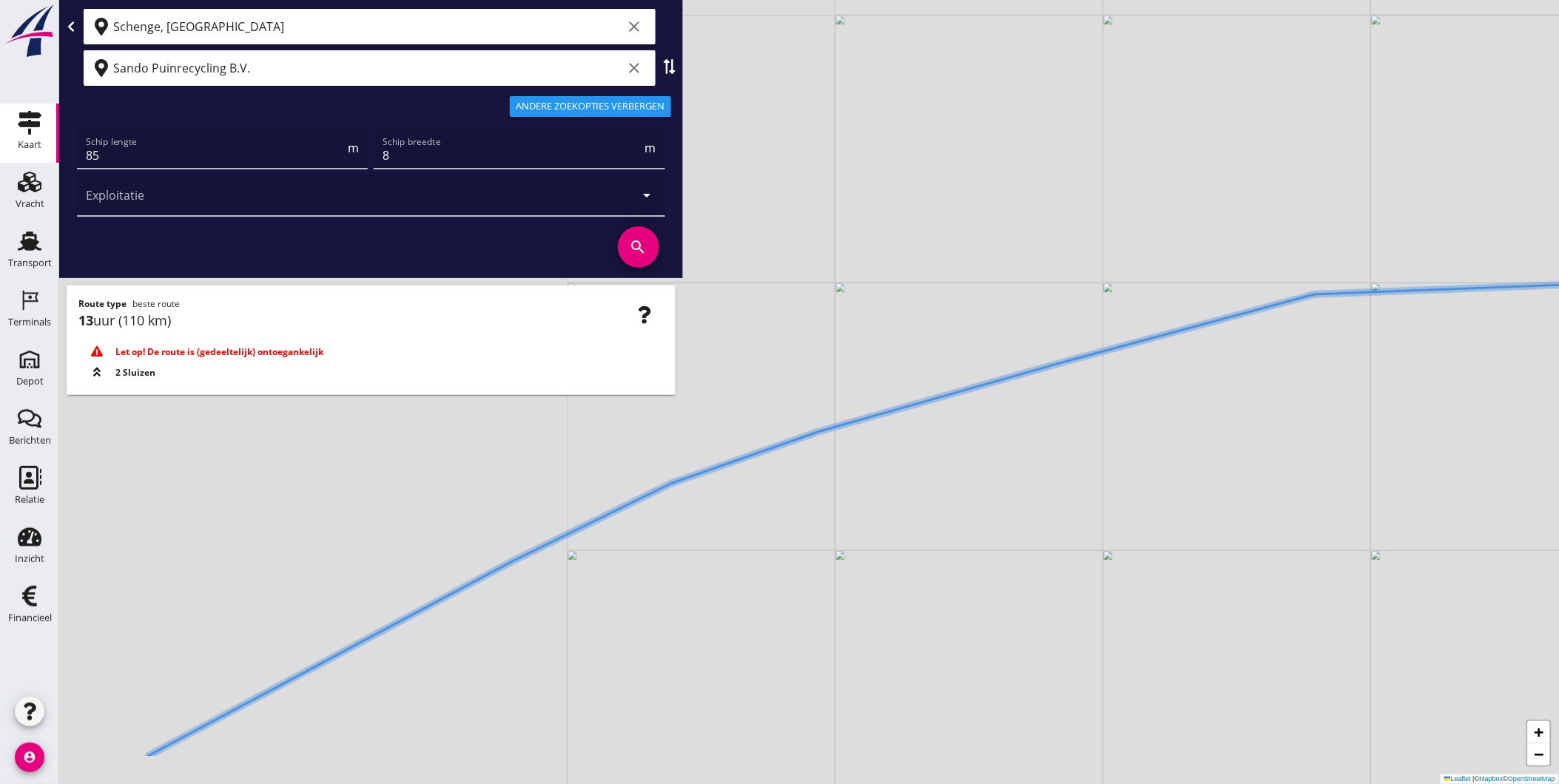
drag, startPoint x: 714, startPoint y: 563, endPoint x: 1028, endPoint y: 488, distance: 322.8
click at [1056, 476] on div "+ − Leaflet | © Mapbox © OpenStreetMap" at bounding box center [809, 392] width 1500 height 784
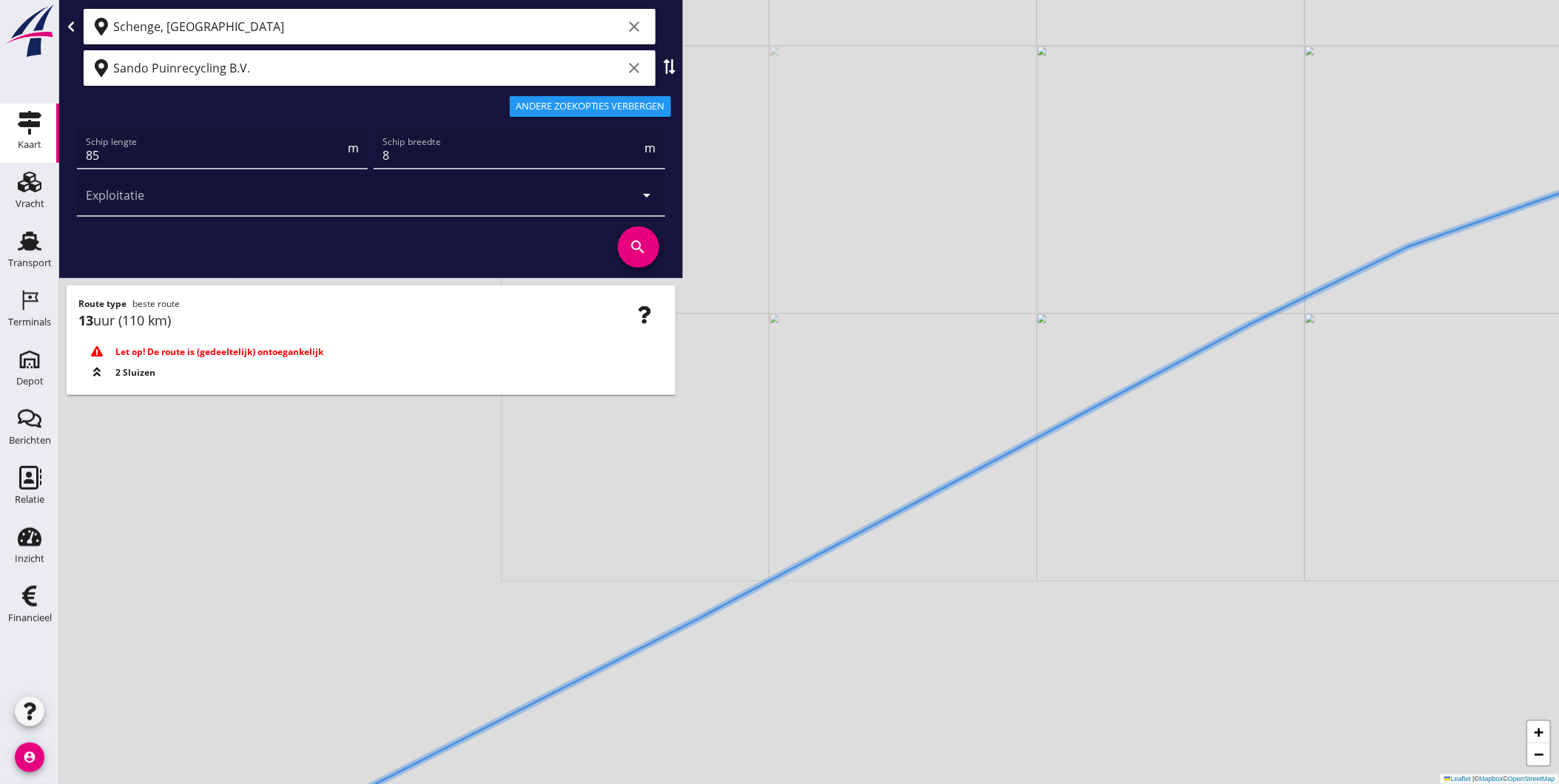
drag, startPoint x: 780, startPoint y: 512, endPoint x: 885, endPoint y: 439, distance: 127.9
click at [881, 439] on div "+ − Leaflet | © Mapbox © OpenStreetMap" at bounding box center [809, 392] width 1500 height 784
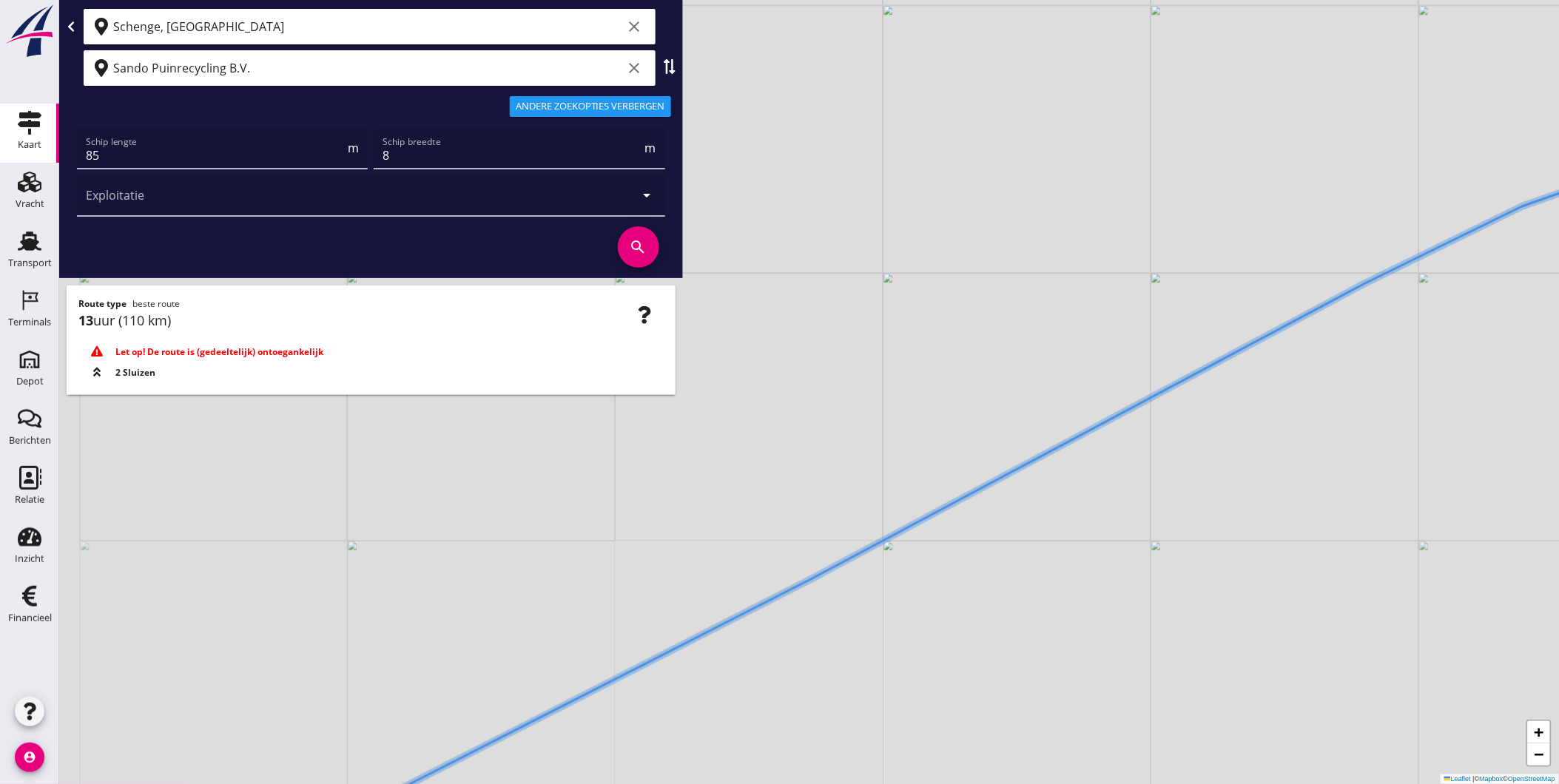
drag, startPoint x: 849, startPoint y: 508, endPoint x: 1059, endPoint y: 452, distance: 217.3
click at [1113, 435] on div "+ − Leaflet | © Mapbox © OpenStreetMap" at bounding box center [809, 392] width 1500 height 784
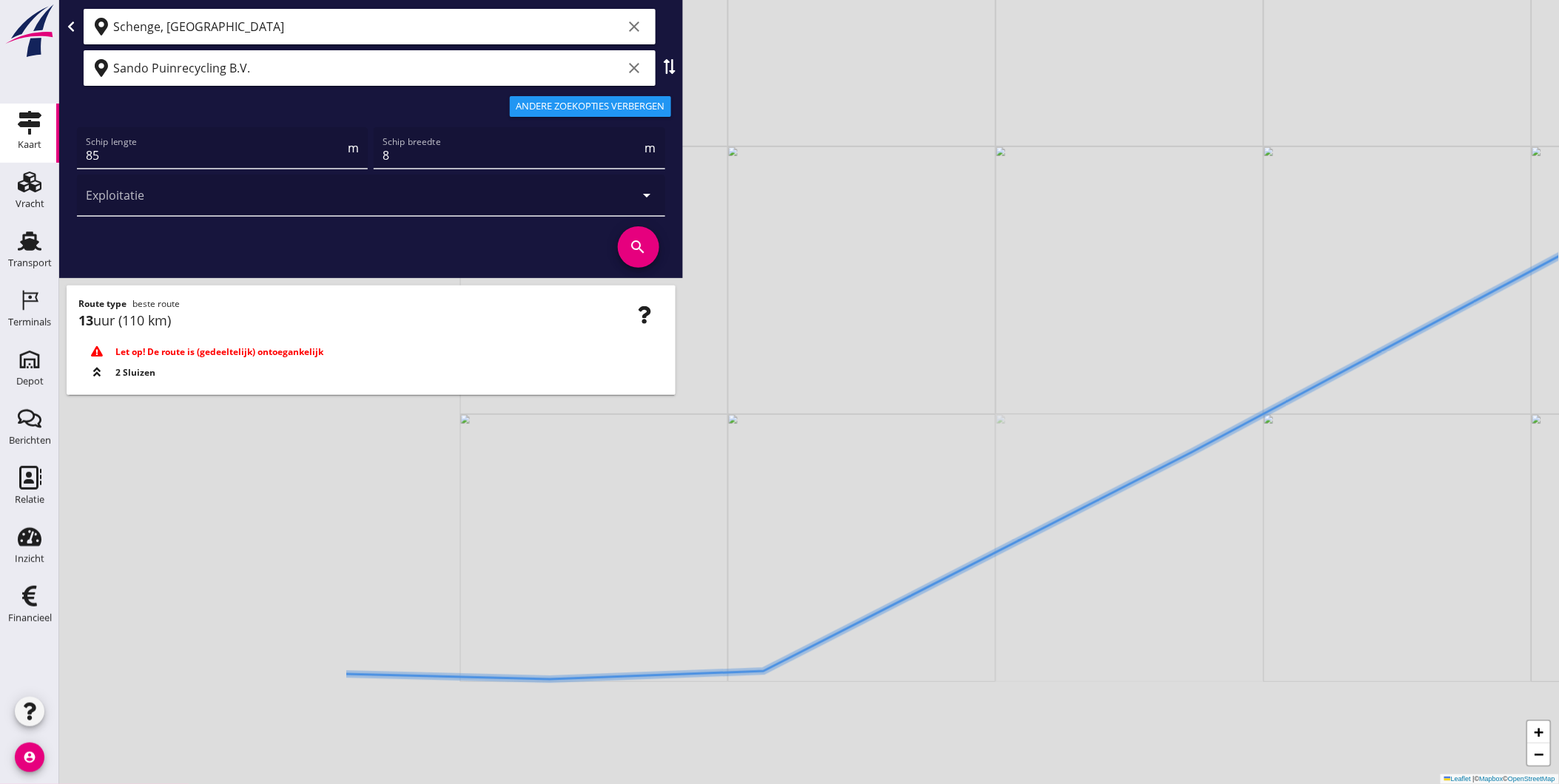
drag, startPoint x: 831, startPoint y: 535, endPoint x: 920, endPoint y: 420, distance: 145.4
click at [921, 418] on div "+ − Leaflet | © Mapbox © OpenStreetMap" at bounding box center [809, 392] width 1500 height 784
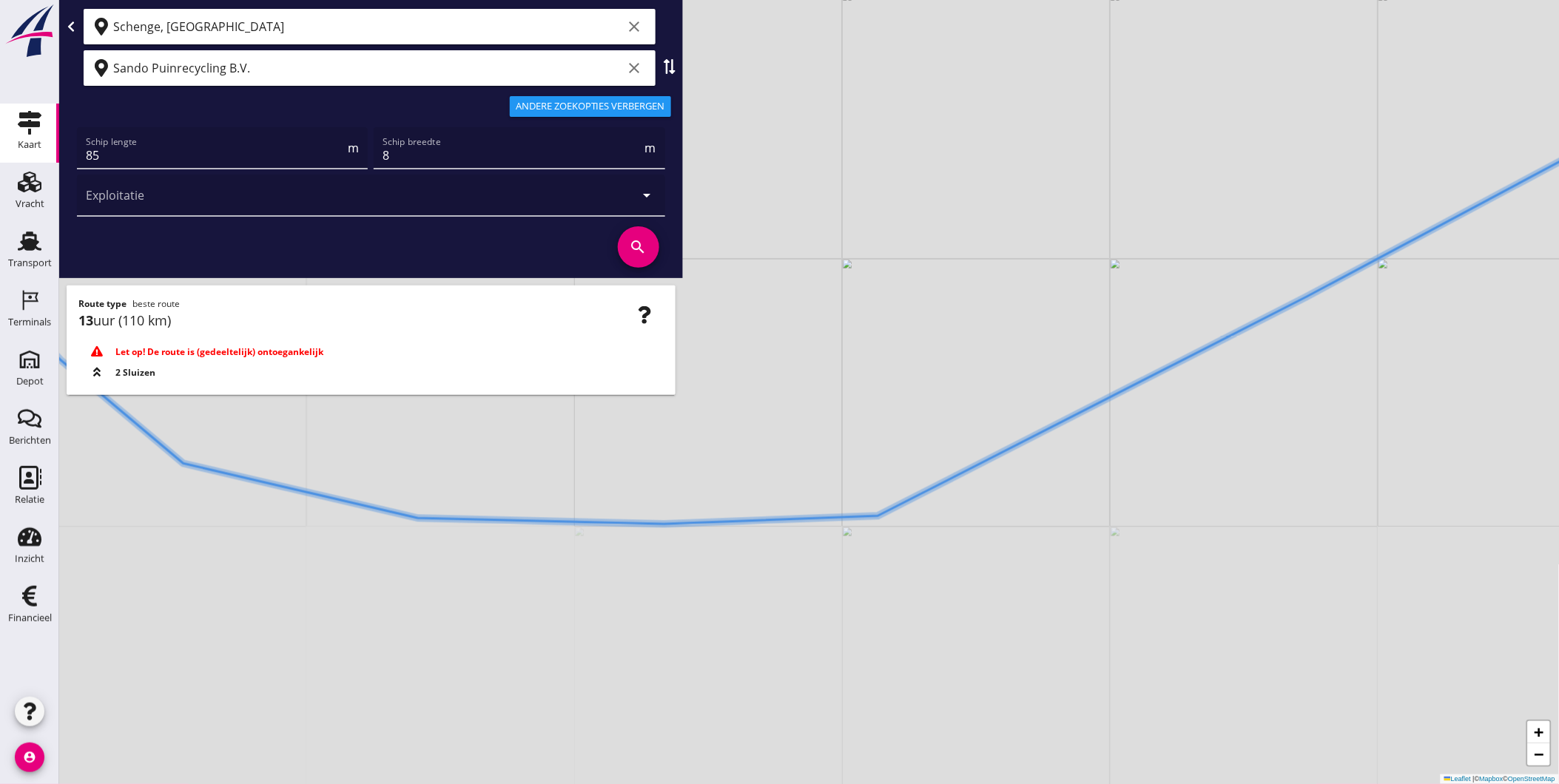
drag, startPoint x: 831, startPoint y: 505, endPoint x: 1053, endPoint y: 442, distance: 230.8
click at [1054, 439] on div "+ − Leaflet | © Mapbox © OpenStreetMap" at bounding box center [809, 392] width 1500 height 784
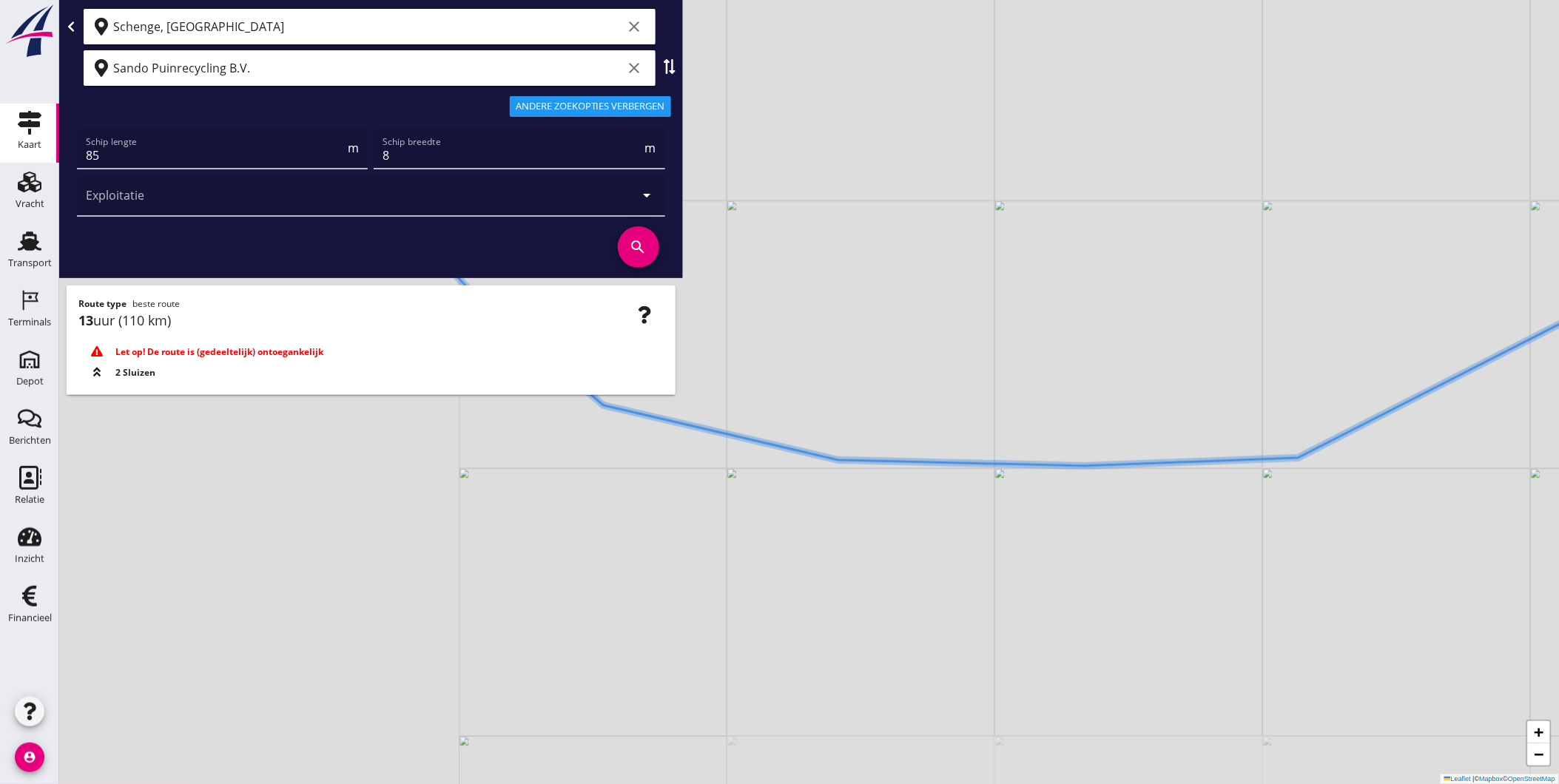
drag, startPoint x: 794, startPoint y: 469, endPoint x: 1064, endPoint y: 556, distance: 283.7
click at [1055, 548] on div "+ − Leaflet | © Mapbox © OpenStreetMap" at bounding box center [809, 392] width 1500 height 784
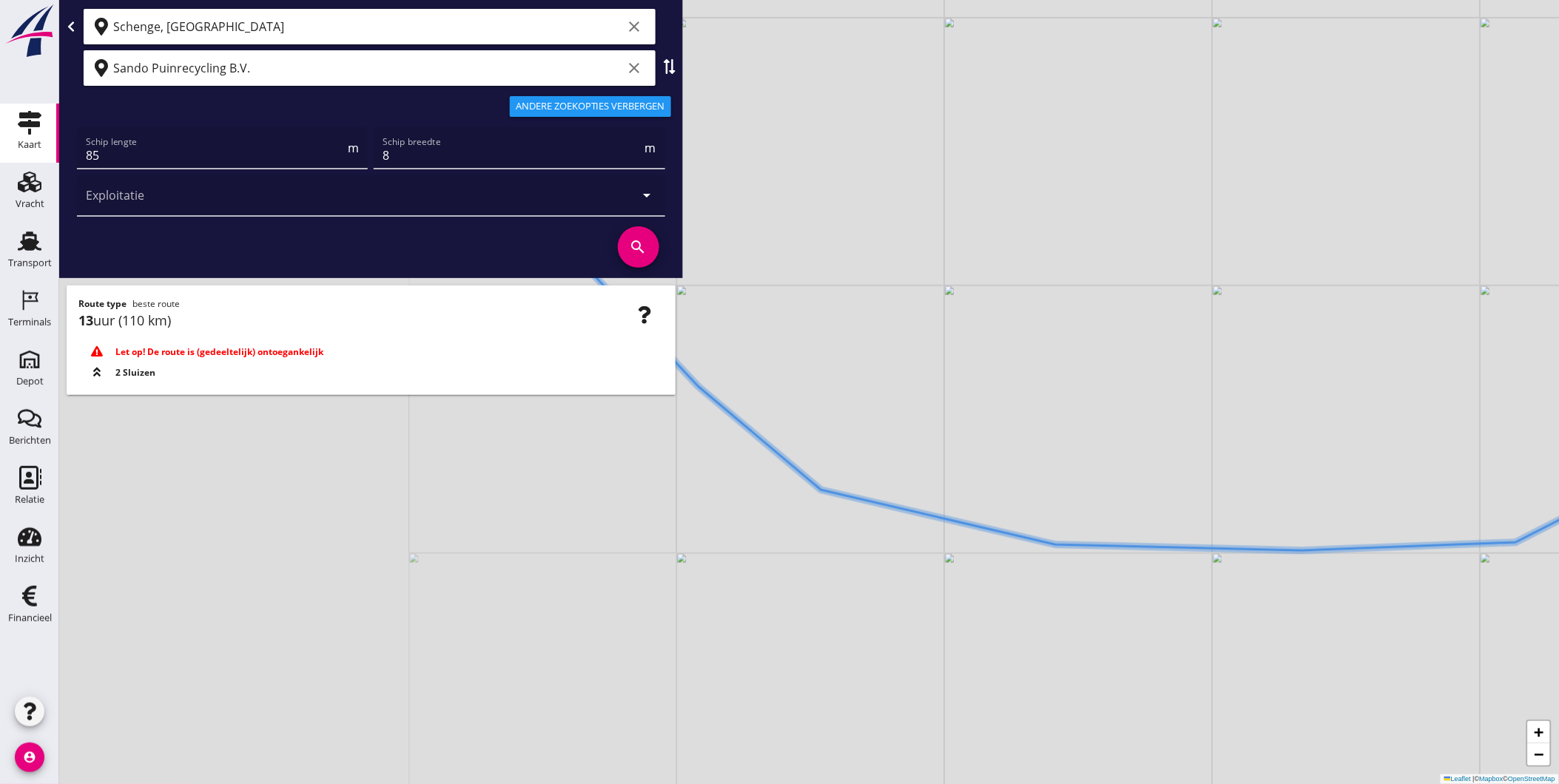
drag, startPoint x: 890, startPoint y: 531, endPoint x: 1055, endPoint y: 558, distance: 167.2
click at [1059, 564] on div "+ − Leaflet | © Mapbox © OpenStreetMap" at bounding box center [809, 392] width 1500 height 784
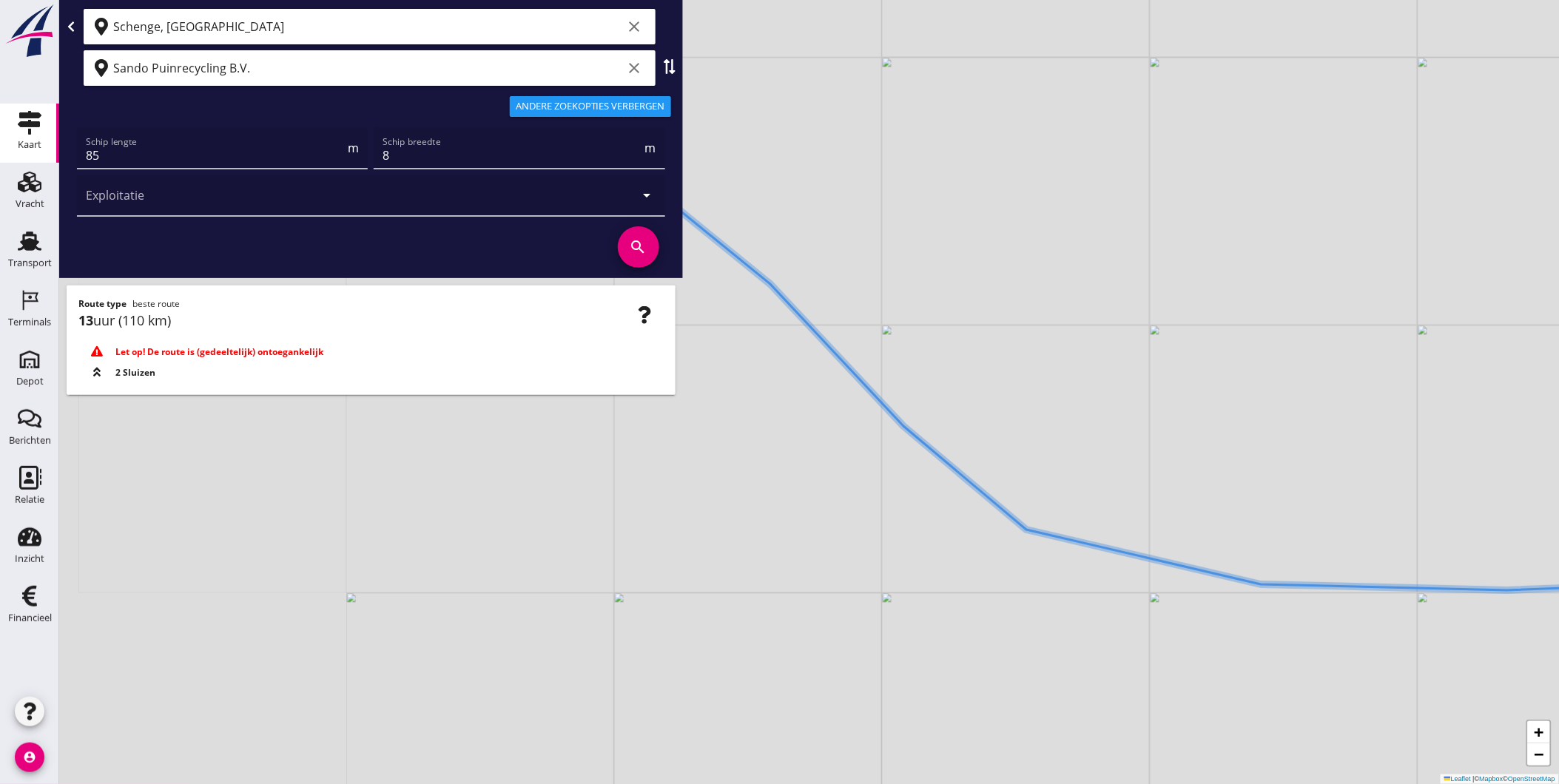
drag, startPoint x: 844, startPoint y: 414, endPoint x: 1010, endPoint y: 655, distance: 292.6
click at [1007, 657] on div "+ − Leaflet | © Mapbox © OpenStreetMap" at bounding box center [809, 392] width 1500 height 784
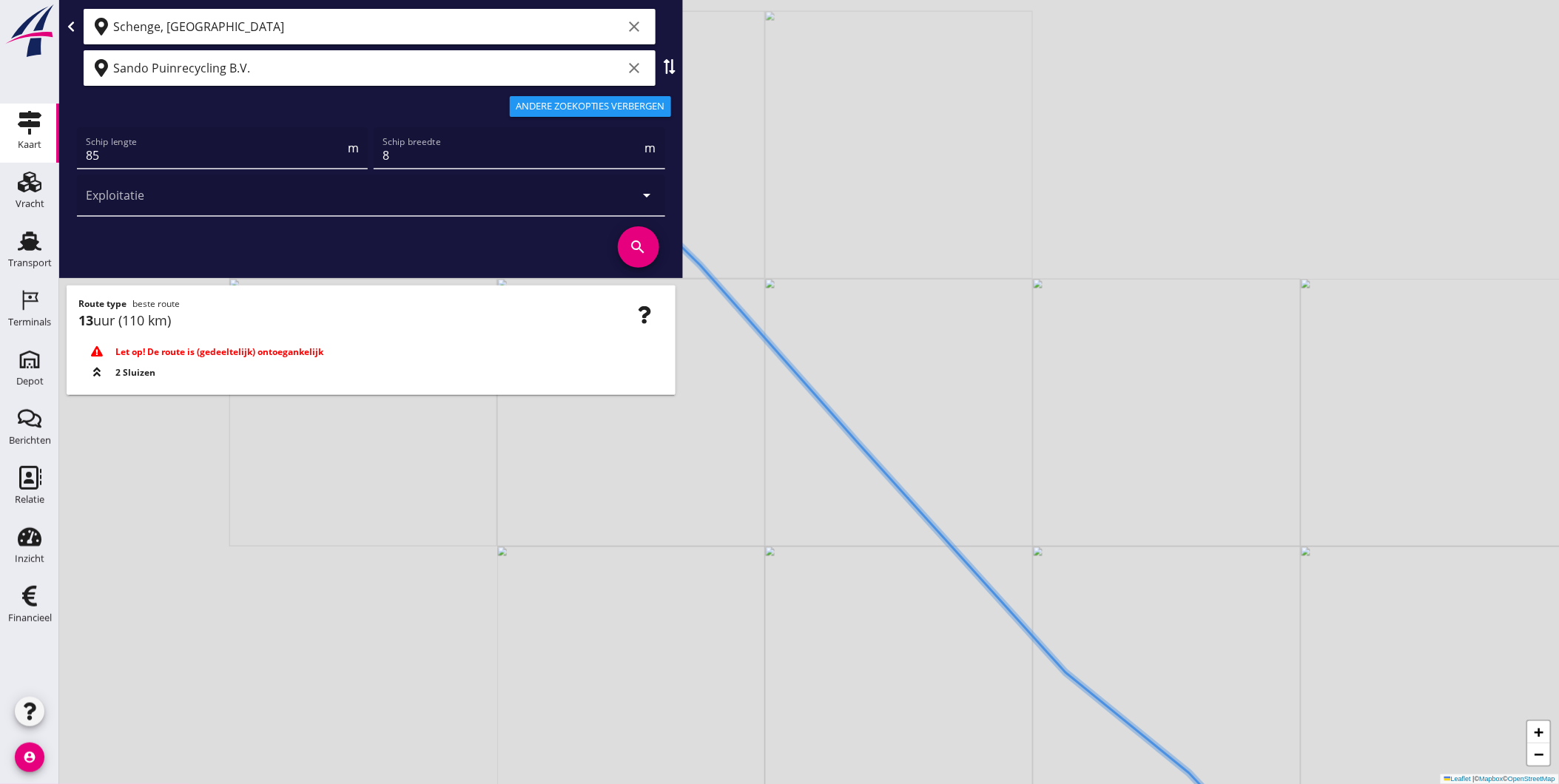
drag, startPoint x: 802, startPoint y: 496, endPoint x: 995, endPoint y: 657, distance: 251.3
click at [1011, 685] on div "+ − Leaflet | © Mapbox © OpenStreetMap" at bounding box center [809, 392] width 1500 height 784
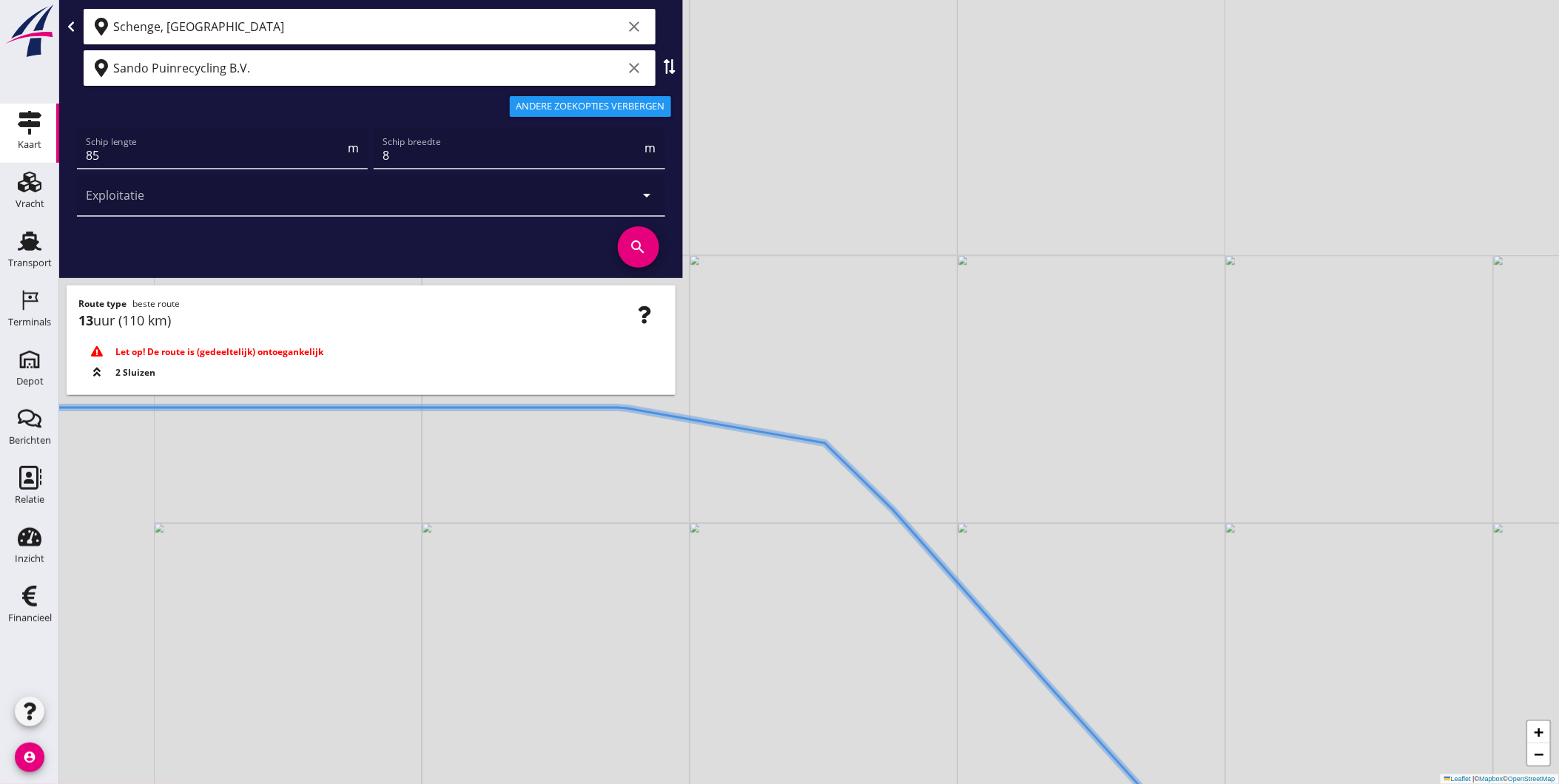
drag, startPoint x: 825, startPoint y: 558, endPoint x: 905, endPoint y: 567, distance: 80.5
click at [963, 704] on div "+ − Leaflet | © Mapbox © OpenStreetMap" at bounding box center [809, 392] width 1500 height 784
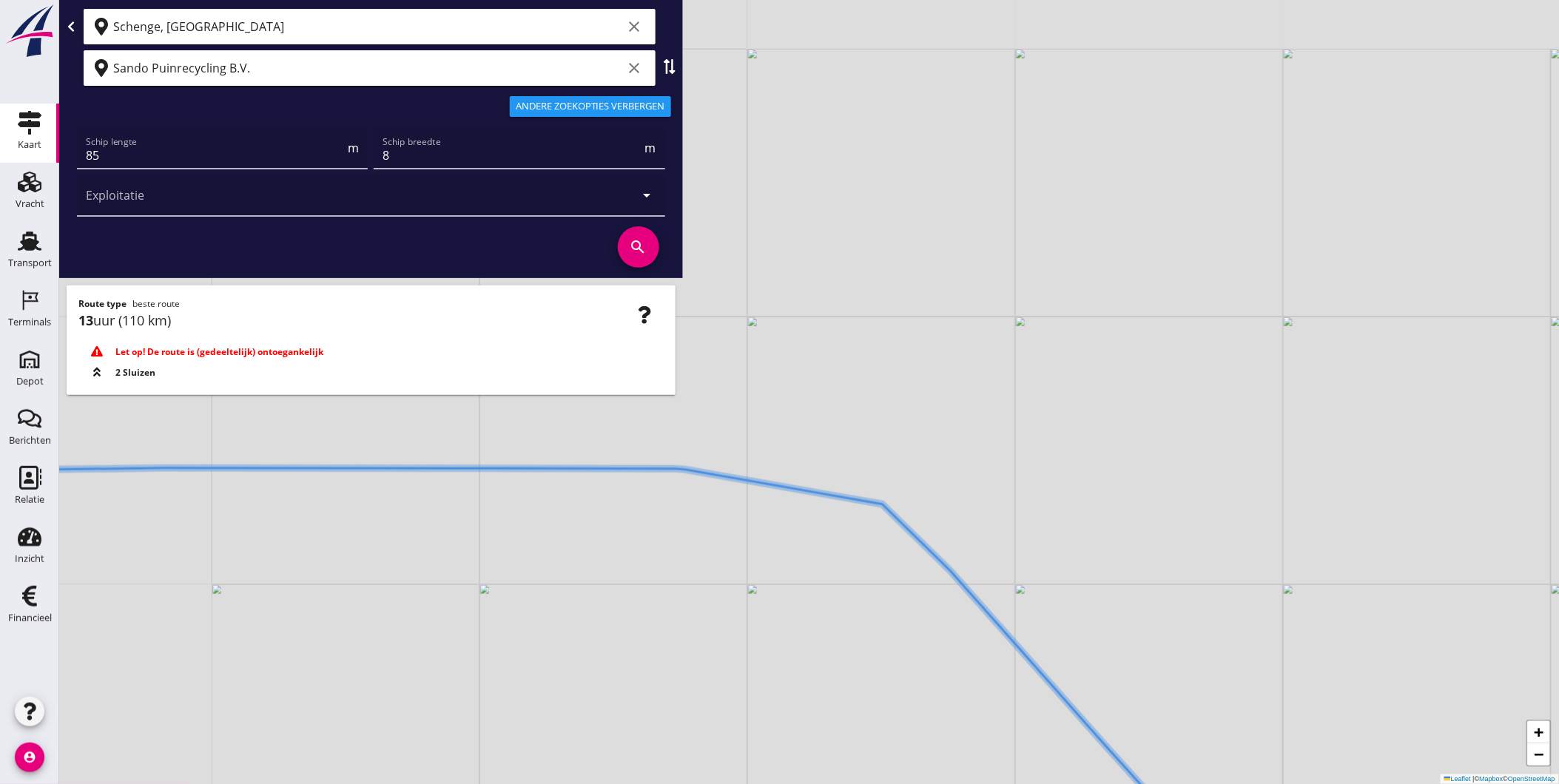
drag, startPoint x: 785, startPoint y: 429, endPoint x: 879, endPoint y: 672, distance: 260.5
click at [1001, 697] on div "+ − Leaflet | © Mapbox © OpenStreetMap" at bounding box center [809, 392] width 1500 height 784
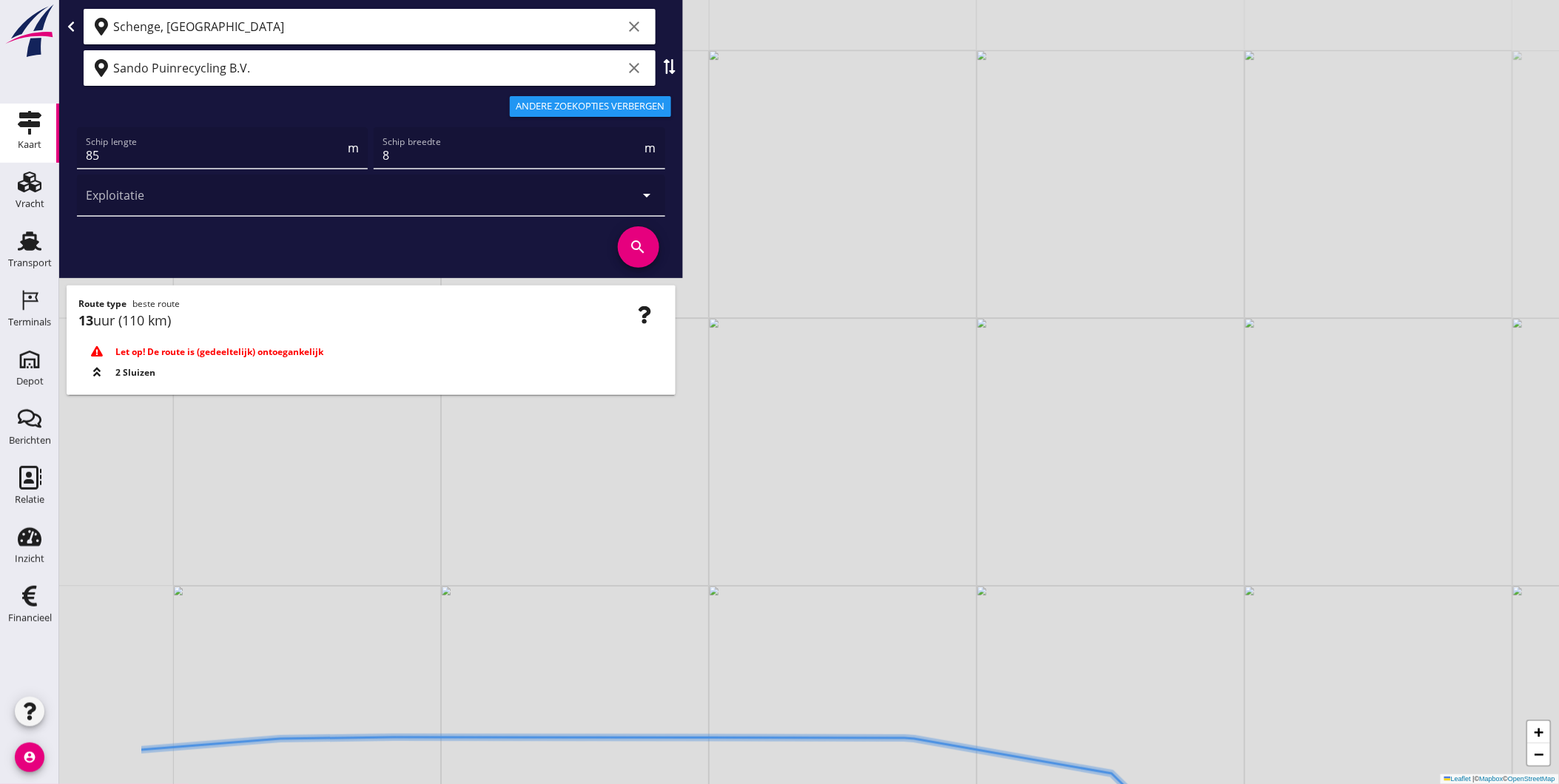
drag, startPoint x: 820, startPoint y: 676, endPoint x: 858, endPoint y: 663, distance: 40.2
click at [911, 644] on div "+ − Leaflet | © Mapbox © OpenStreetMap" at bounding box center [809, 392] width 1500 height 784
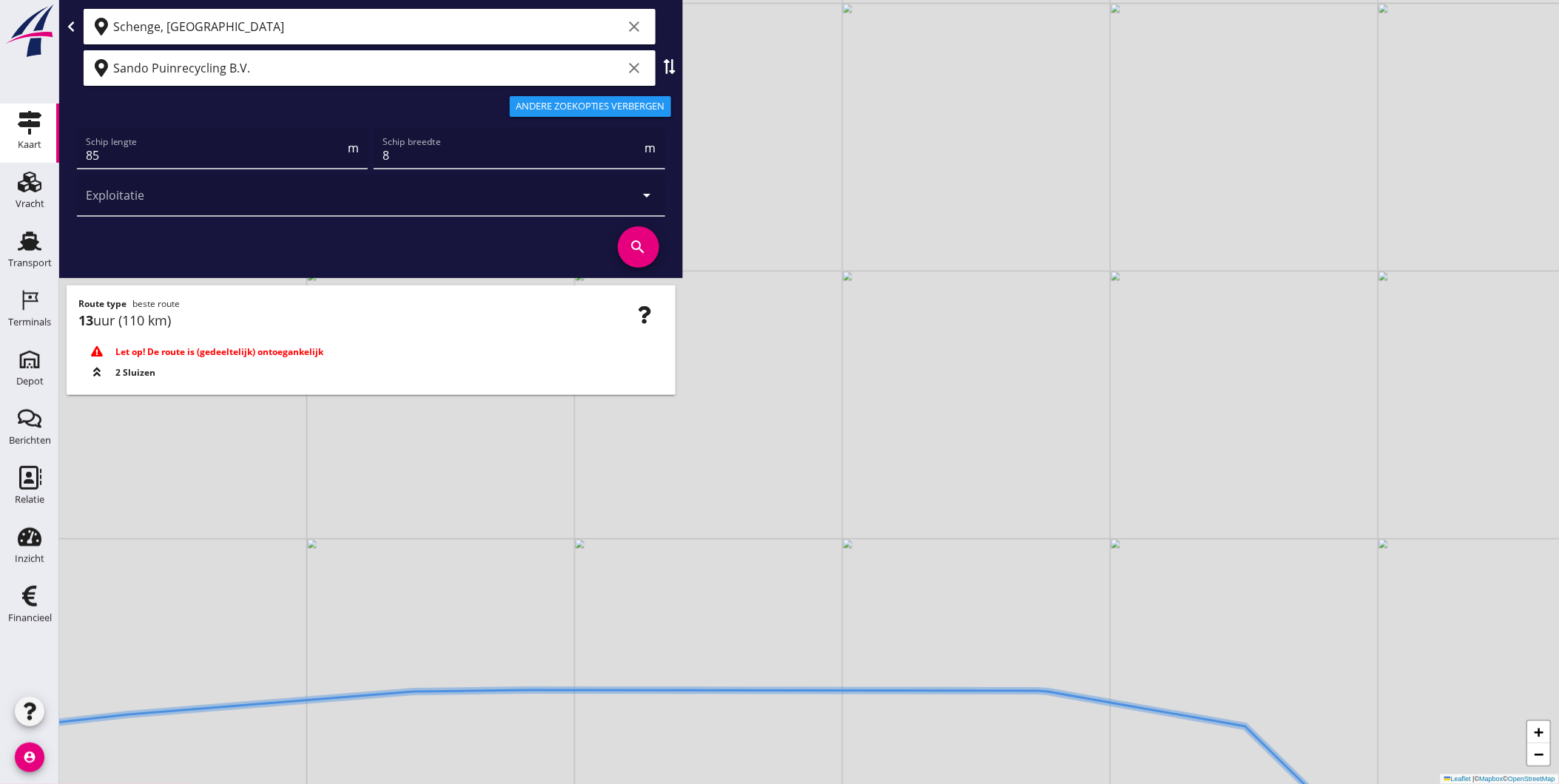
drag, startPoint x: 911, startPoint y: 637, endPoint x: 923, endPoint y: 633, distance: 12.6
click at [926, 631] on div "+ − Leaflet | © Mapbox © OpenStreetMap" at bounding box center [809, 392] width 1500 height 784
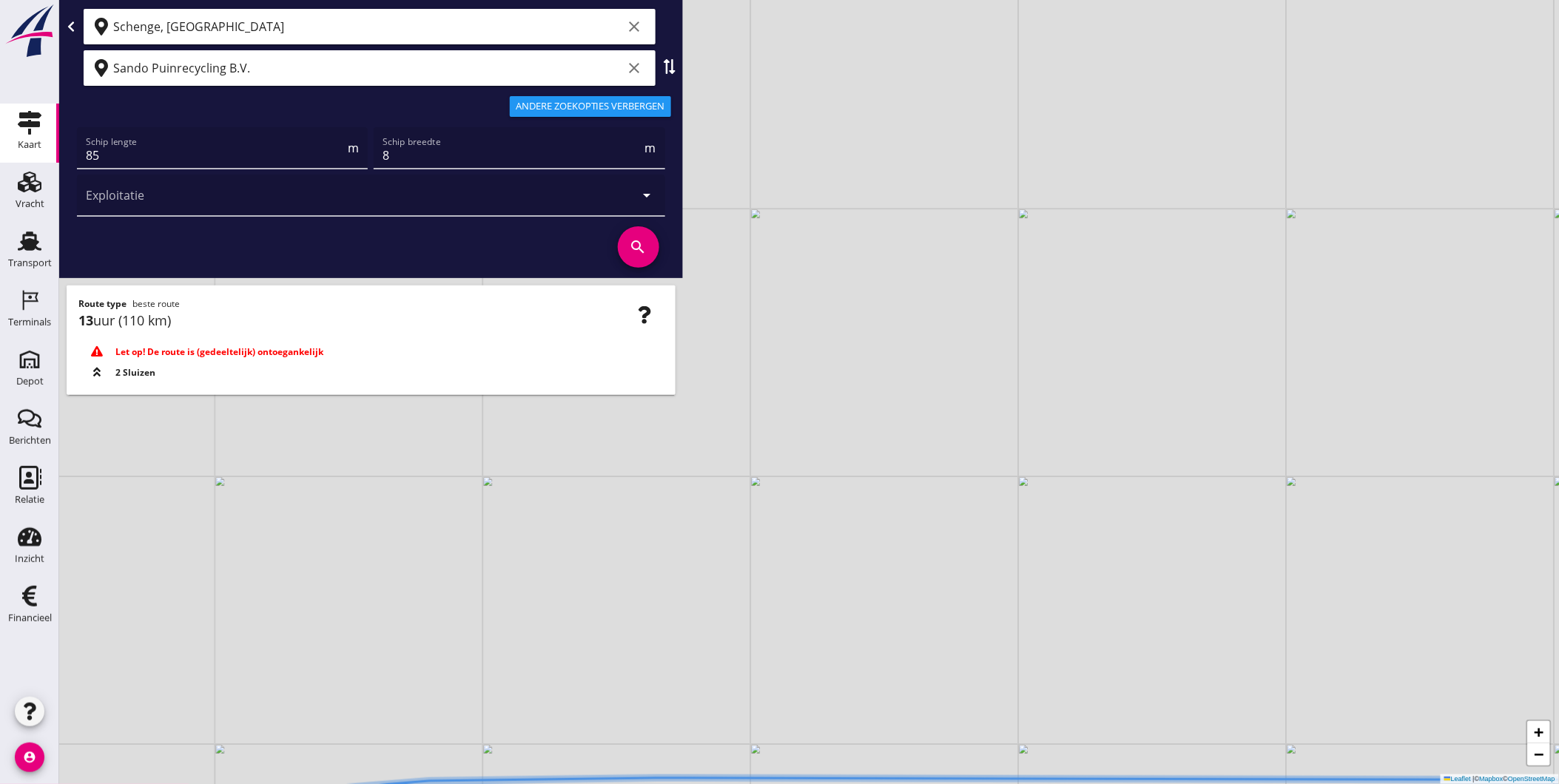
drag, startPoint x: 557, startPoint y: 626, endPoint x: 564, endPoint y: 691, distance: 65.4
click at [564, 691] on div "+ − Leaflet | © Mapbox © OpenStreetMap" at bounding box center [809, 392] width 1500 height 784
drag, startPoint x: 548, startPoint y: 562, endPoint x: 586, endPoint y: 764, distance: 205.5
click at [586, 765] on div "+ − Leaflet | © Mapbox © OpenStreetMap" at bounding box center [809, 392] width 1500 height 784
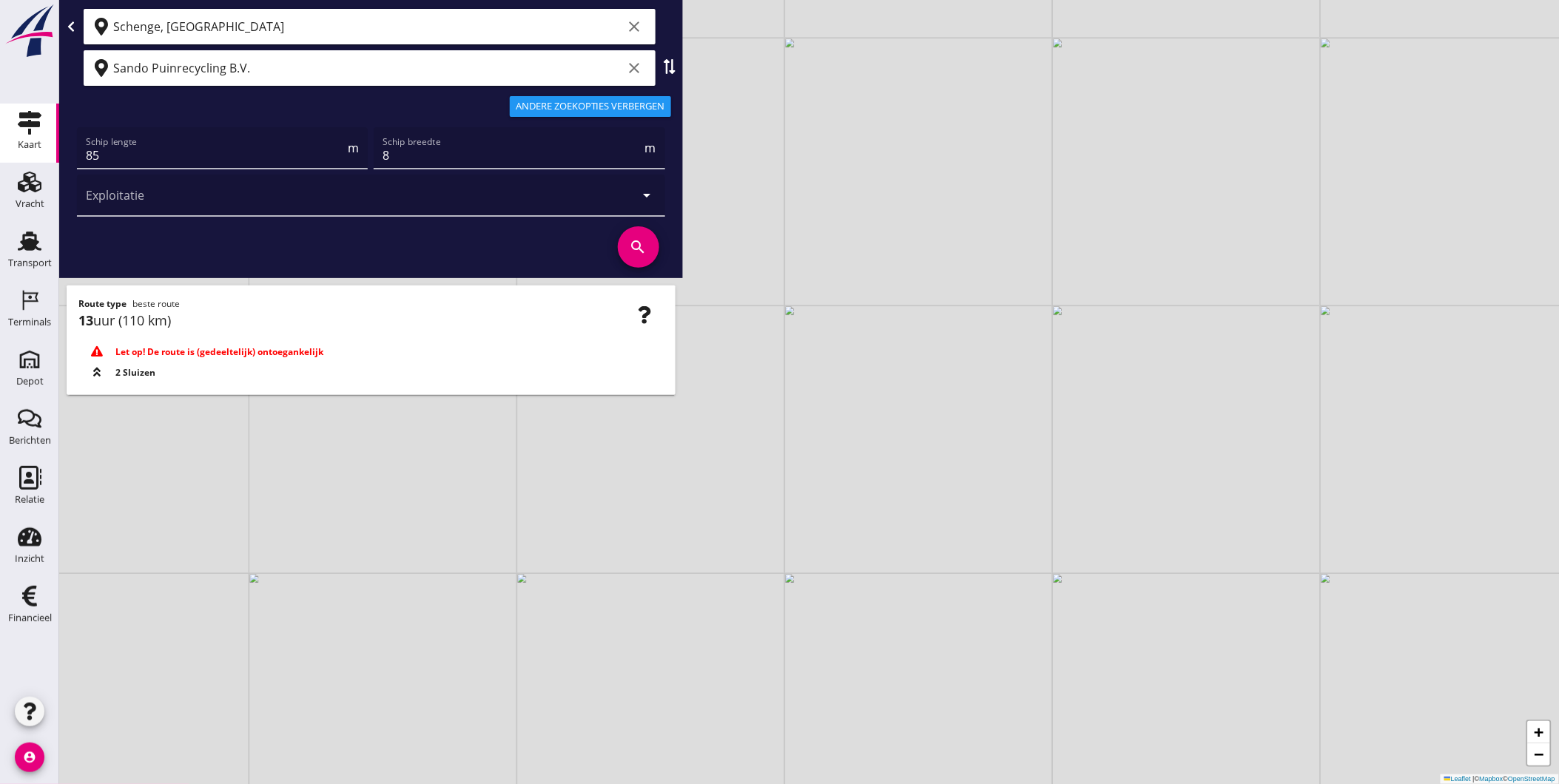
drag, startPoint x: 582, startPoint y: 644, endPoint x: 579, endPoint y: 531, distance: 113.0
click at [579, 531] on div "+ − Leaflet | © Mapbox © OpenStreetMap" at bounding box center [809, 392] width 1500 height 784
drag, startPoint x: 593, startPoint y: 540, endPoint x: 597, endPoint y: 510, distance: 30.3
click at [593, 458] on div "+ − Leaflet | © Mapbox © OpenStreetMap" at bounding box center [809, 392] width 1500 height 784
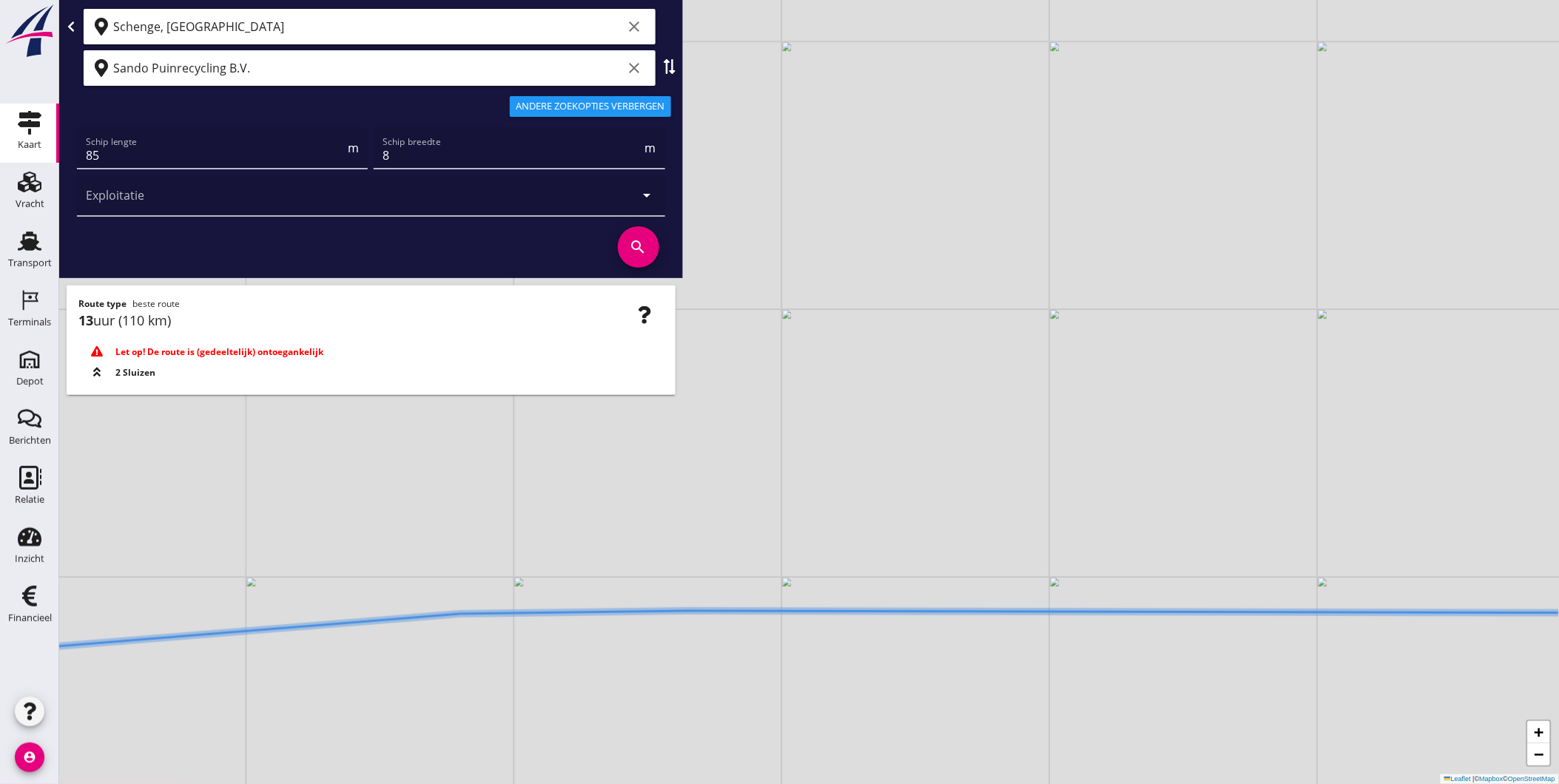
drag, startPoint x: 612, startPoint y: 566, endPoint x: 604, endPoint y: 494, distance: 72.4
click at [604, 494] on div "+ − Leaflet | © Mapbox © OpenStreetMap" at bounding box center [809, 392] width 1500 height 784
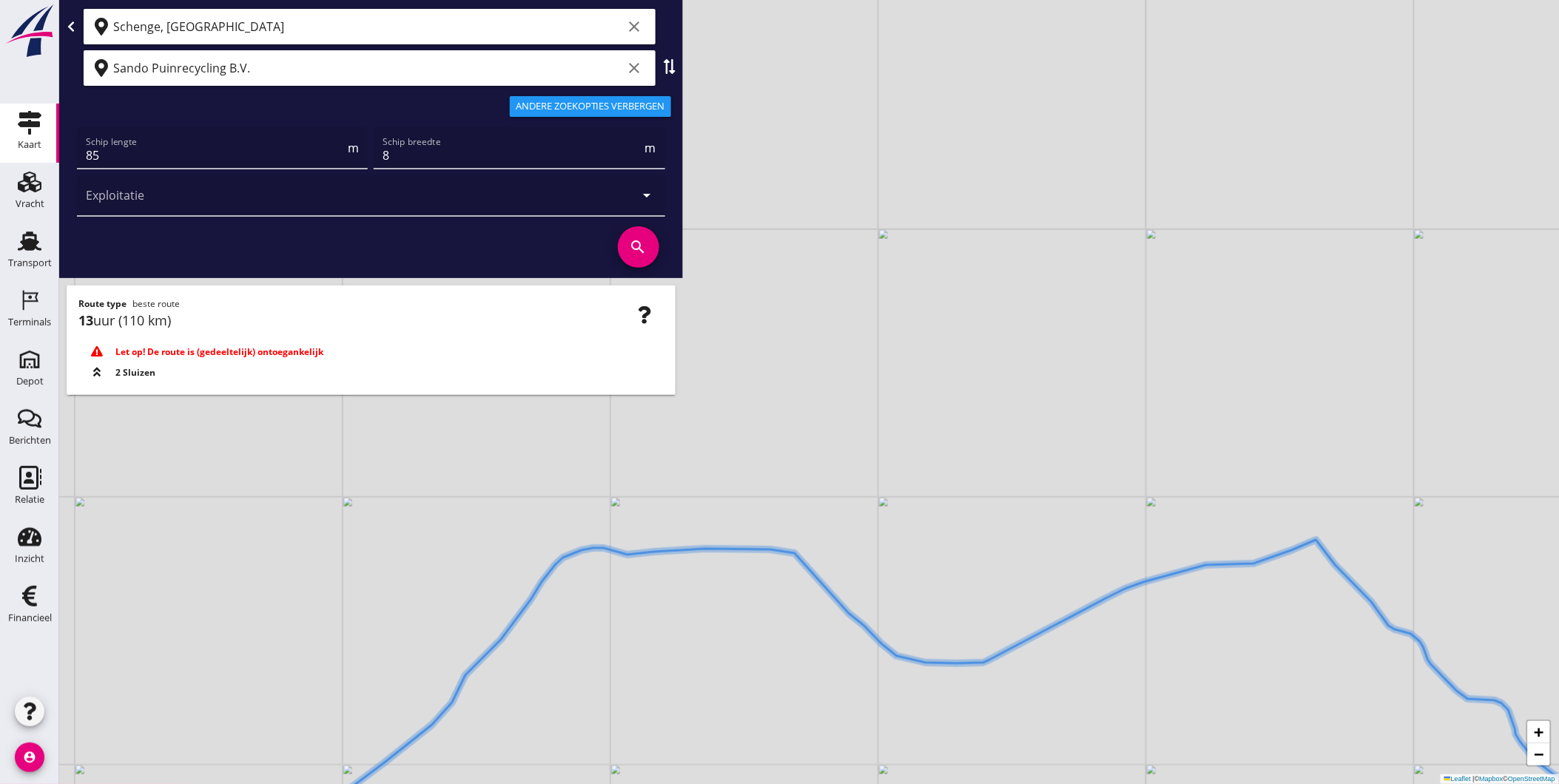
drag, startPoint x: 604, startPoint y: 607, endPoint x: 728, endPoint y: 541, distance: 140.5
click at [728, 541] on div "+ − Leaflet | © Mapbox © OpenStreetMap" at bounding box center [809, 392] width 1500 height 784
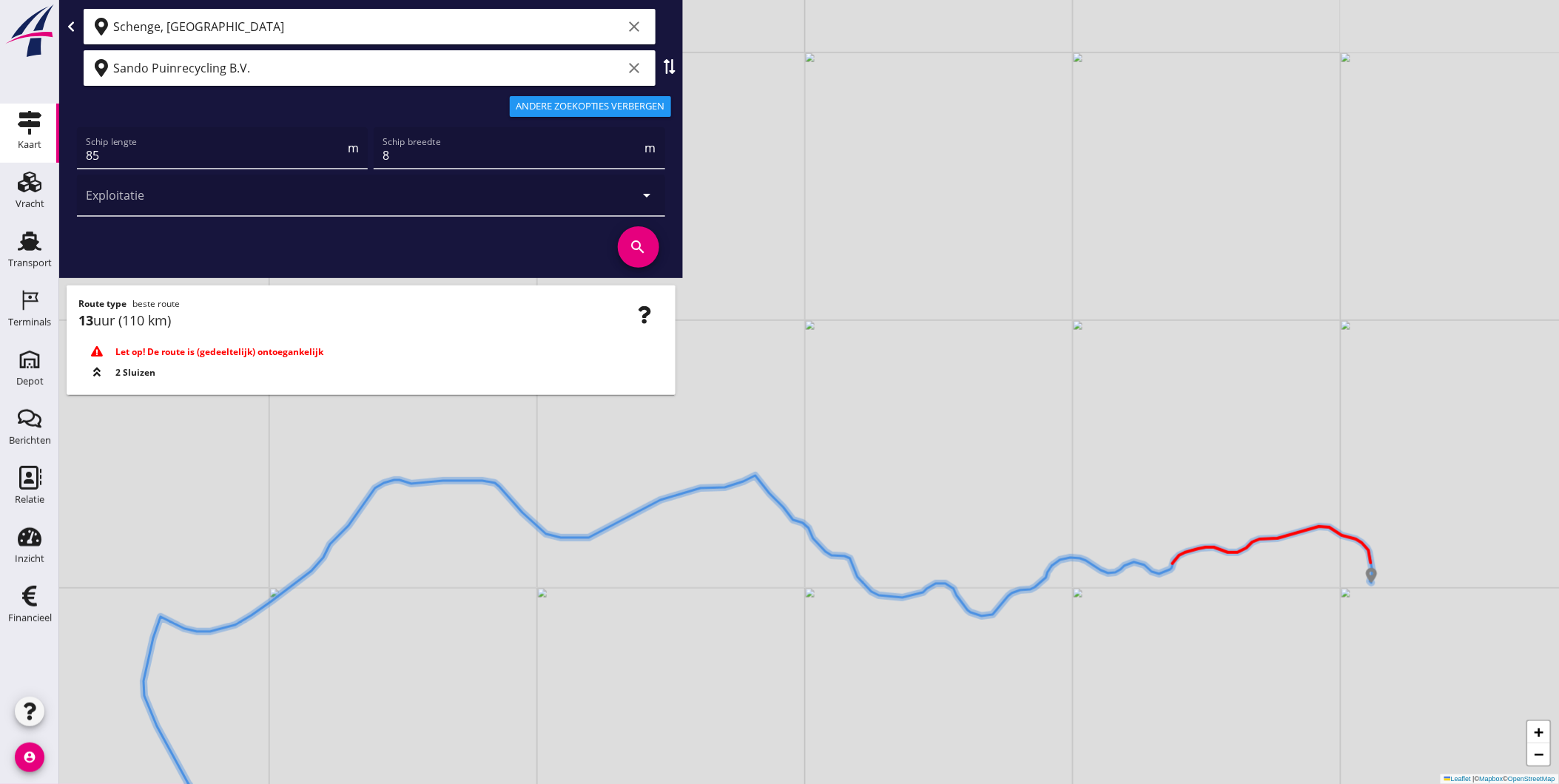
drag, startPoint x: 1341, startPoint y: 571, endPoint x: 1181, endPoint y: 614, distance: 165.7
click at [1086, 512] on div "+ − Leaflet | © Mapbox © OpenStreetMap" at bounding box center [809, 392] width 1500 height 784
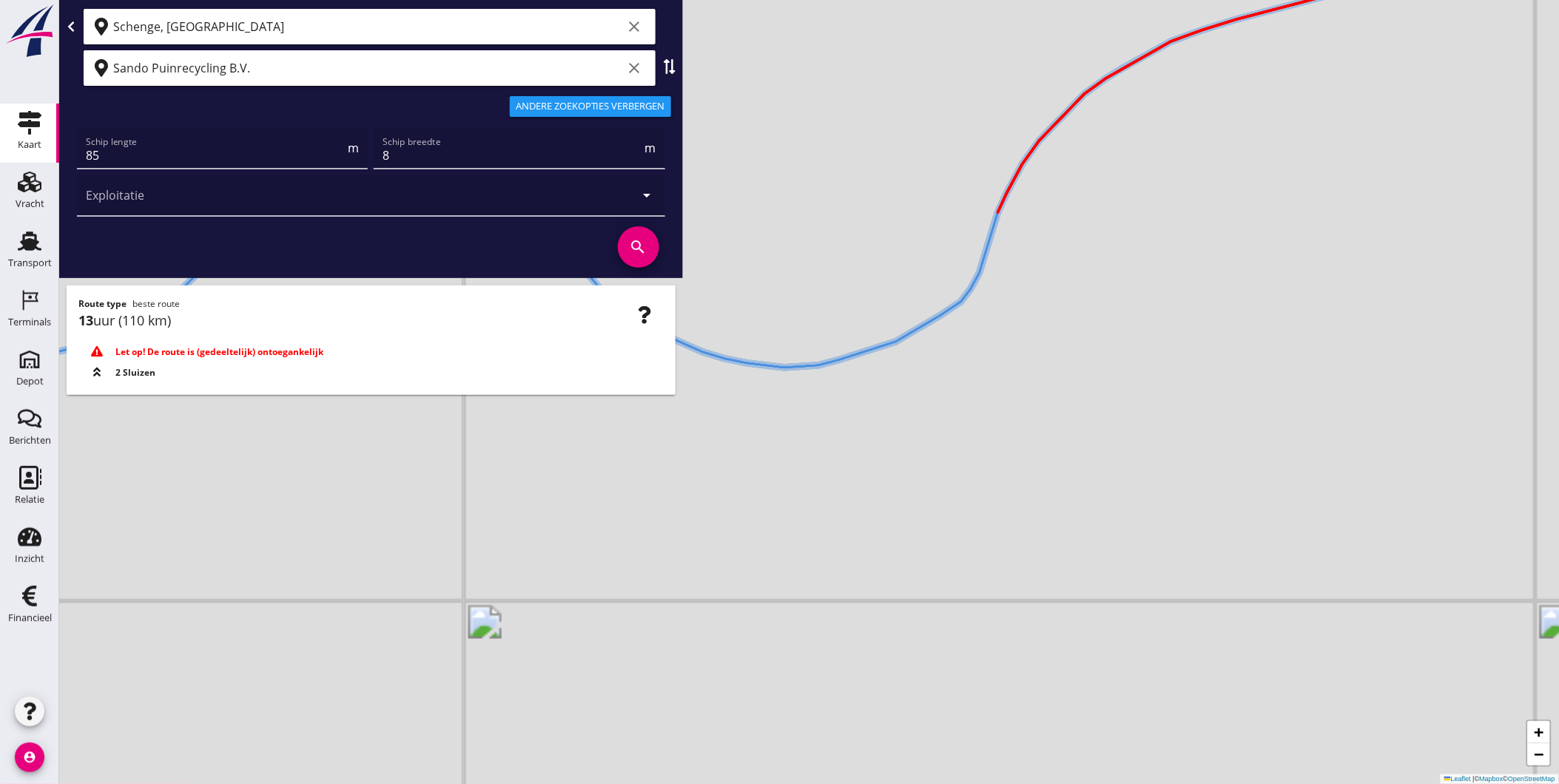
drag, startPoint x: 1042, startPoint y: 381, endPoint x: 1119, endPoint y: 492, distance: 135.1
click at [1119, 492] on div "+ − Leaflet | © Mapbox © OpenStreetMap" at bounding box center [809, 392] width 1500 height 784
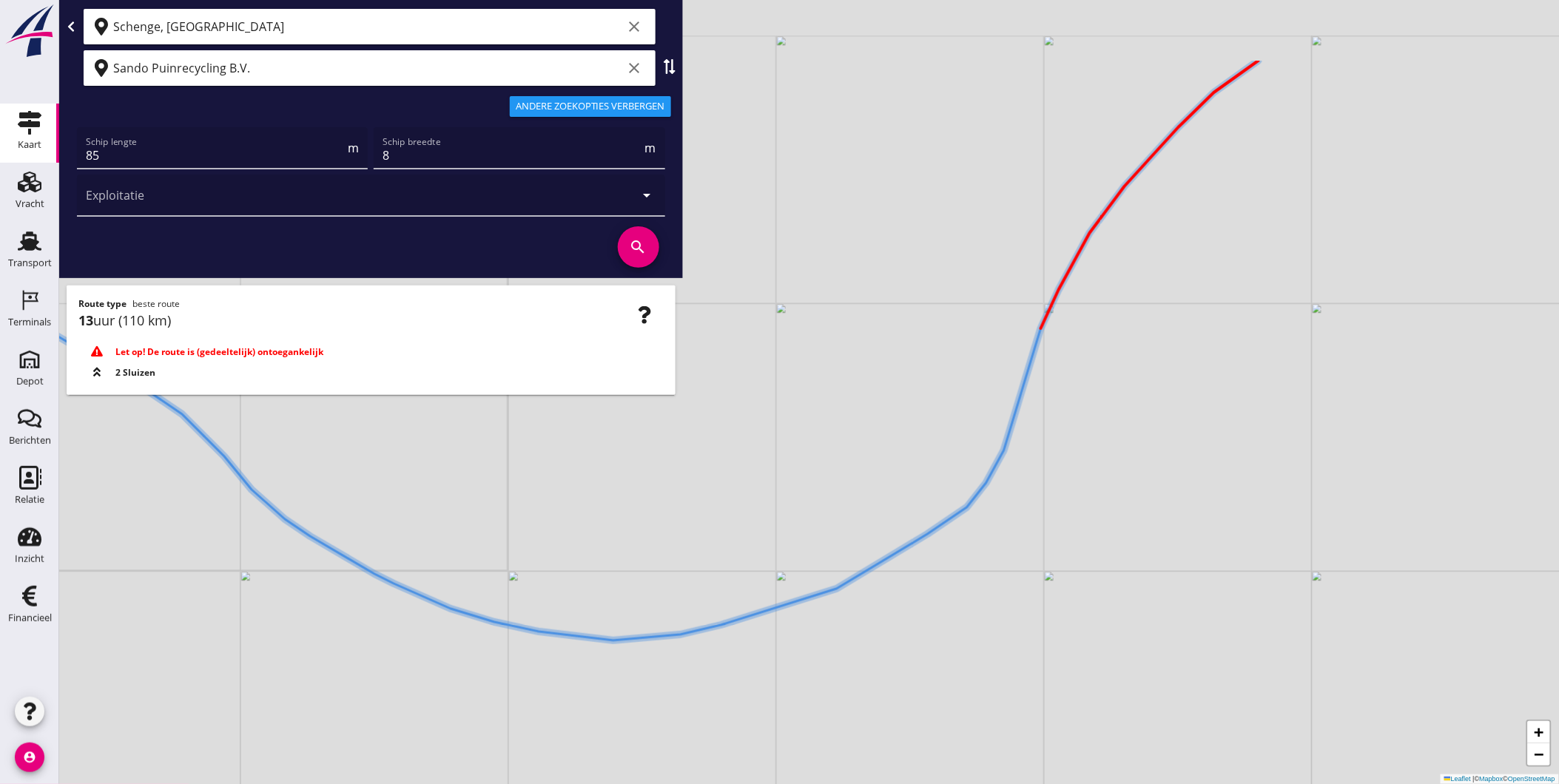
drag, startPoint x: 1041, startPoint y: 264, endPoint x: 1104, endPoint y: 404, distance: 153.5
click at [1104, 404] on div "+ − Leaflet | © Mapbox © OpenStreetMap" at bounding box center [809, 392] width 1500 height 784
click at [1039, 330] on icon at bounding box center [754, 281] width 1691 height 719
click at [1039, 319] on div "+ − Leaflet | © Mapbox © OpenStreetMap" at bounding box center [809, 392] width 1500 height 784
click at [1043, 333] on icon at bounding box center [754, 281] width 1691 height 719
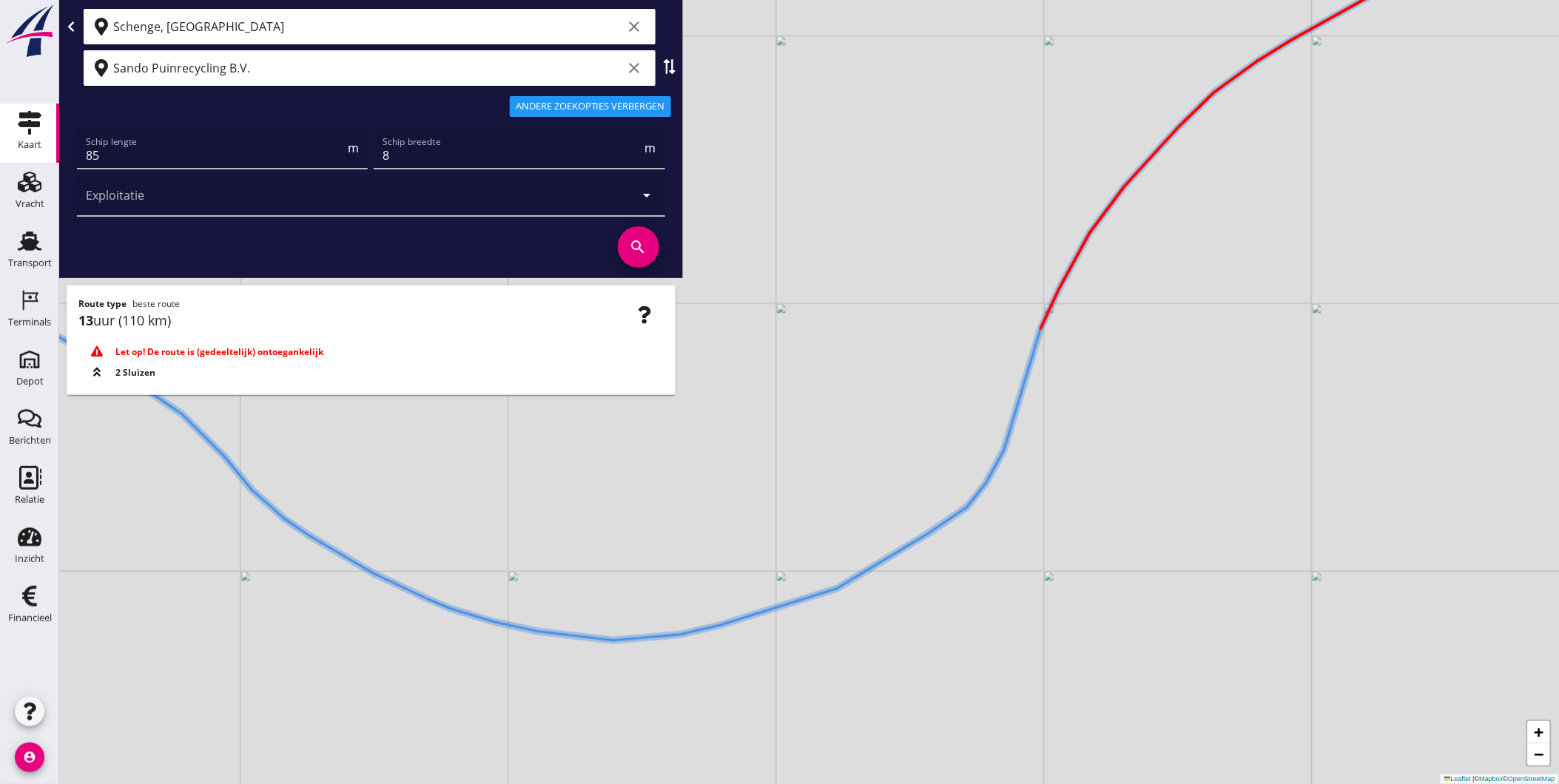
click at [923, 536] on icon at bounding box center [754, 281] width 1691 height 719
click at [922, 542] on div "+ − Leaflet | © Mapbox © OpenStreetMap" at bounding box center [809, 392] width 1500 height 784
click at [923, 546] on div "+ − Leaflet | © Mapbox © OpenStreetMap" at bounding box center [809, 392] width 1500 height 784
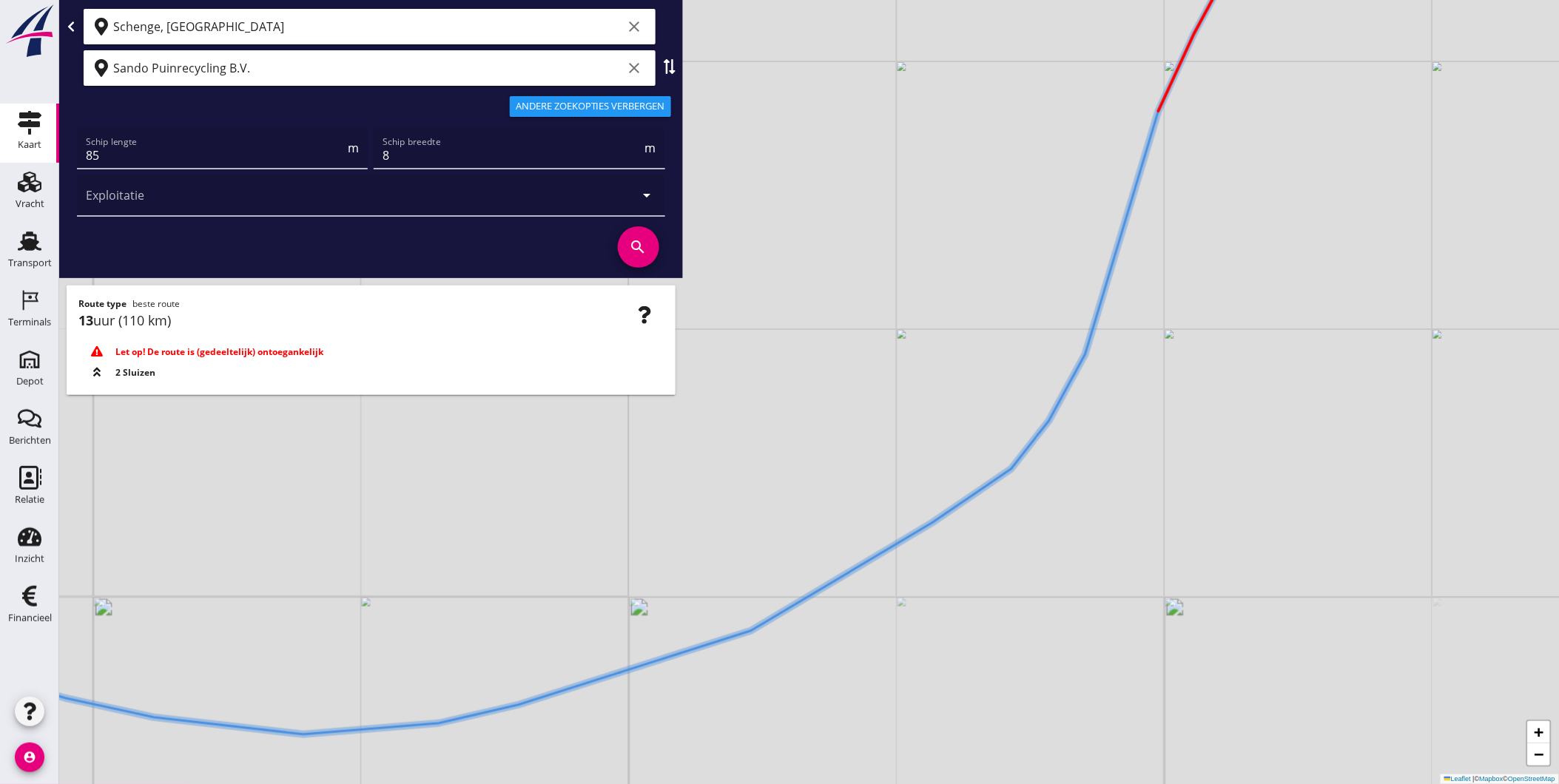
click at [922, 534] on div "+ − Leaflet | © Mapbox © OpenStreetMap" at bounding box center [809, 392] width 1500 height 784
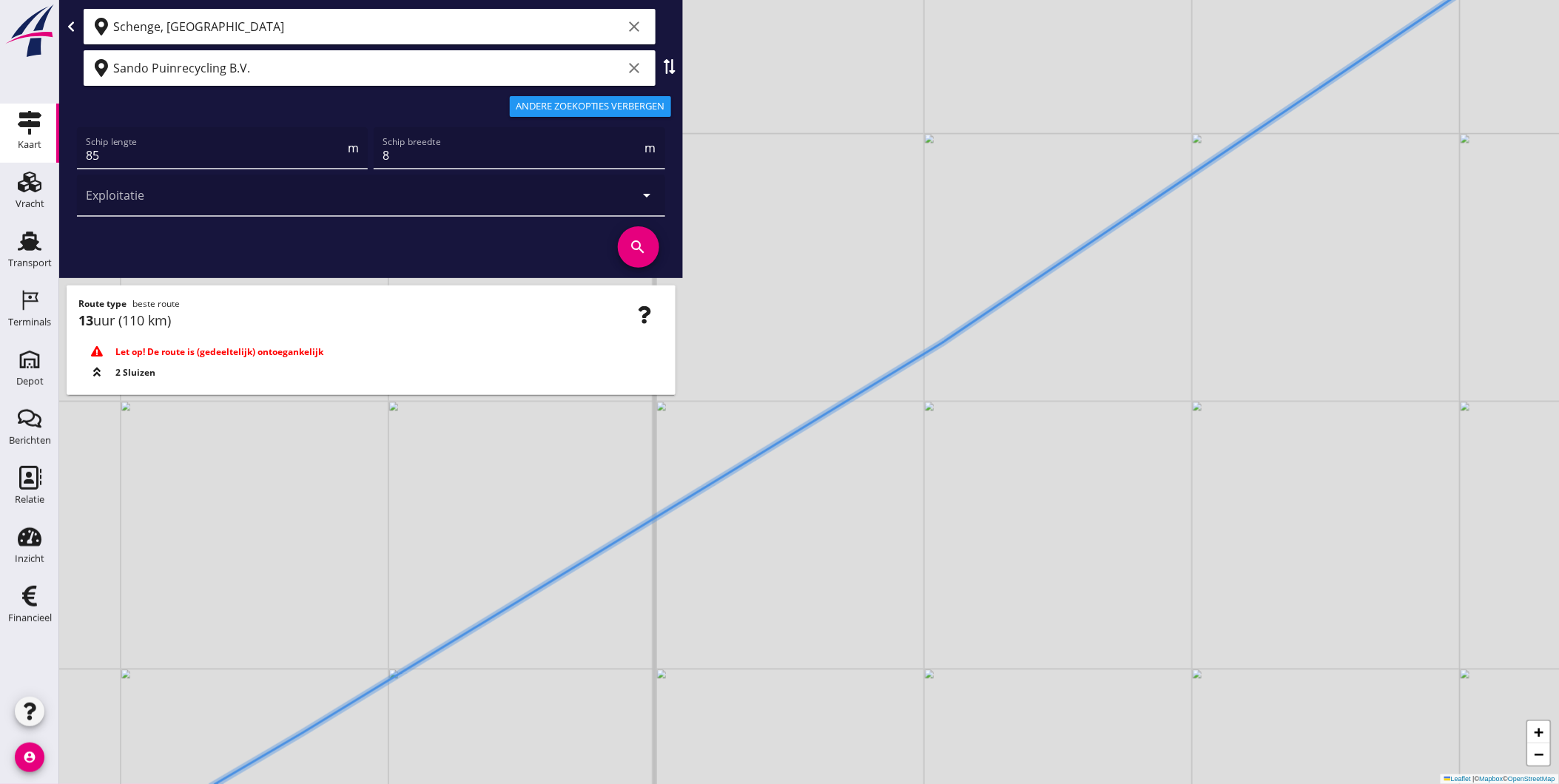
click at [888, 470] on div "+ − Leaflet | © Mapbox © OpenStreetMap" at bounding box center [809, 392] width 1500 height 784
